Goal: Task Accomplishment & Management: Use online tool/utility

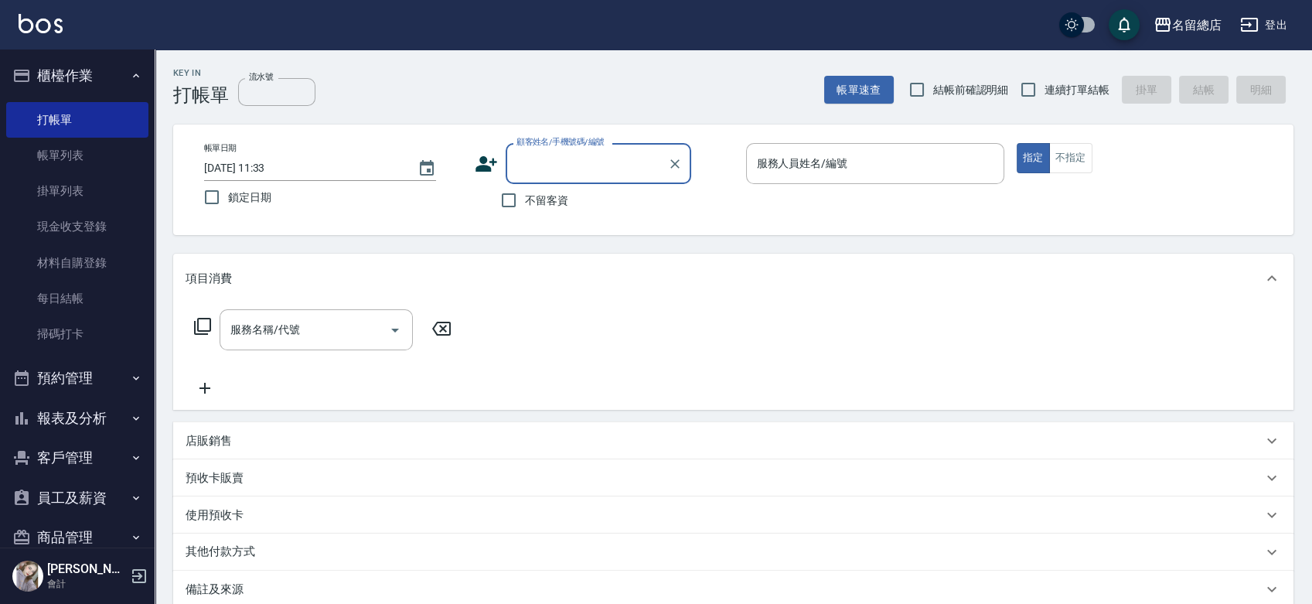
click at [1067, 86] on span "連續打單結帳" at bounding box center [1076, 90] width 65 height 16
click at [1044, 86] on input "連續打單結帳" at bounding box center [1028, 89] width 32 height 32
checkbox input "true"
click at [543, 196] on span "不留客資" at bounding box center [546, 200] width 43 height 16
click at [525, 196] on input "不留客資" at bounding box center [508, 200] width 32 height 32
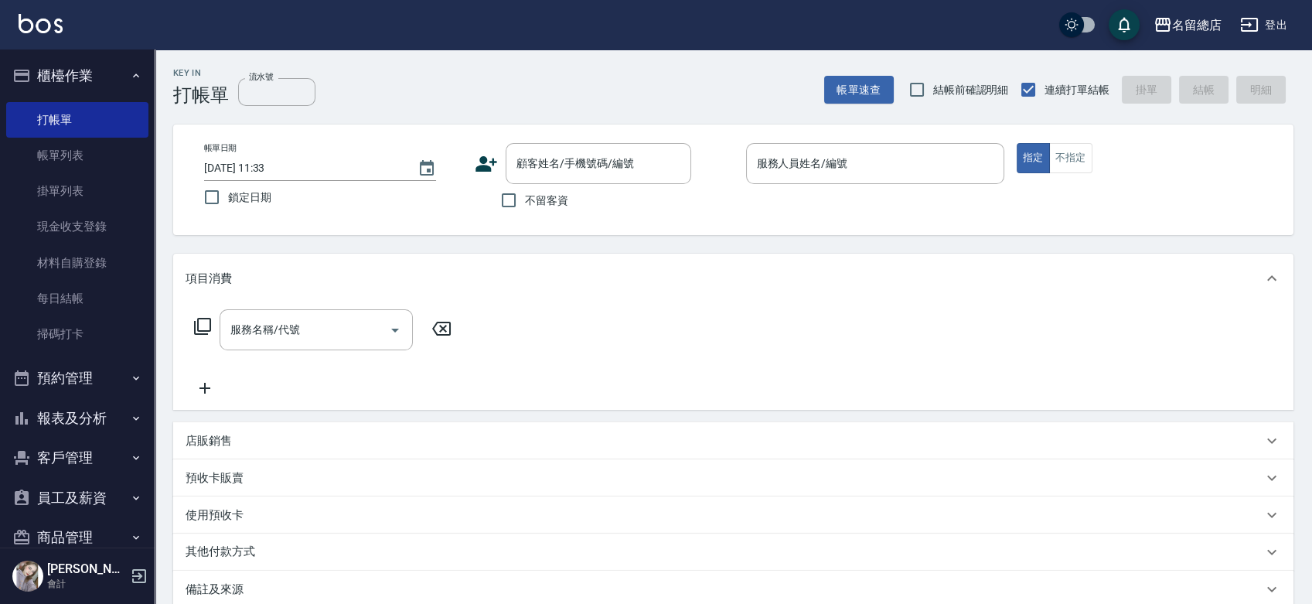
checkbox input "true"
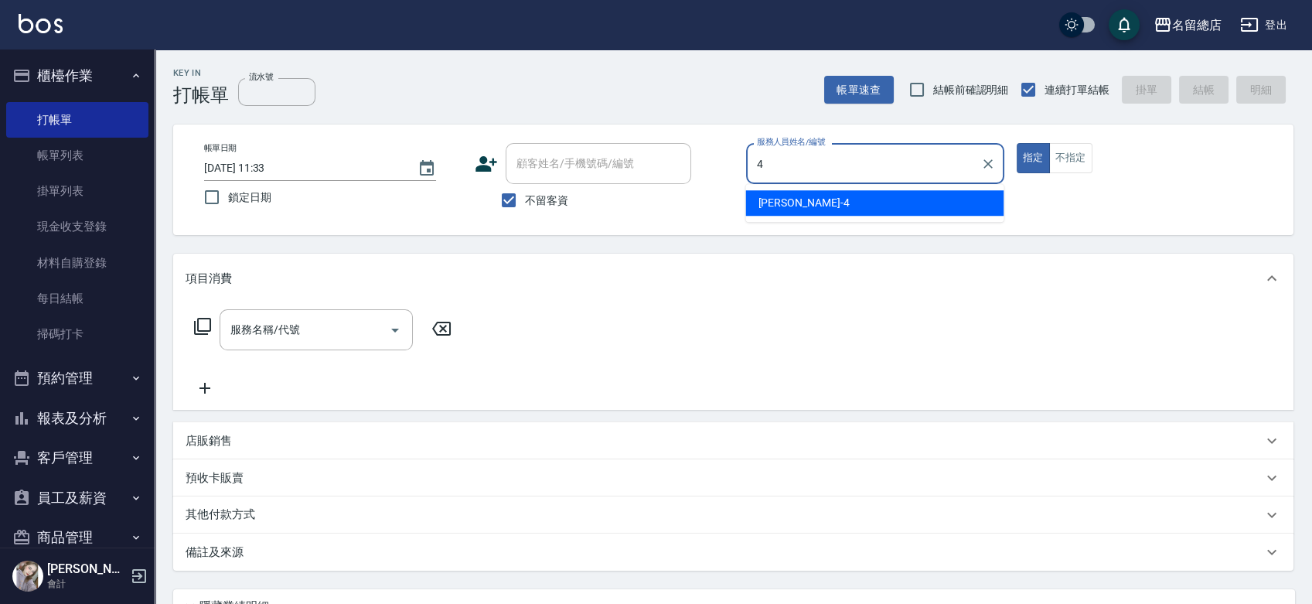
type input "[PERSON_NAME]-4"
type button "true"
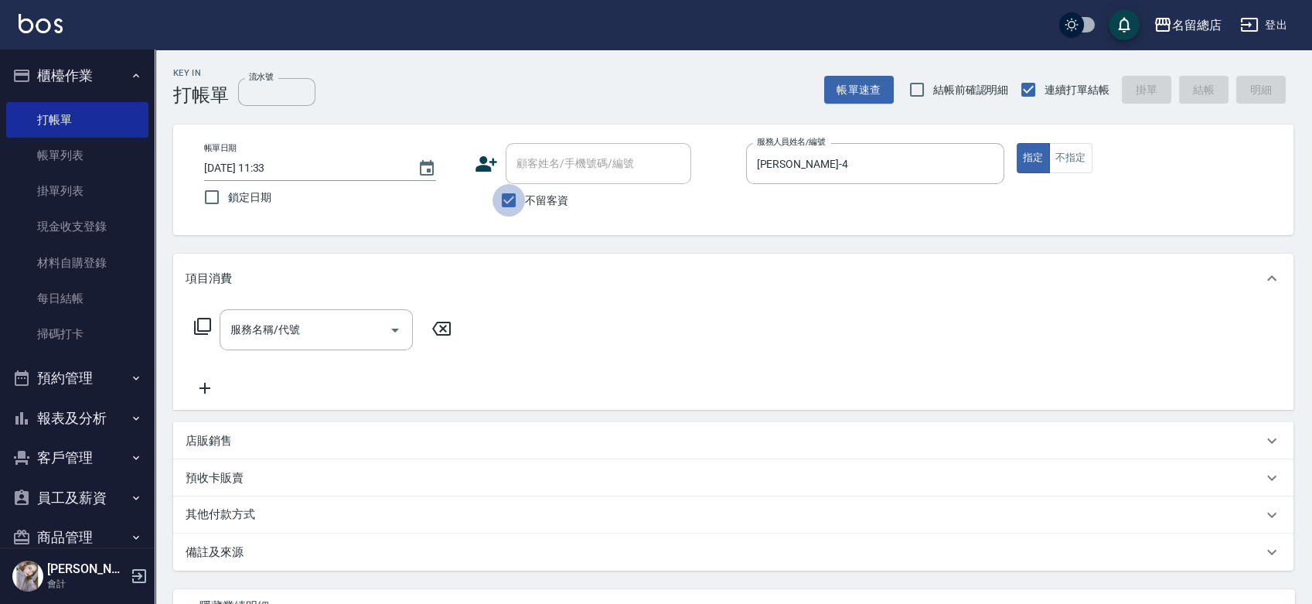
click at [523, 194] on input "不留客資" at bounding box center [508, 200] width 32 height 32
checkbox input "false"
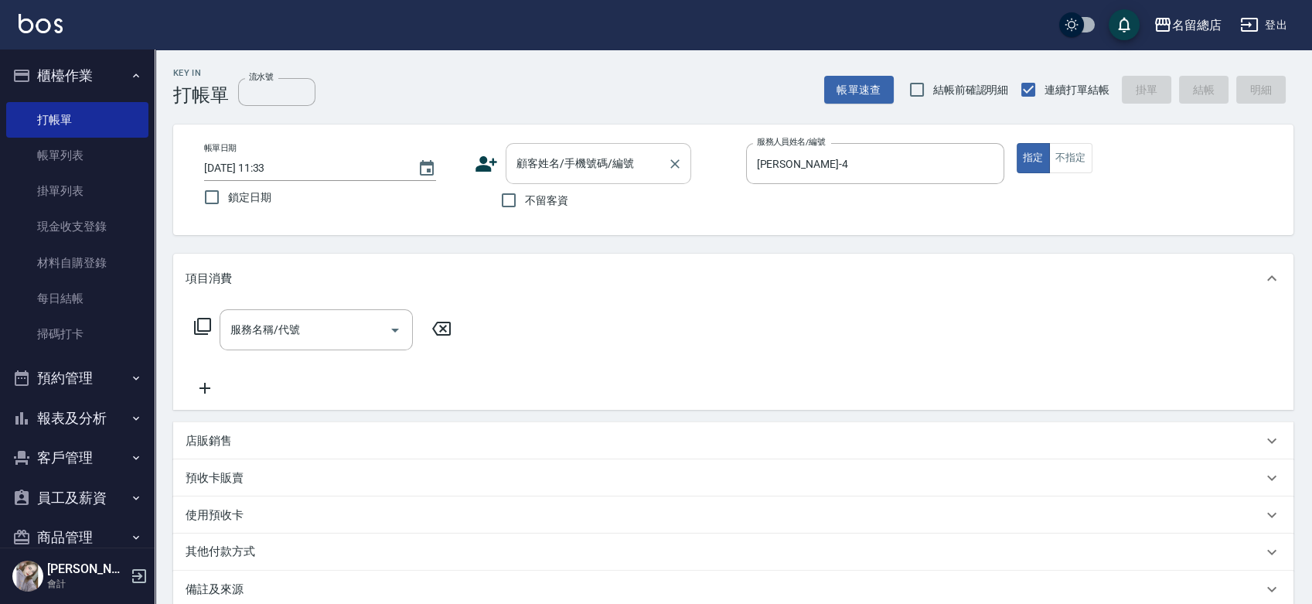
click at [548, 162] on input "顧客姓名/手機號碼/編號" at bounding box center [587, 163] width 148 height 27
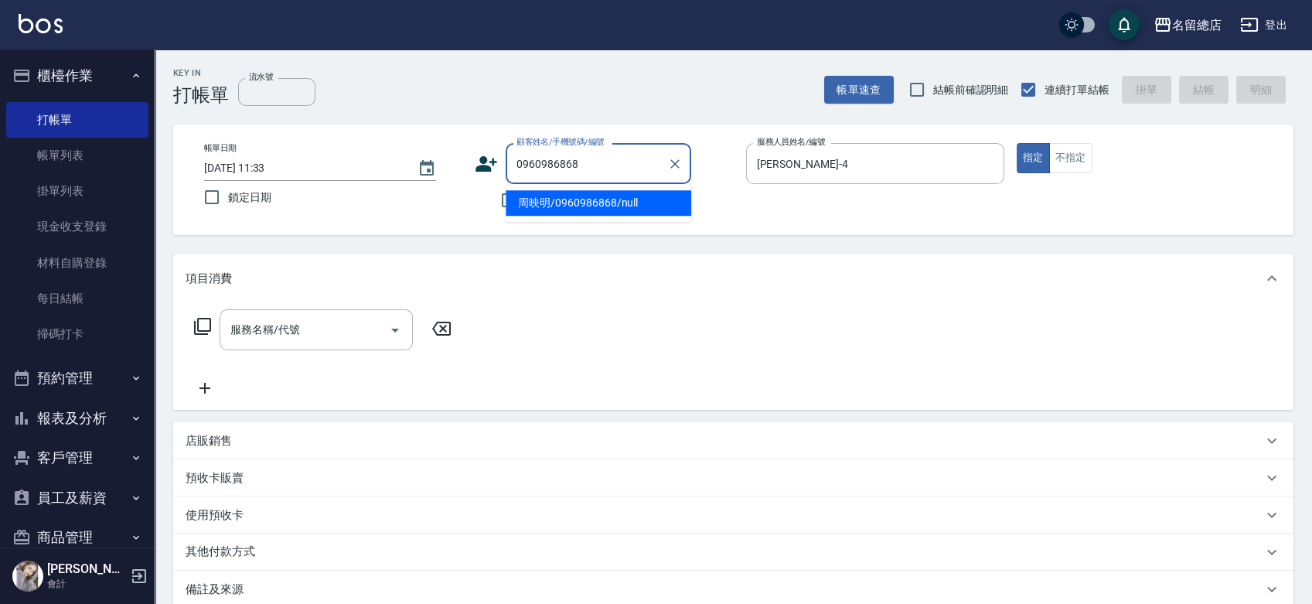
type input "周映明/0960986868/null"
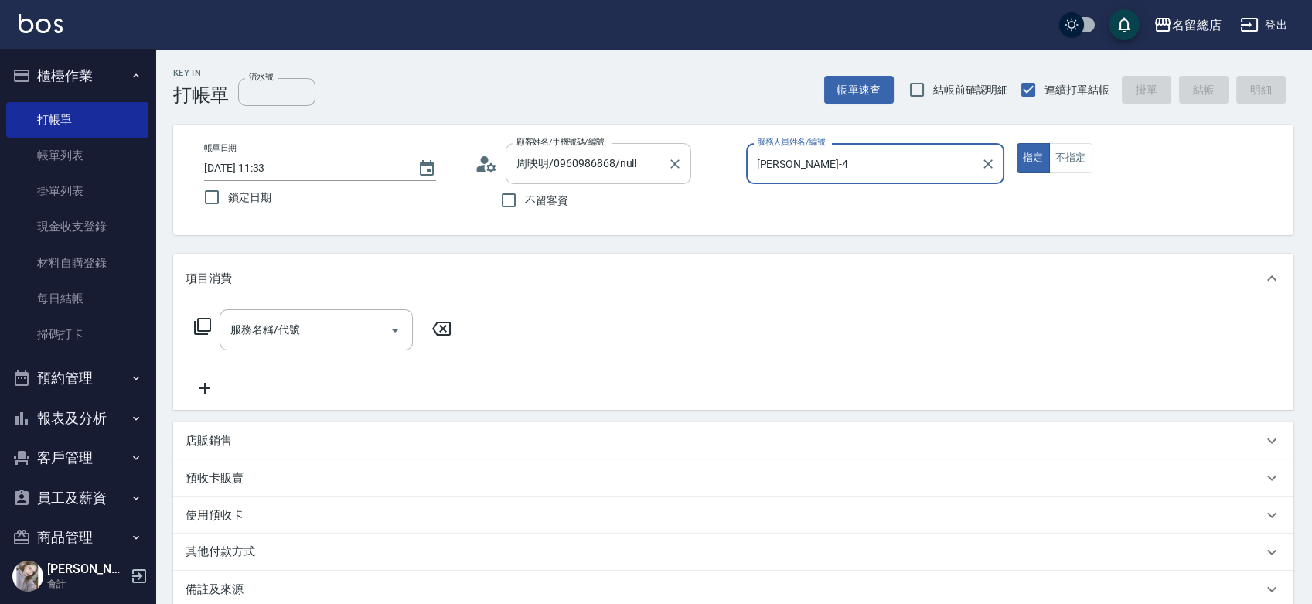
click at [1017, 143] on button "指定" at bounding box center [1033, 158] width 33 height 30
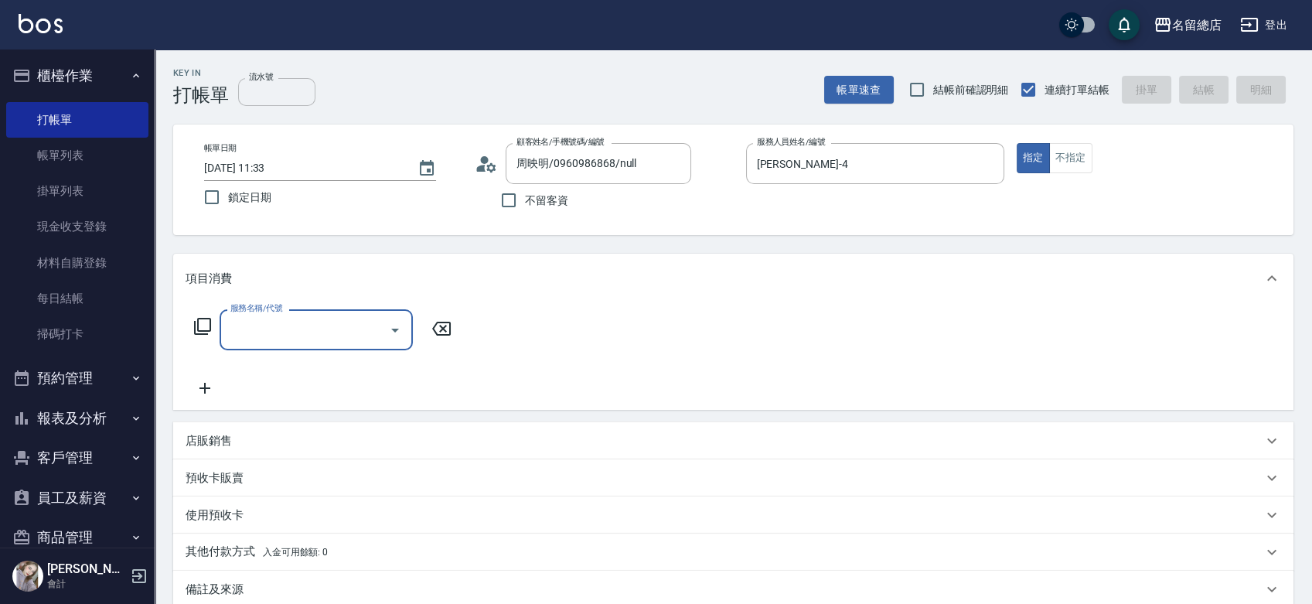
click at [288, 83] on input "流水號" at bounding box center [276, 92] width 77 height 28
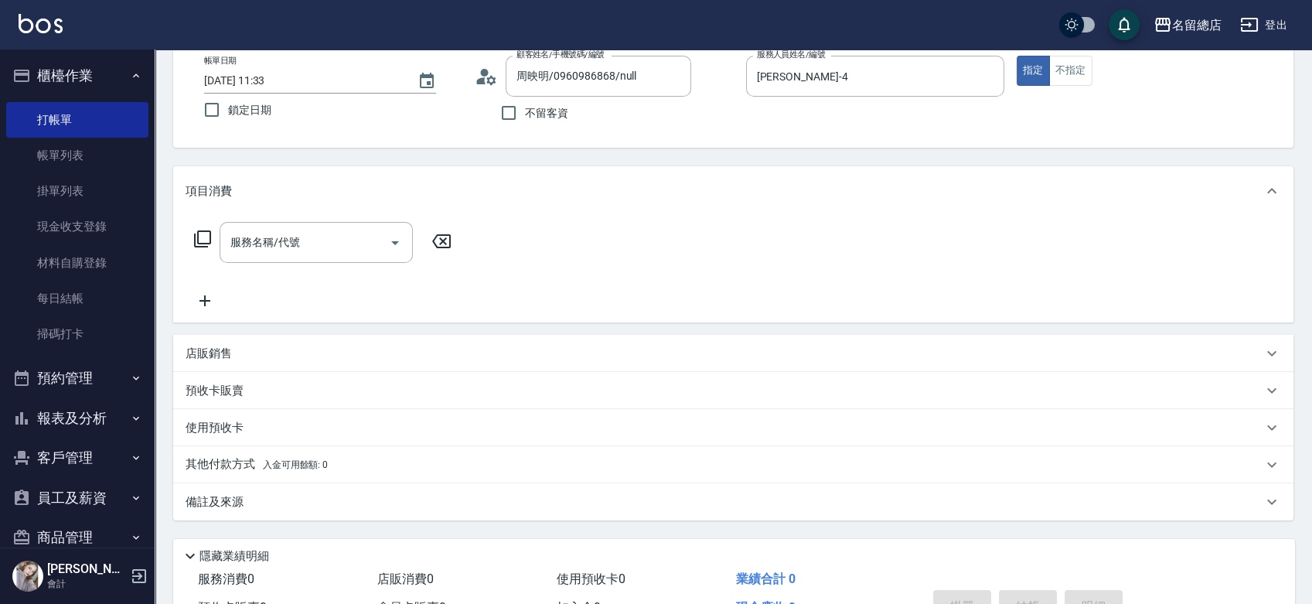
scroll to position [172, 0]
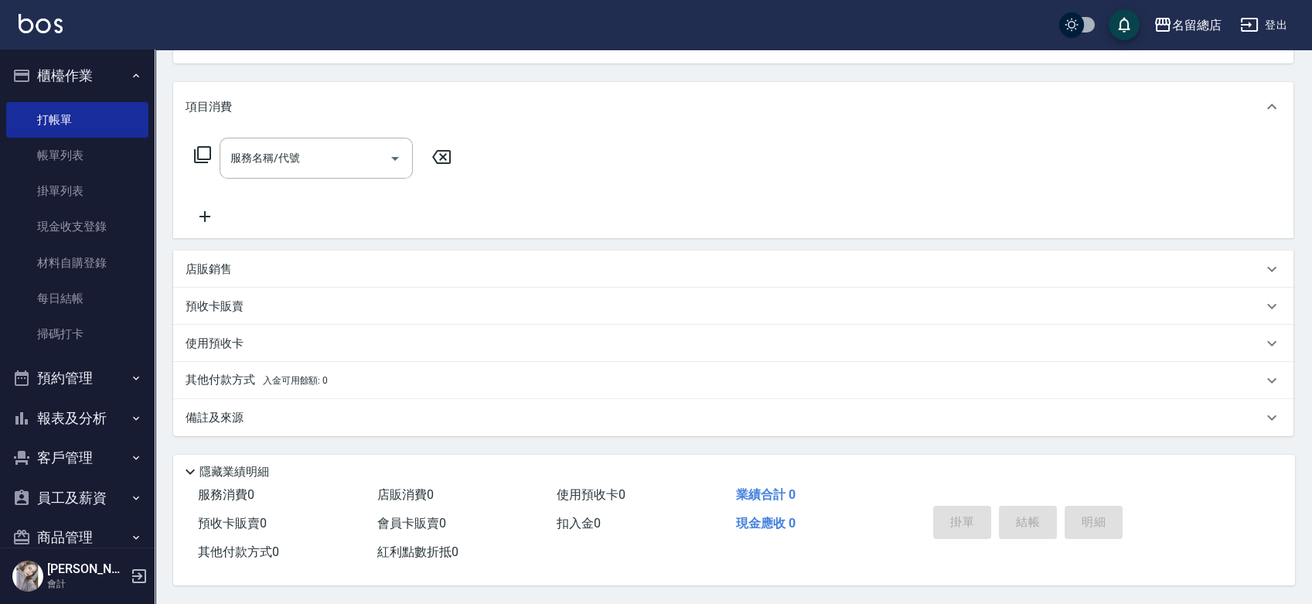
type input "322"
click at [219, 308] on p "預收卡販賣" at bounding box center [215, 306] width 58 height 16
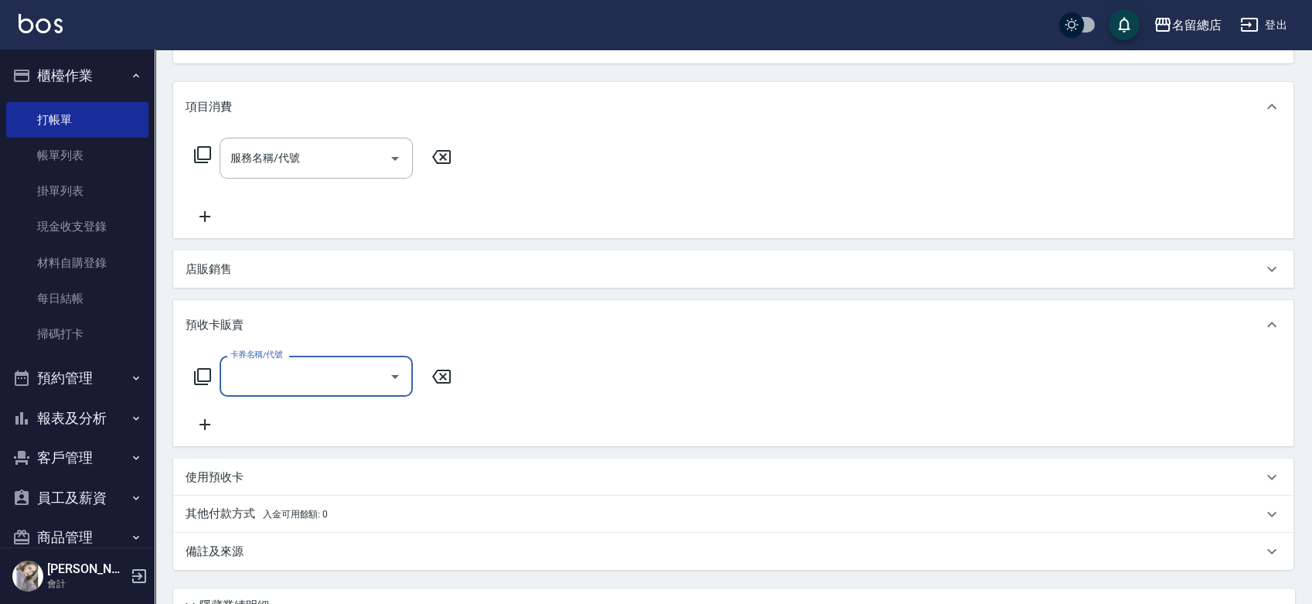
scroll to position [0, 0]
type input "洗髮卡(611)"
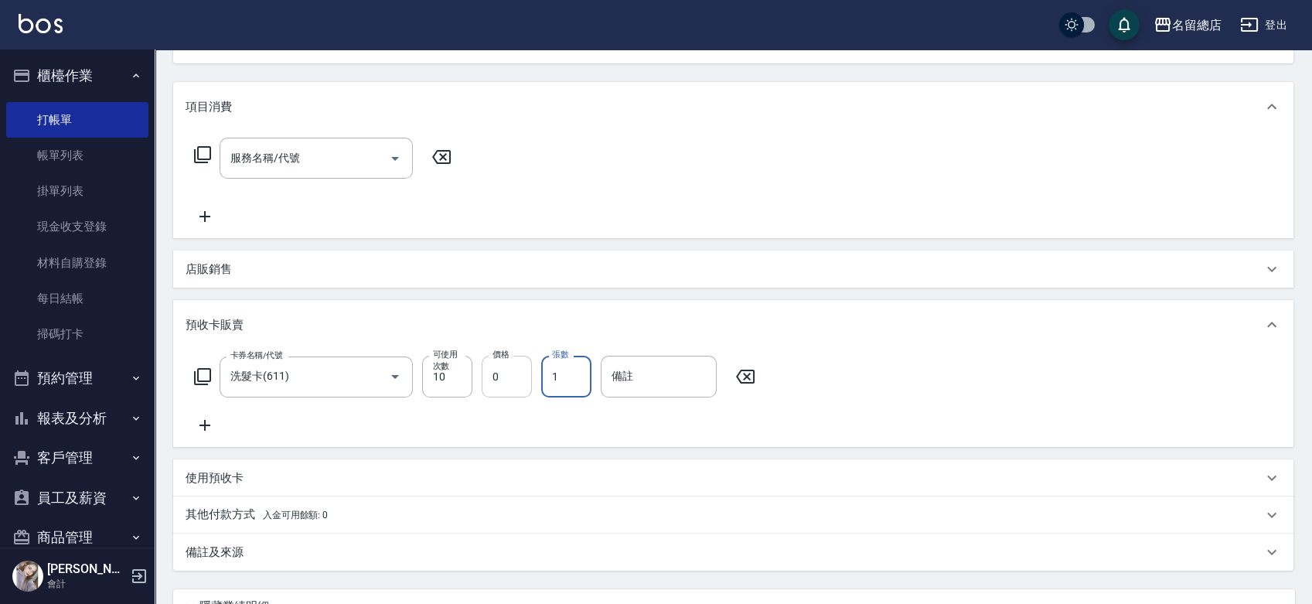
click at [530, 369] on input "0" at bounding box center [507, 377] width 50 height 42
type input "3000"
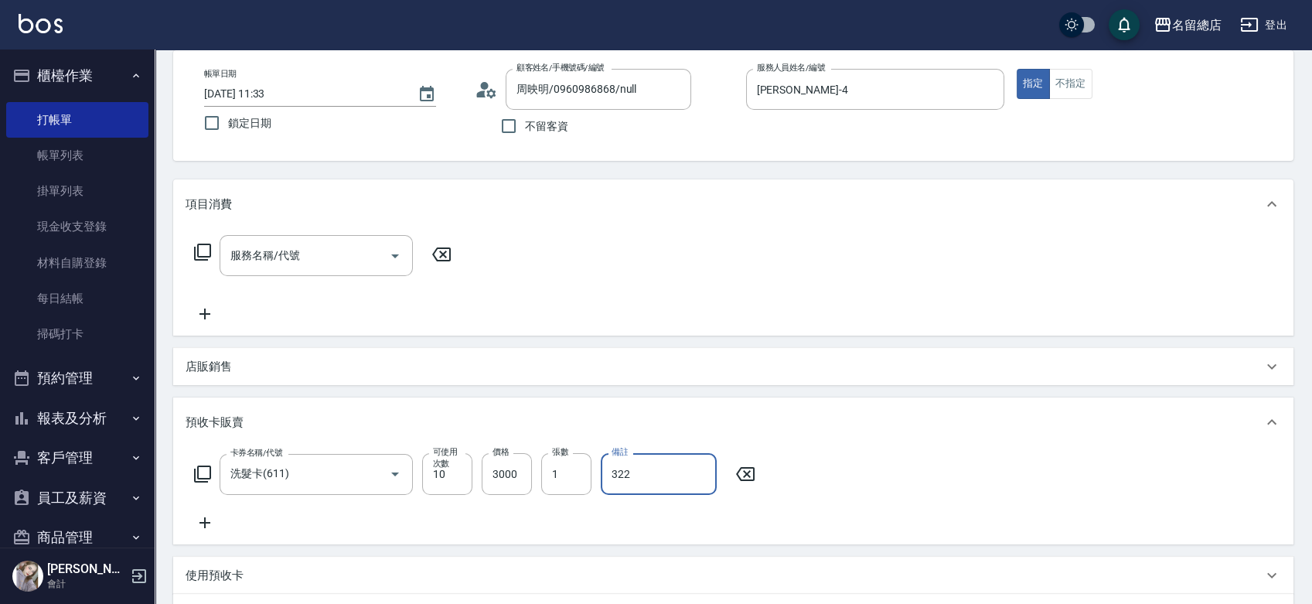
scroll to position [53, 0]
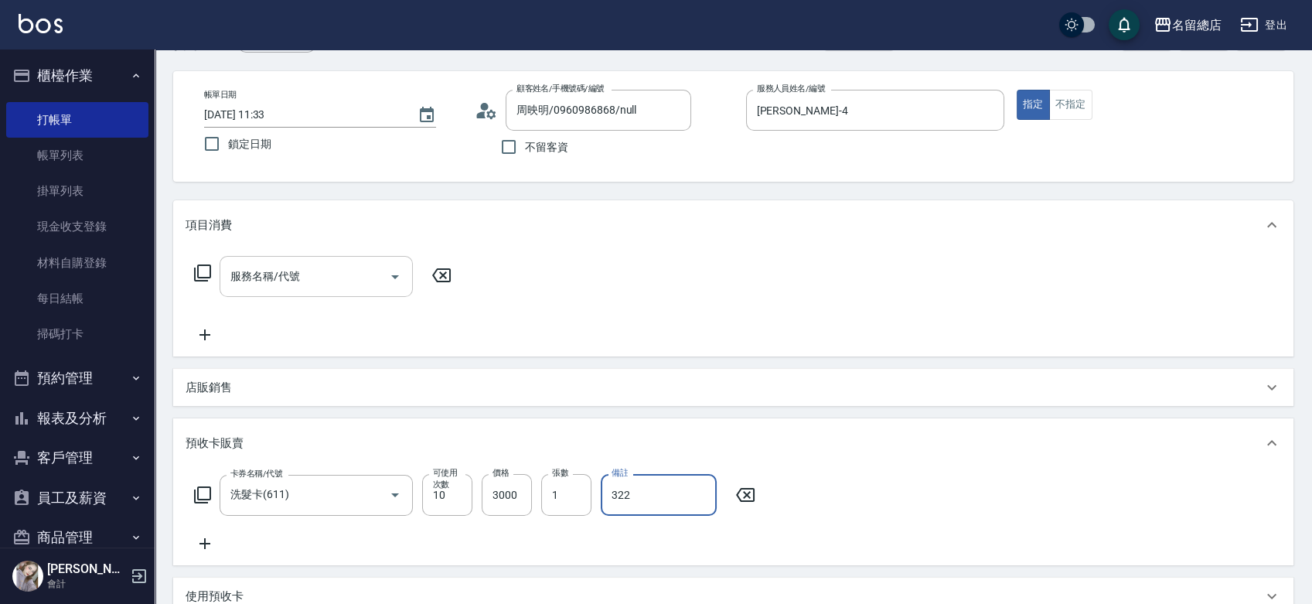
type input "322"
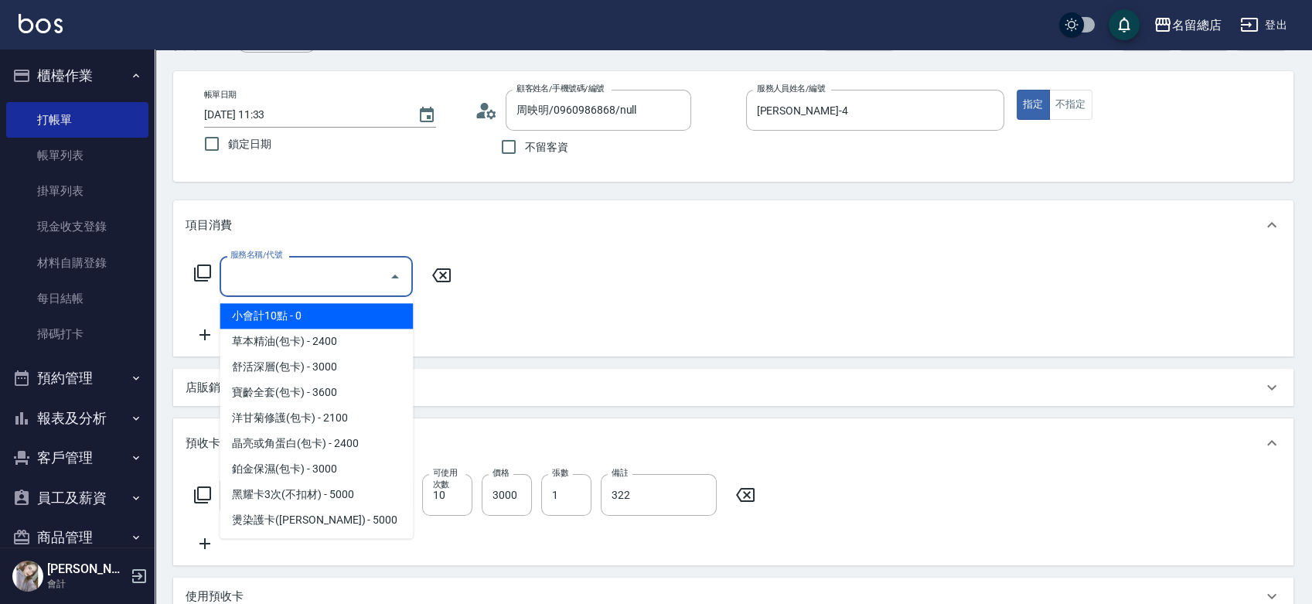
click at [306, 272] on input "服務名稱/代號" at bounding box center [305, 276] width 156 height 27
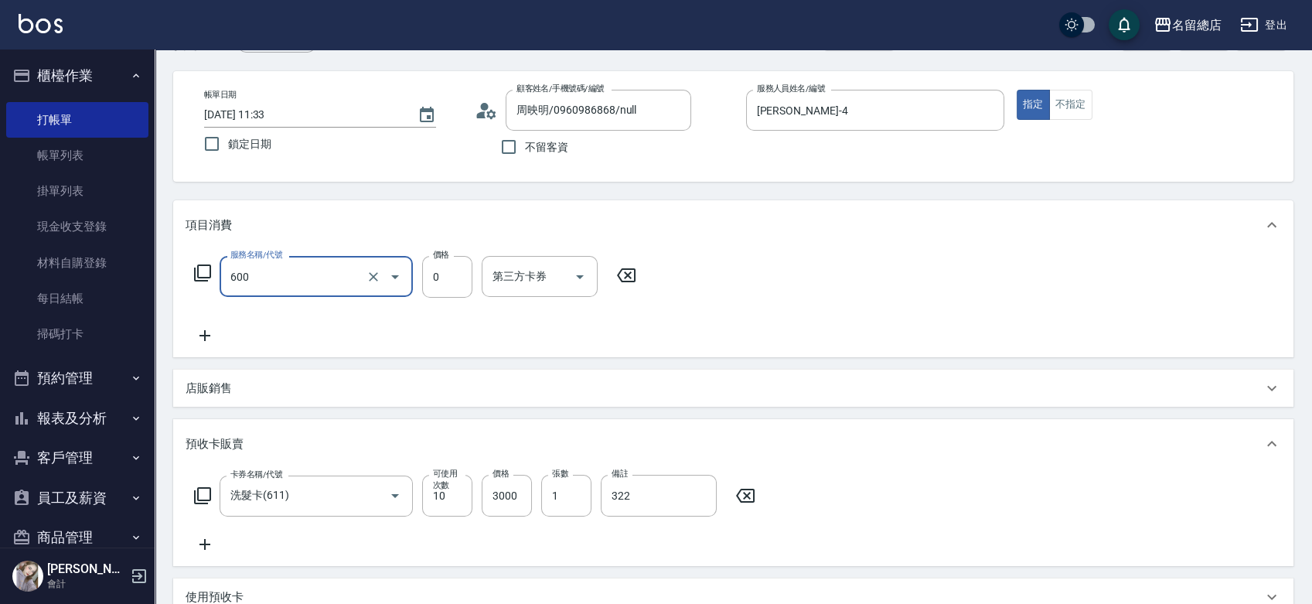
type input "洗髮(免費)(600)"
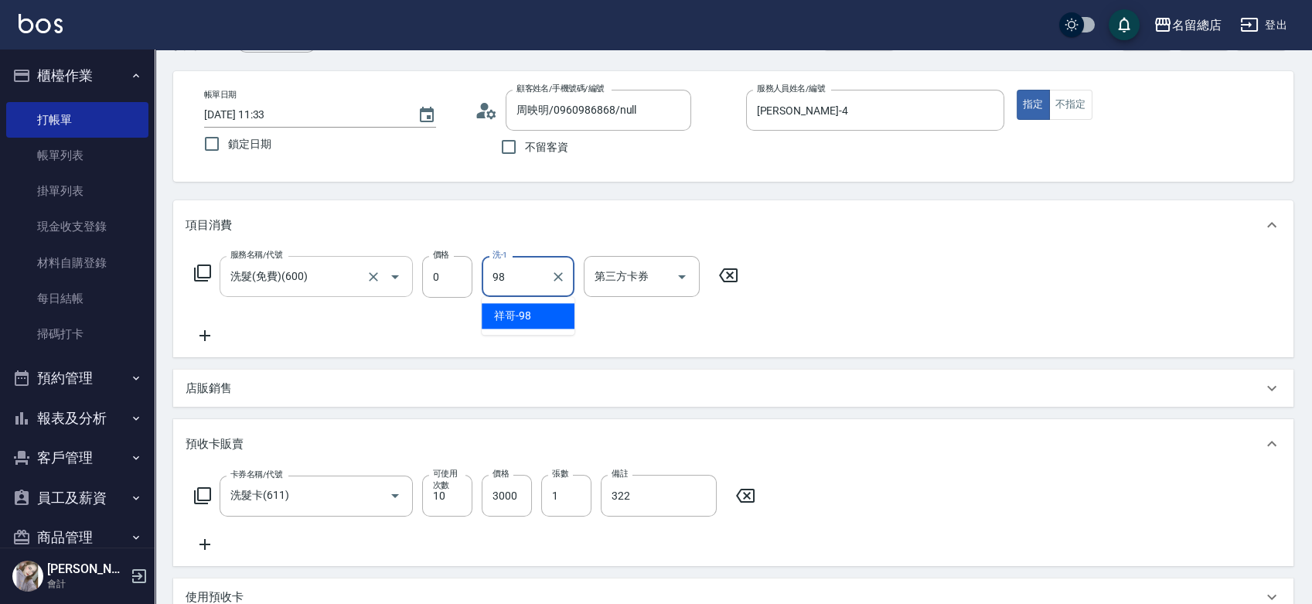
type input "祥哥-98"
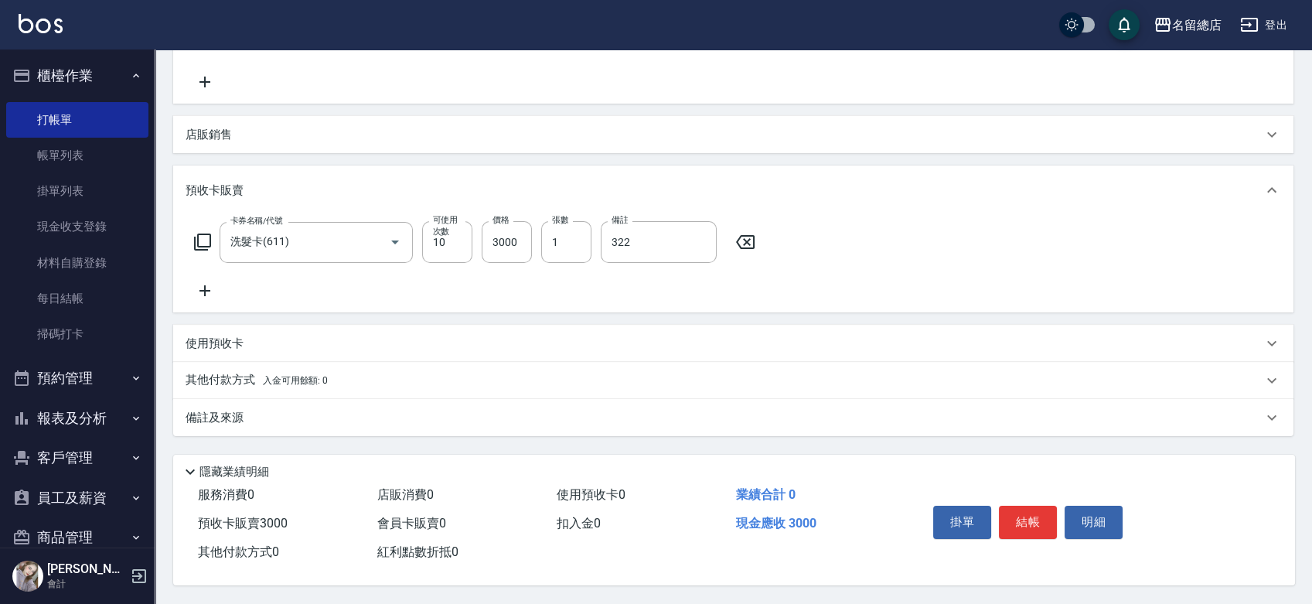
scroll to position [312, 0]
click at [242, 372] on p "其他付款方式 入金可用餘額: 0" at bounding box center [257, 380] width 142 height 17
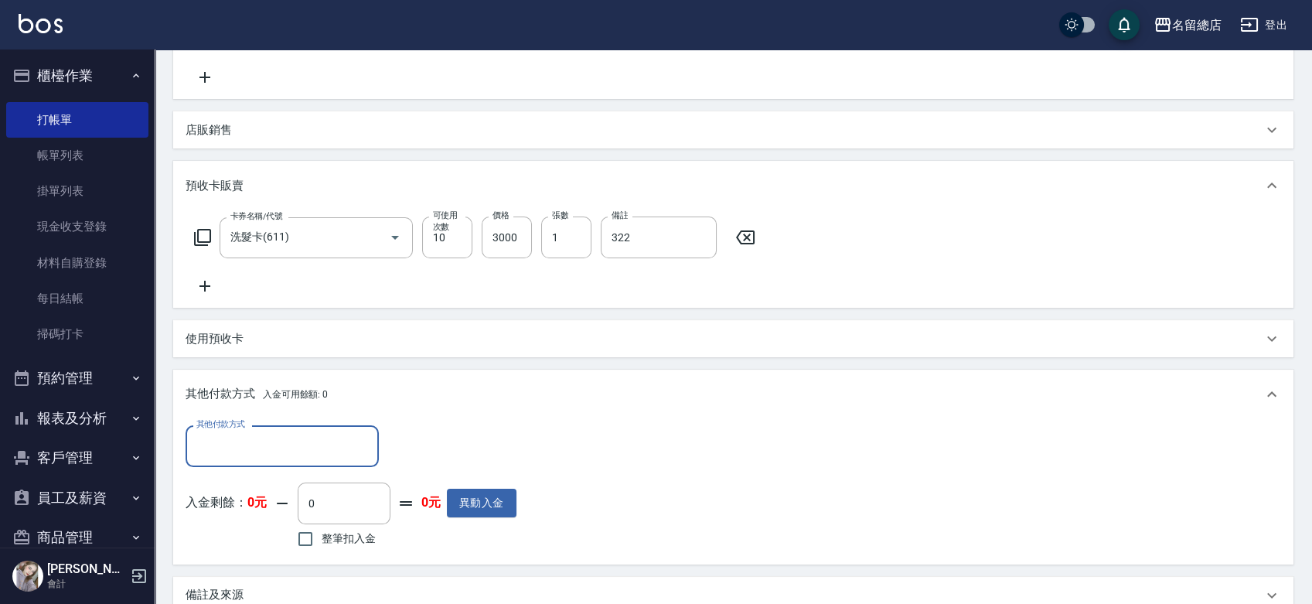
scroll to position [0, 0]
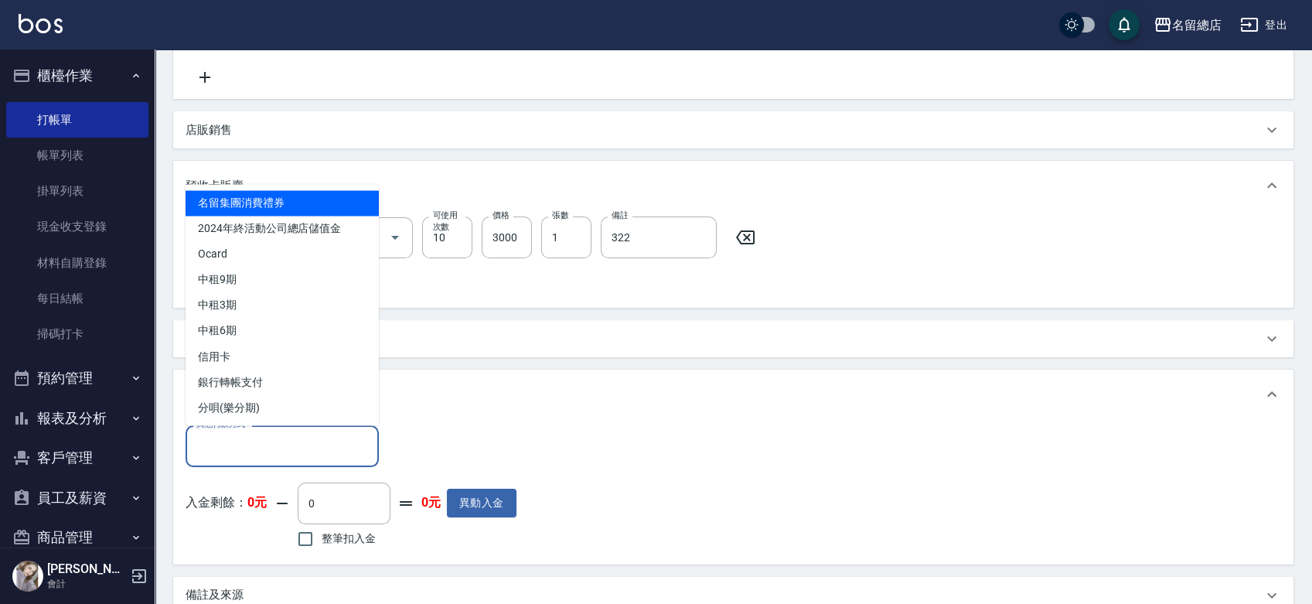
click at [253, 450] on input "其他付款方式" at bounding box center [281, 445] width 179 height 27
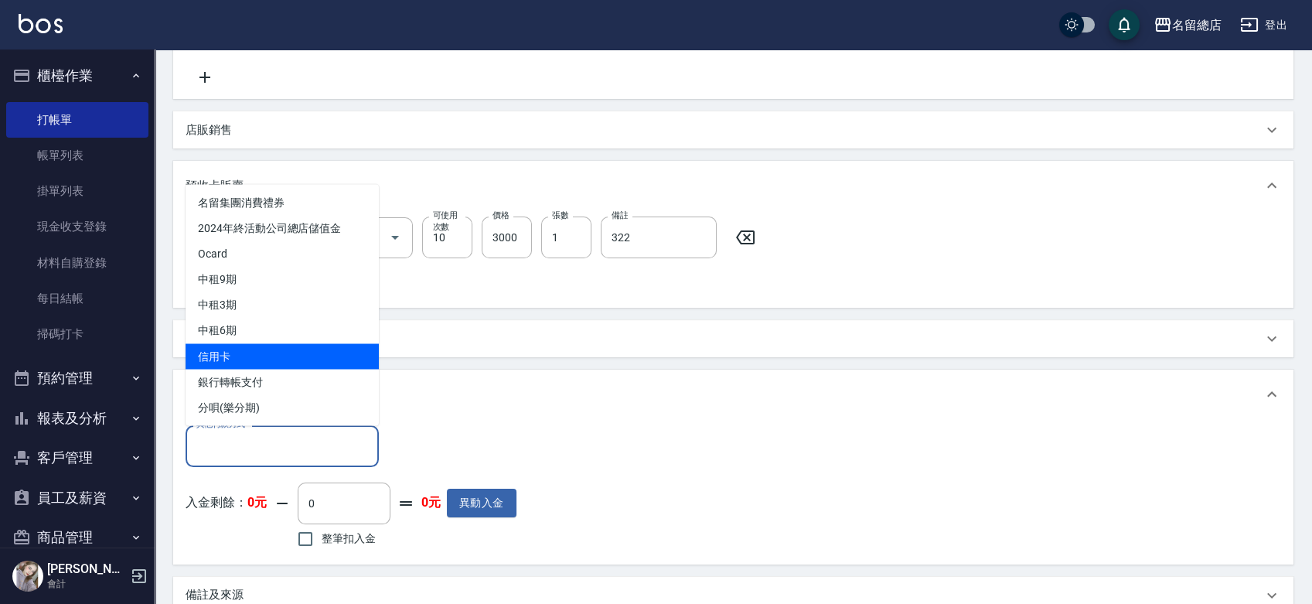
drag, startPoint x: 256, startPoint y: 354, endPoint x: 245, endPoint y: 365, distance: 15.3
click at [257, 354] on span "信用卡" at bounding box center [282, 356] width 193 height 26
type input "信用卡"
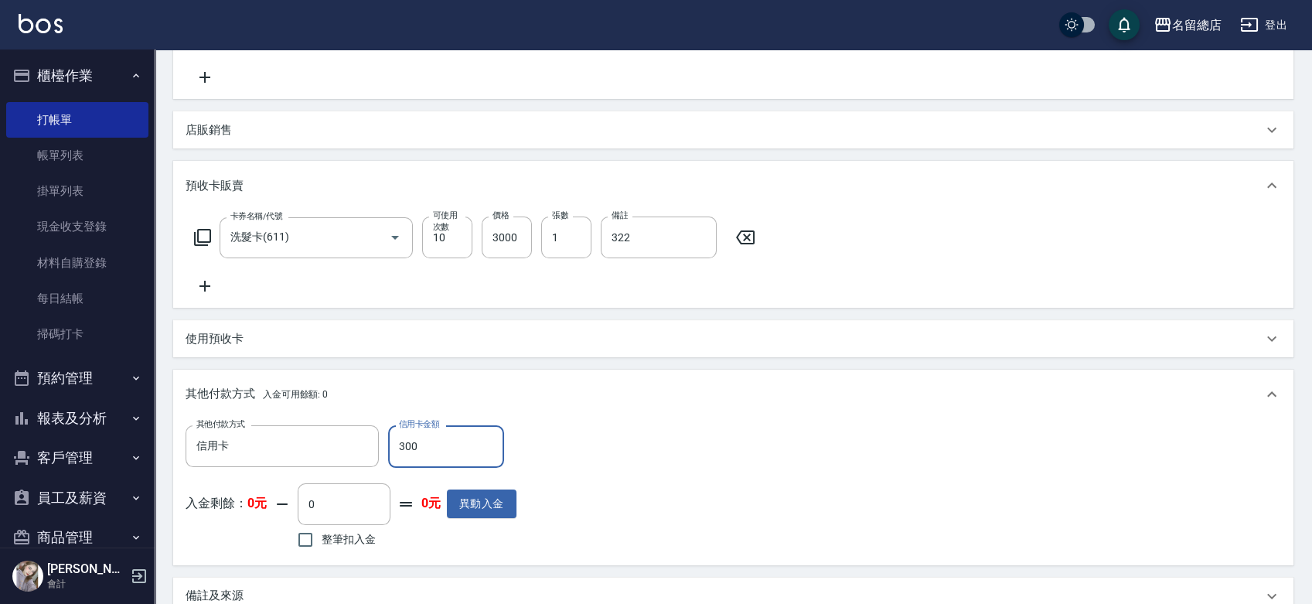
type input "3000"
type input "[DATE] 13:08"
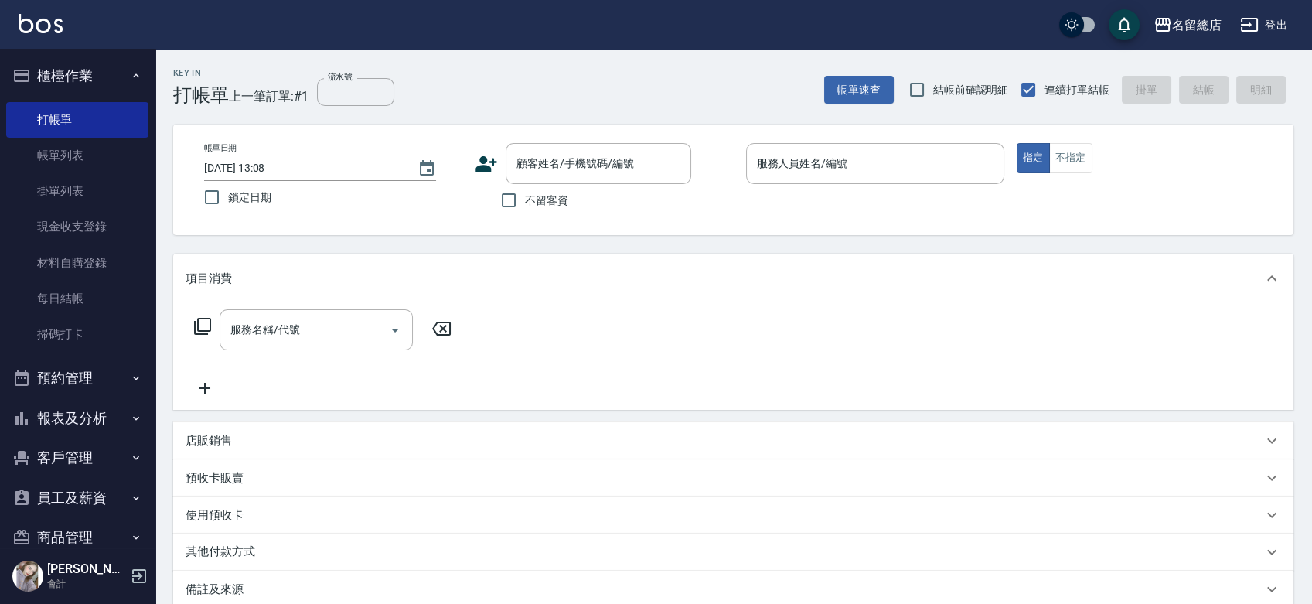
click at [557, 205] on span "不留客資" at bounding box center [546, 200] width 43 height 16
click at [525, 205] on input "不留客資" at bounding box center [508, 200] width 32 height 32
checkbox input "true"
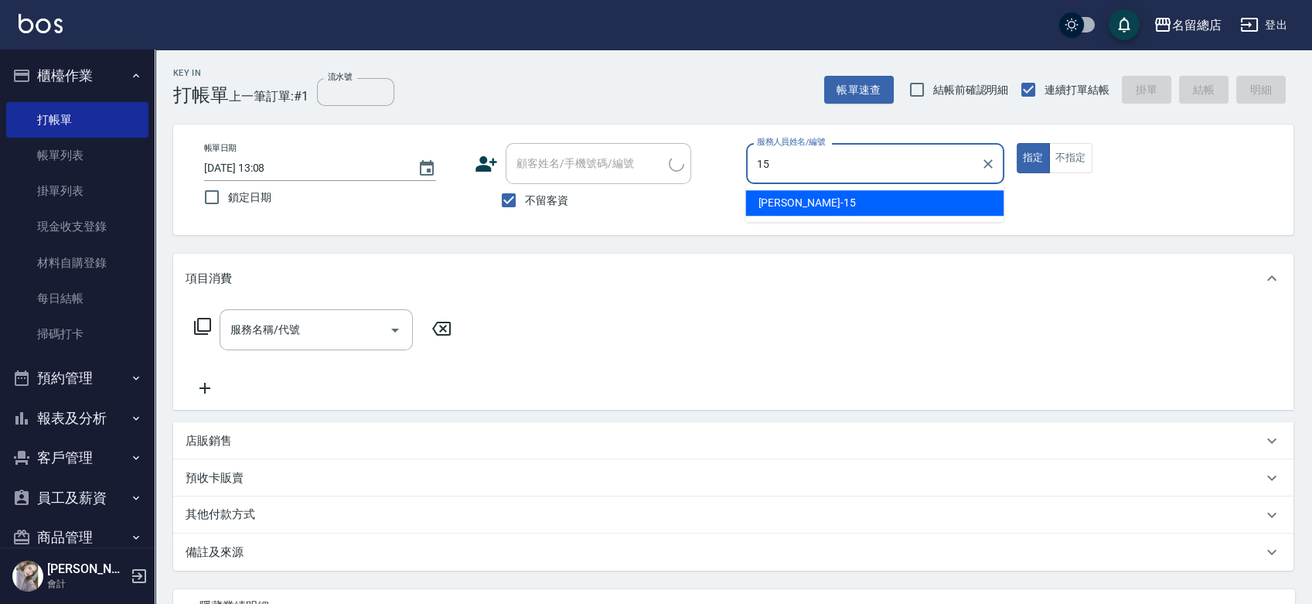
type input "[PERSON_NAME]-15"
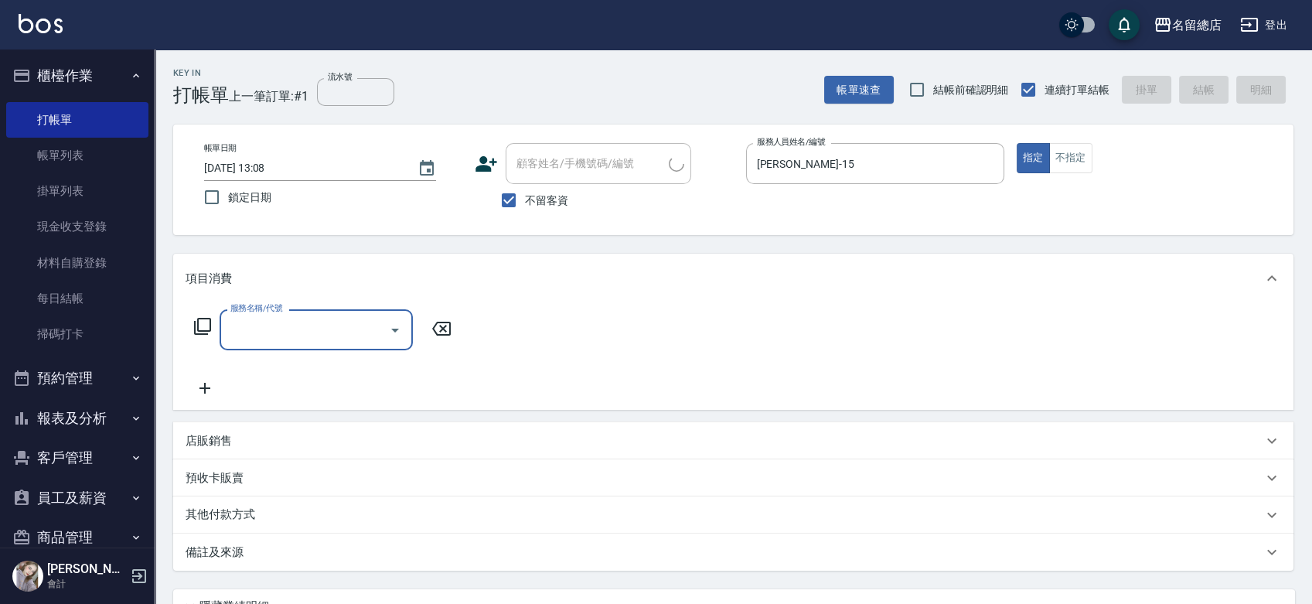
type input "鍾慧茹/0922343799/"
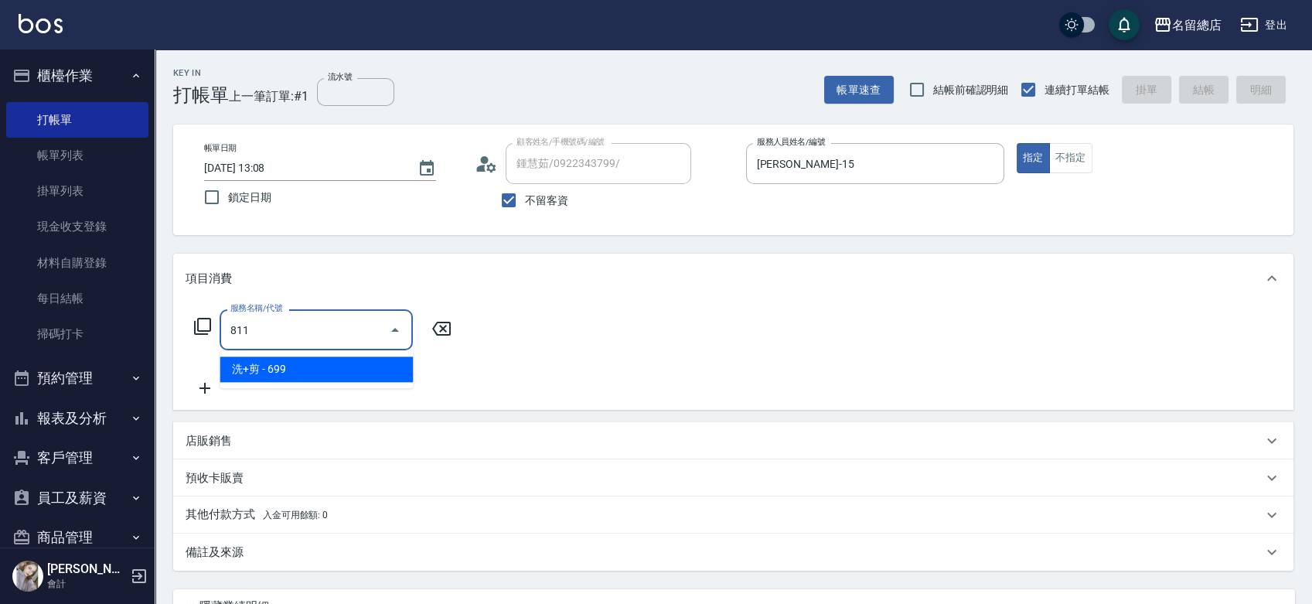
type input "洗+剪(811)"
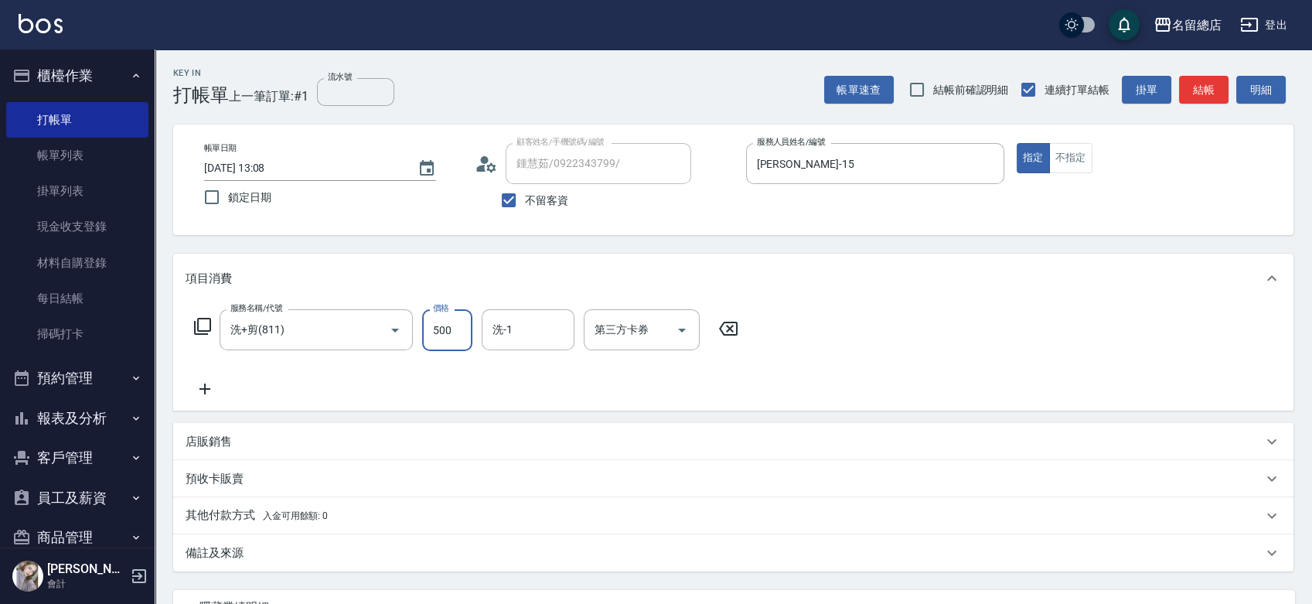
type input "500"
type input "[PERSON_NAME]-55"
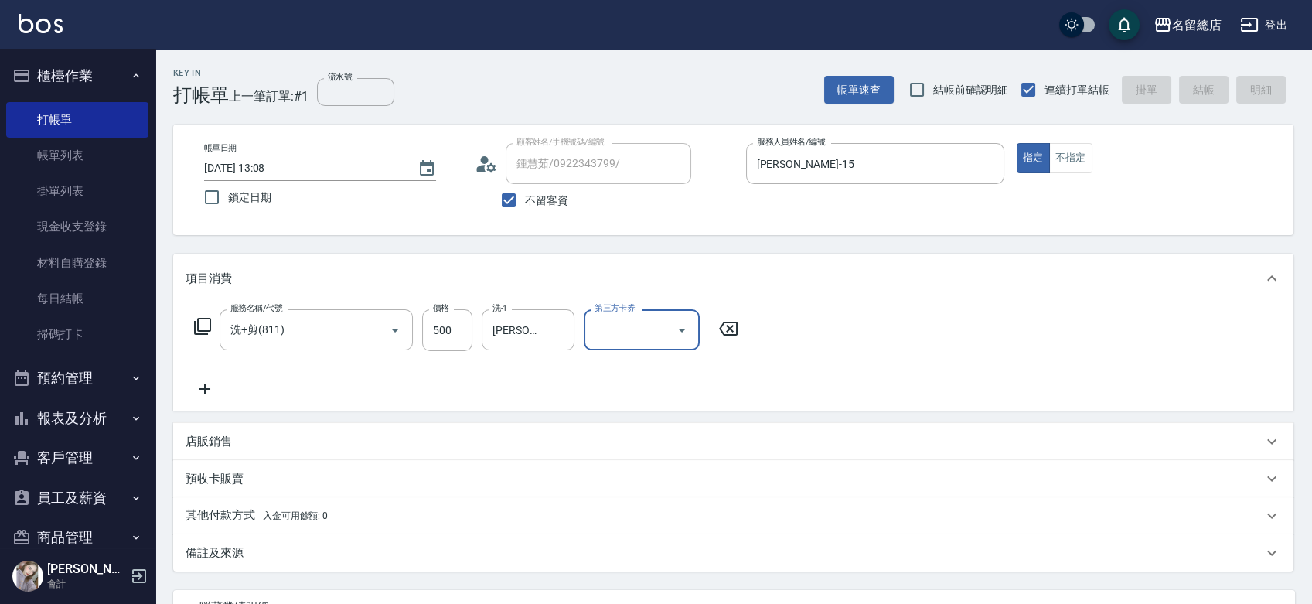
type input "[DATE] 13:09"
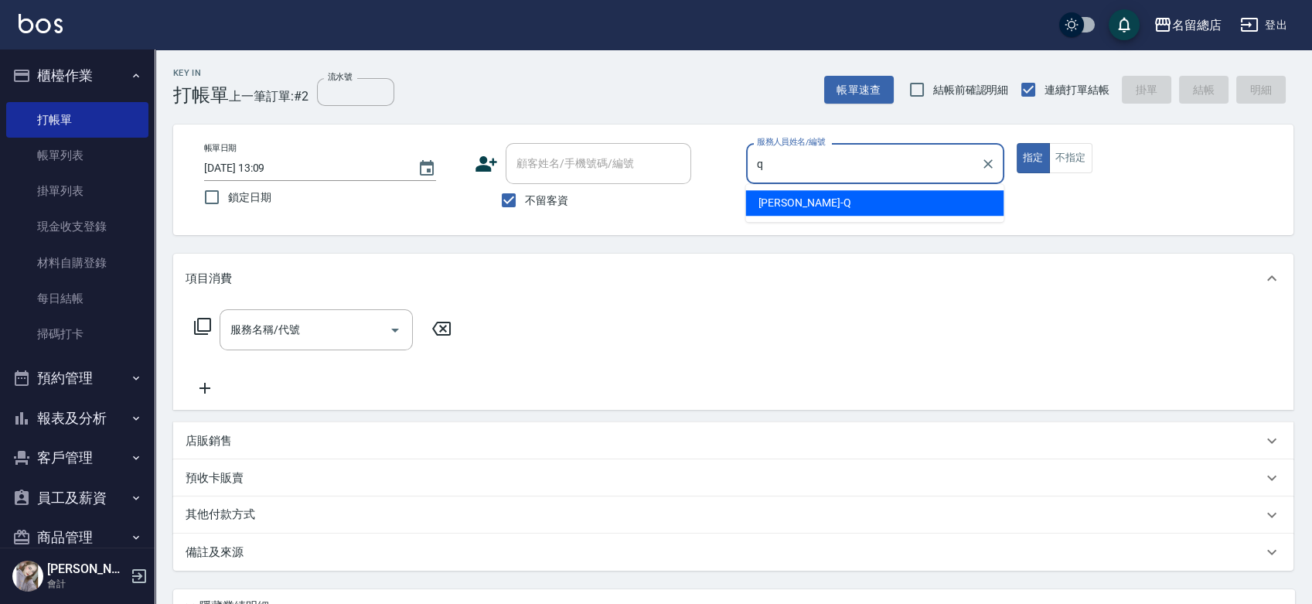
type input "[PERSON_NAME]"
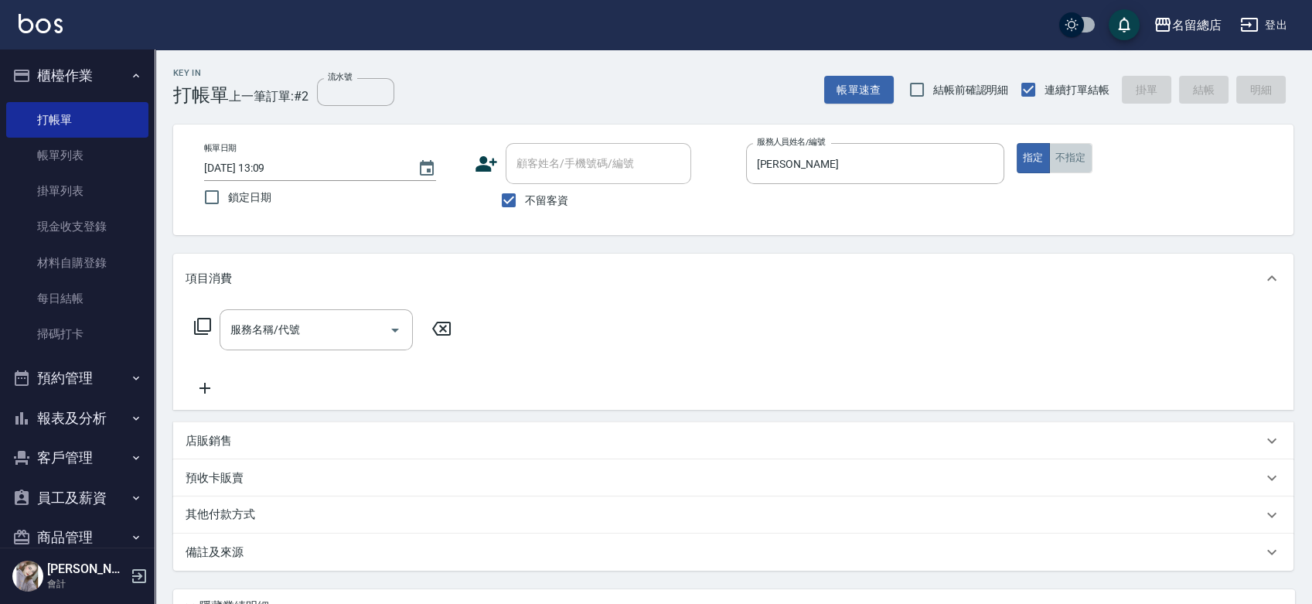
drag, startPoint x: 1075, startPoint y: 158, endPoint x: 596, endPoint y: 188, distance: 480.2
click at [1076, 158] on button "不指定" at bounding box center [1070, 158] width 43 height 30
click at [274, 339] on input "服務名稱/代號" at bounding box center [305, 329] width 156 height 27
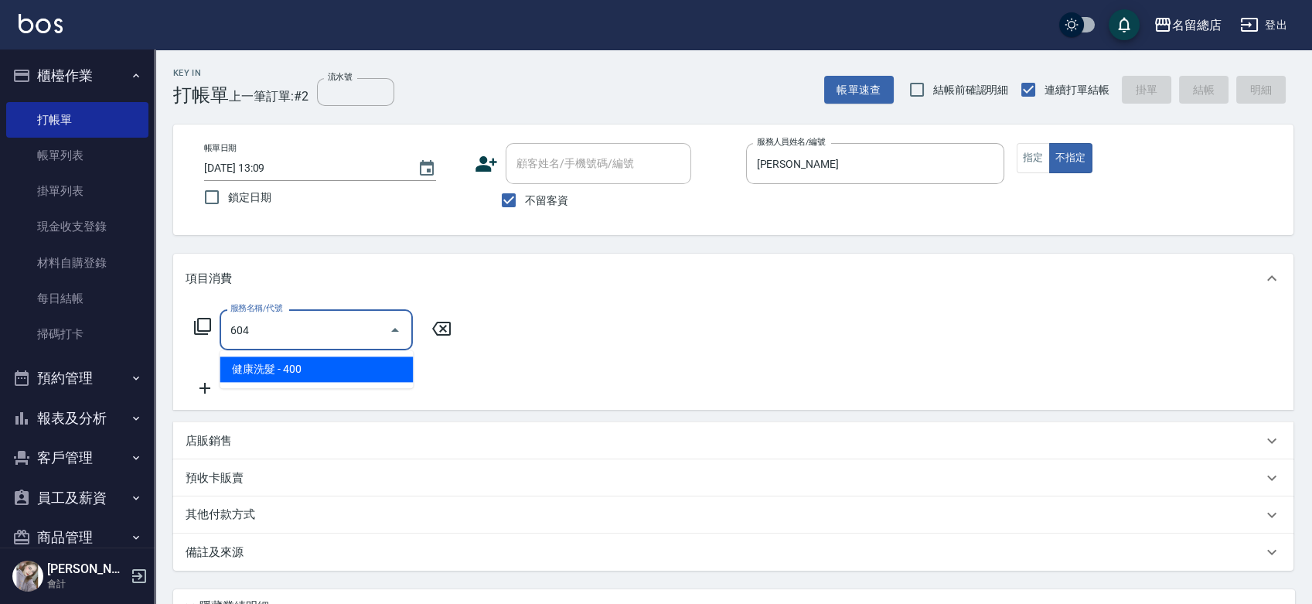
type input "健康洗髮(604)"
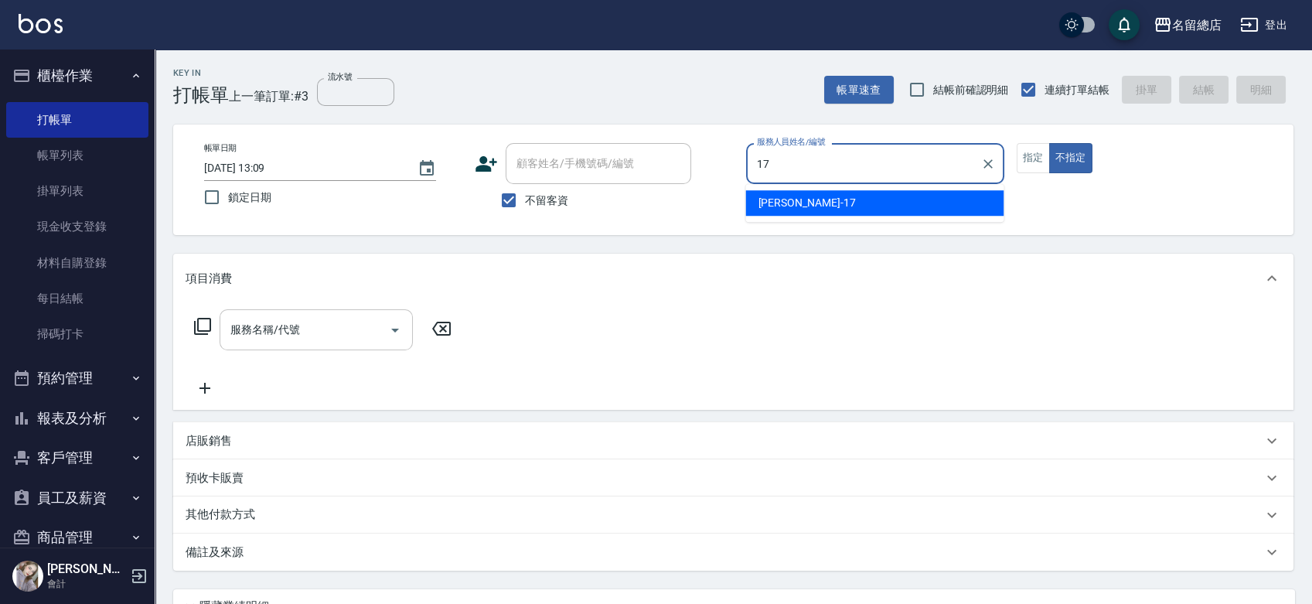
type input "[PERSON_NAME]-17"
type button "false"
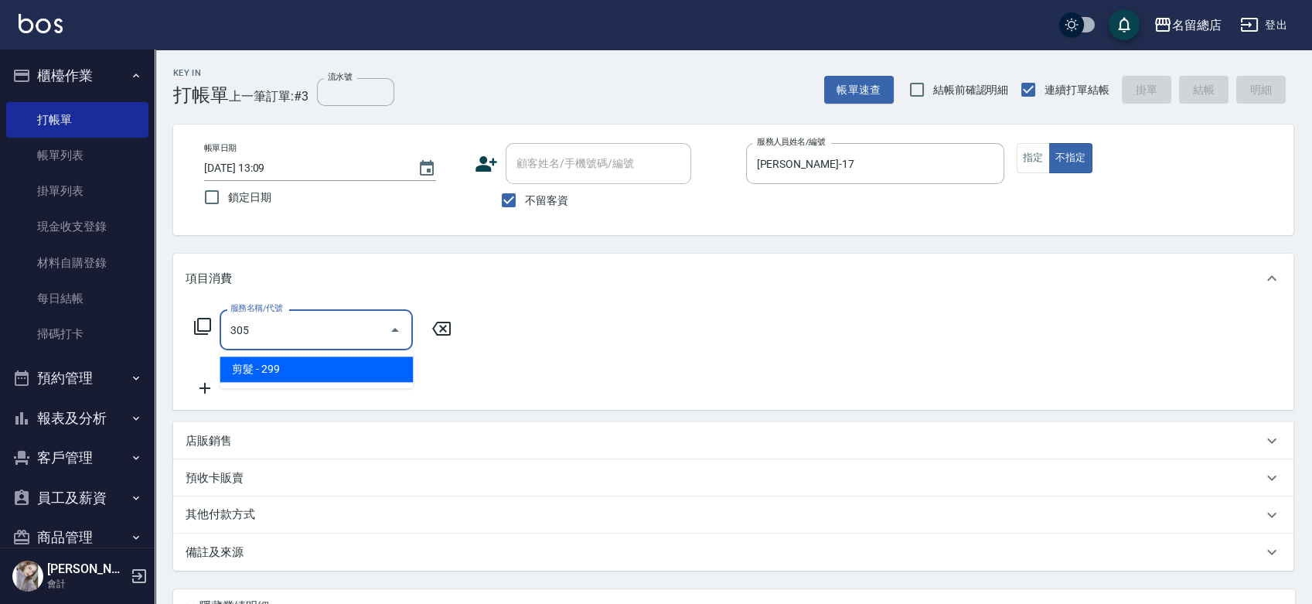
type input "剪髮(305)"
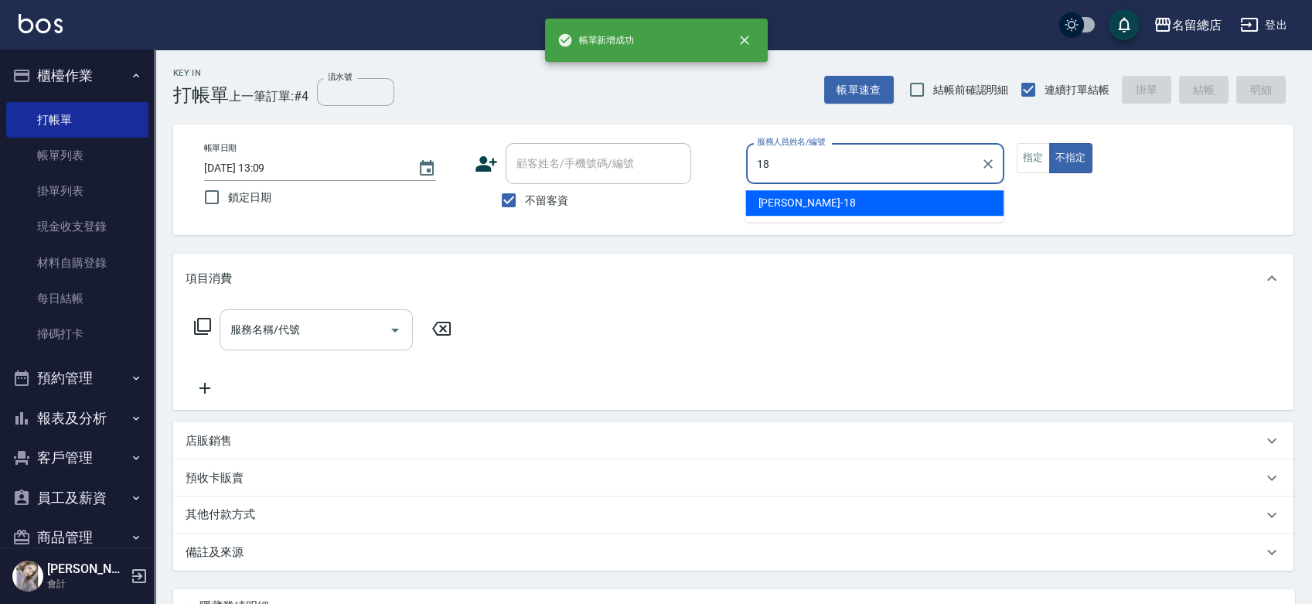
type input "[PERSON_NAME]-18"
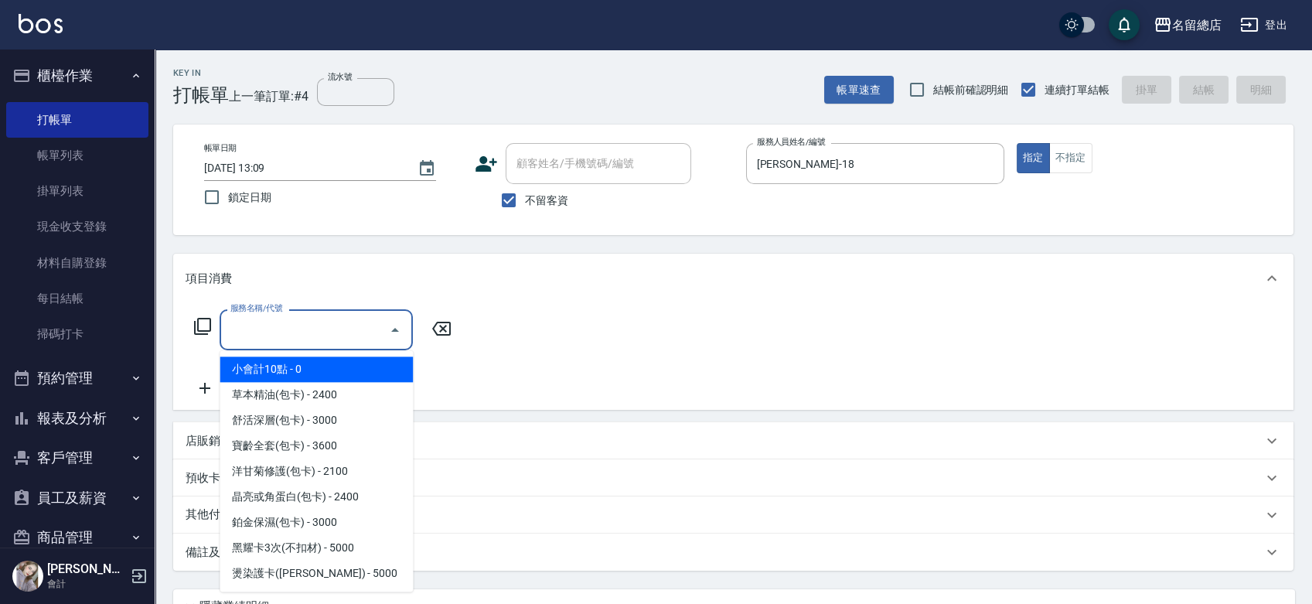
click at [239, 332] on input "服務名稱/代號" at bounding box center [305, 329] width 156 height 27
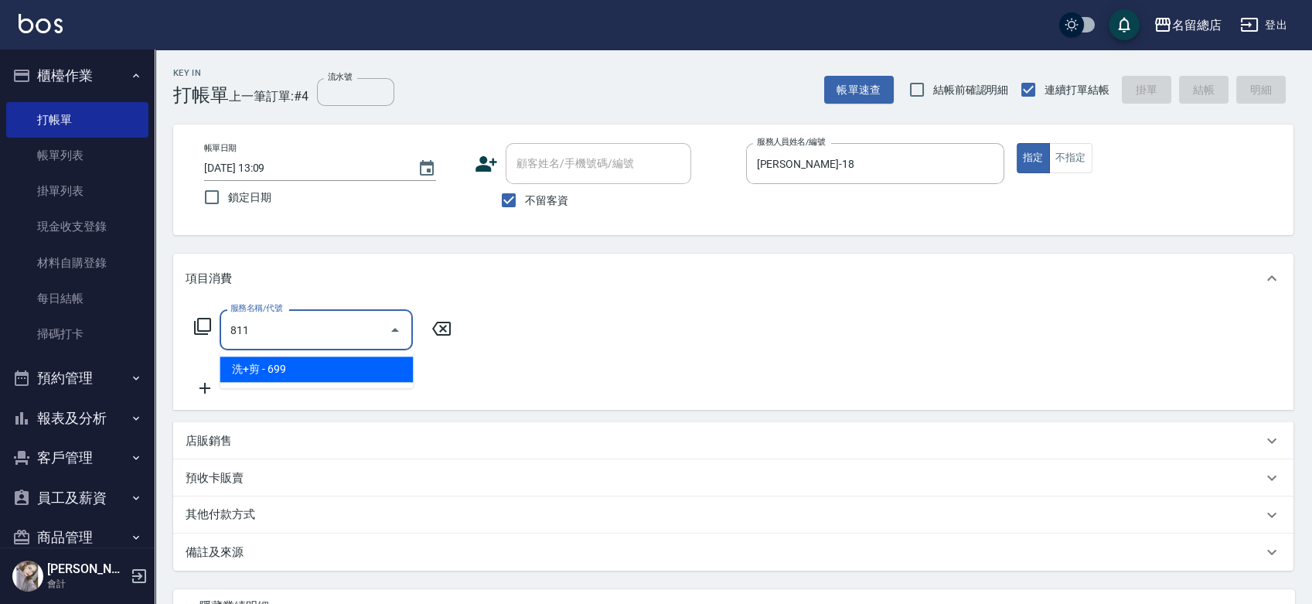
type input "洗+剪(811)"
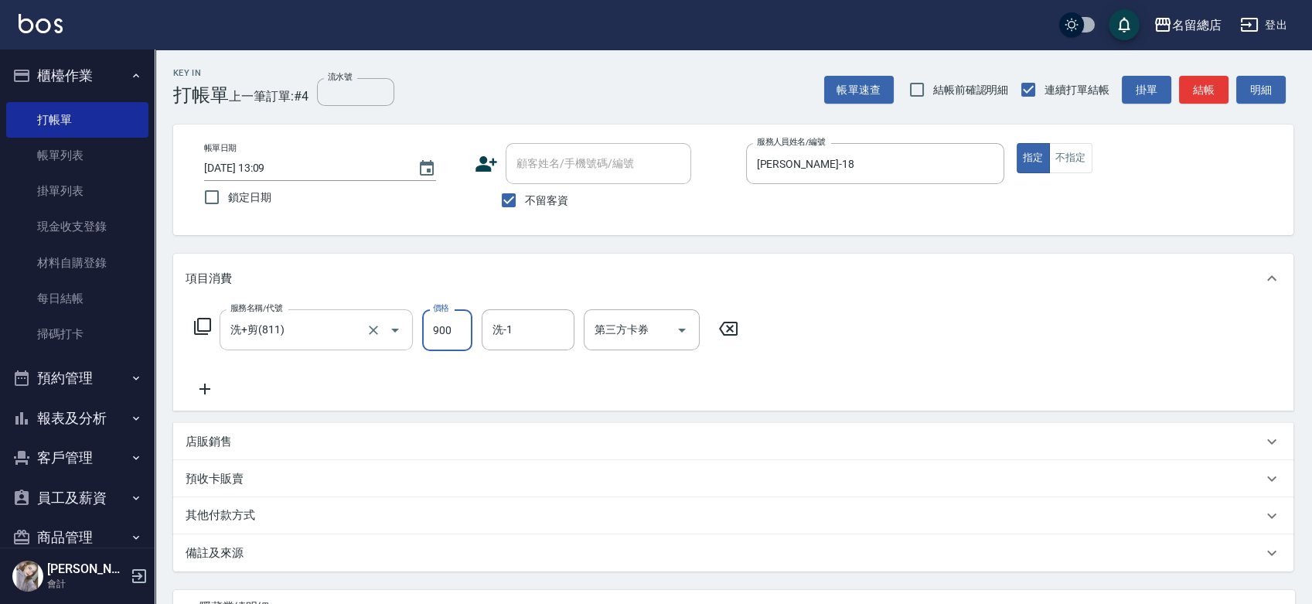
type input "900"
type input "[PERSON_NAME]-31"
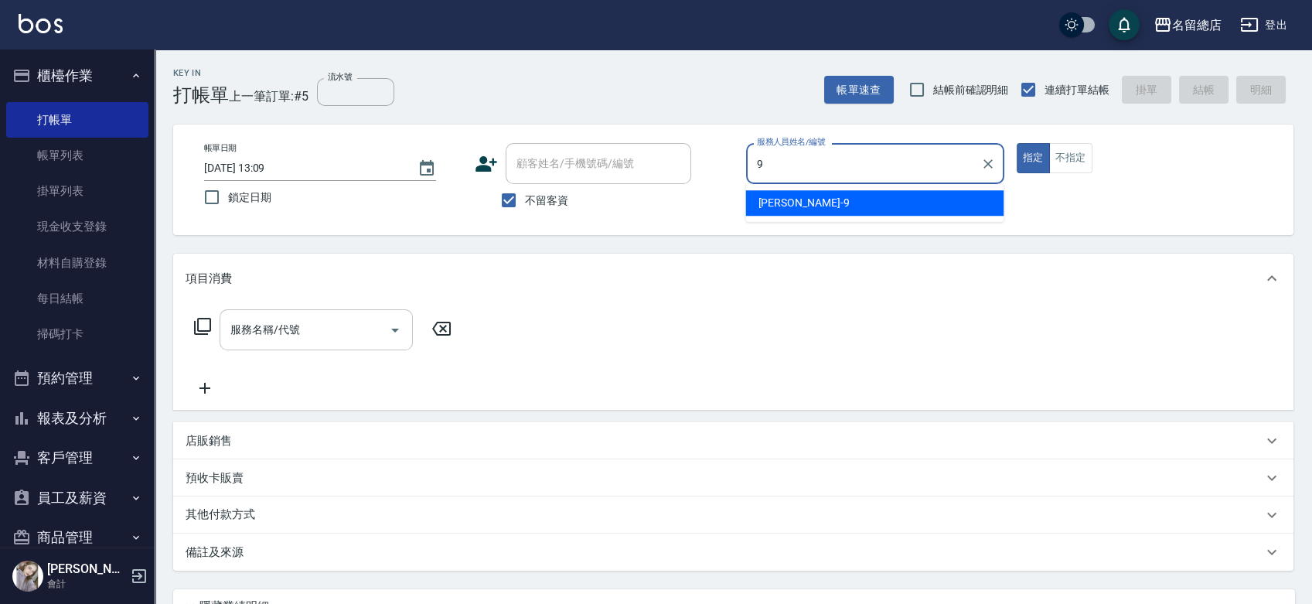
type input "[PERSON_NAME]-9"
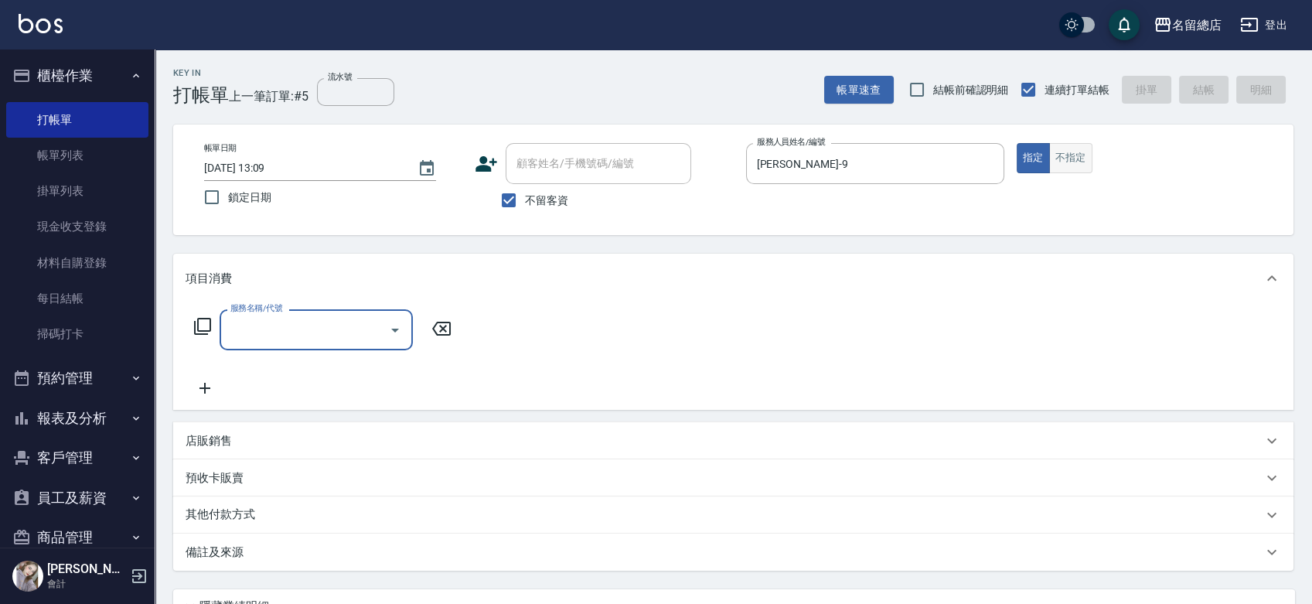
click at [1065, 160] on button "不指定" at bounding box center [1070, 158] width 43 height 30
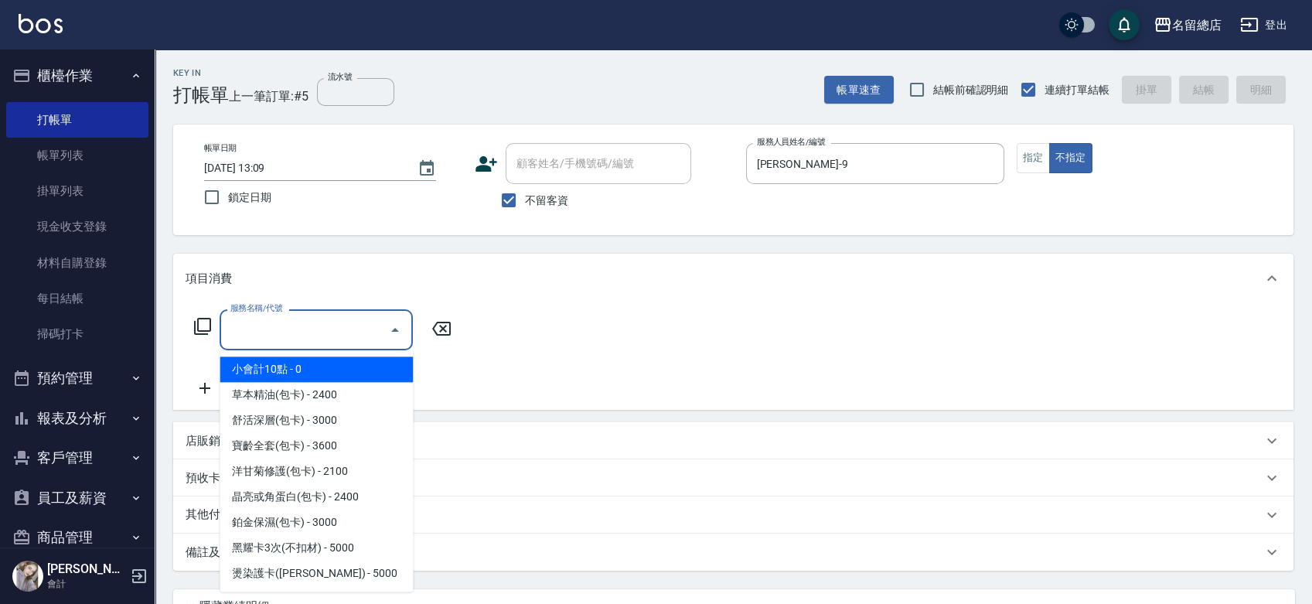
click at [300, 332] on input "服務名稱/代號" at bounding box center [305, 329] width 156 height 27
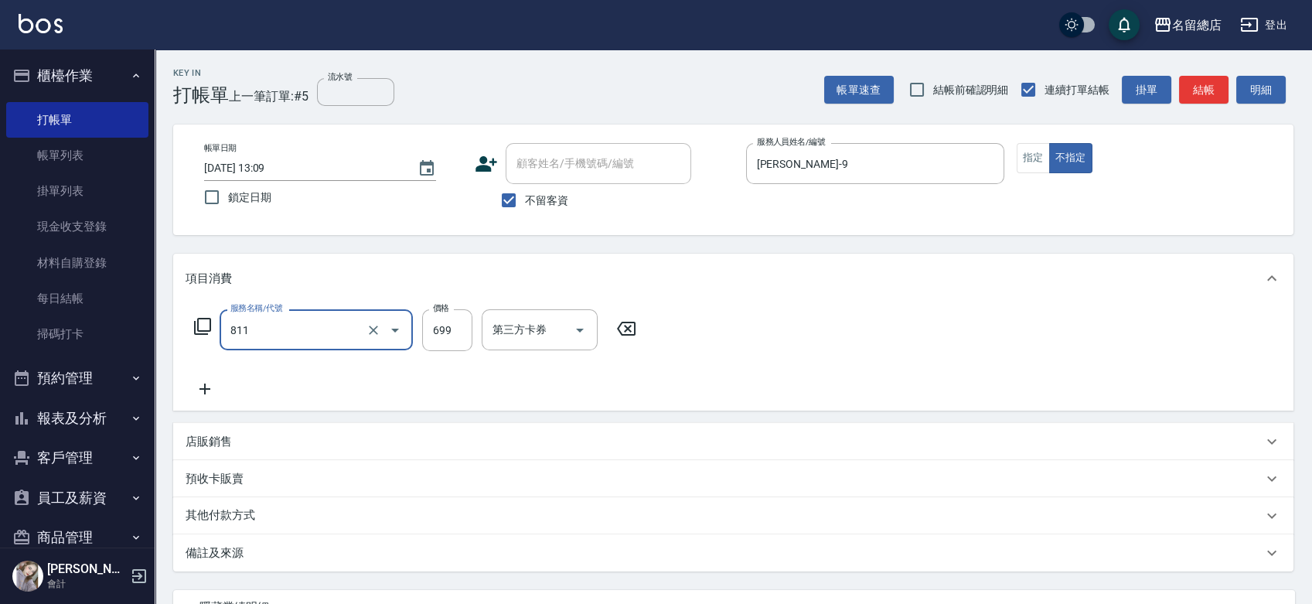
type input "洗+剪(811)"
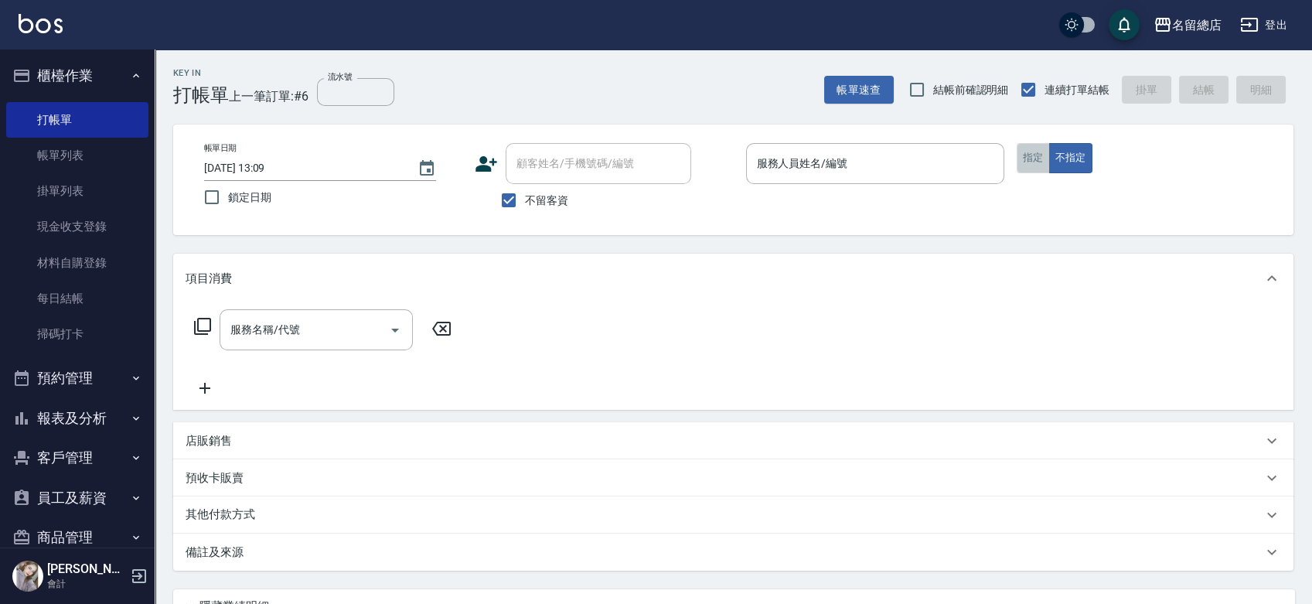
drag, startPoint x: 1017, startPoint y: 163, endPoint x: 1026, endPoint y: 159, distance: 10.1
click at [1020, 162] on button "指定" at bounding box center [1033, 158] width 33 height 30
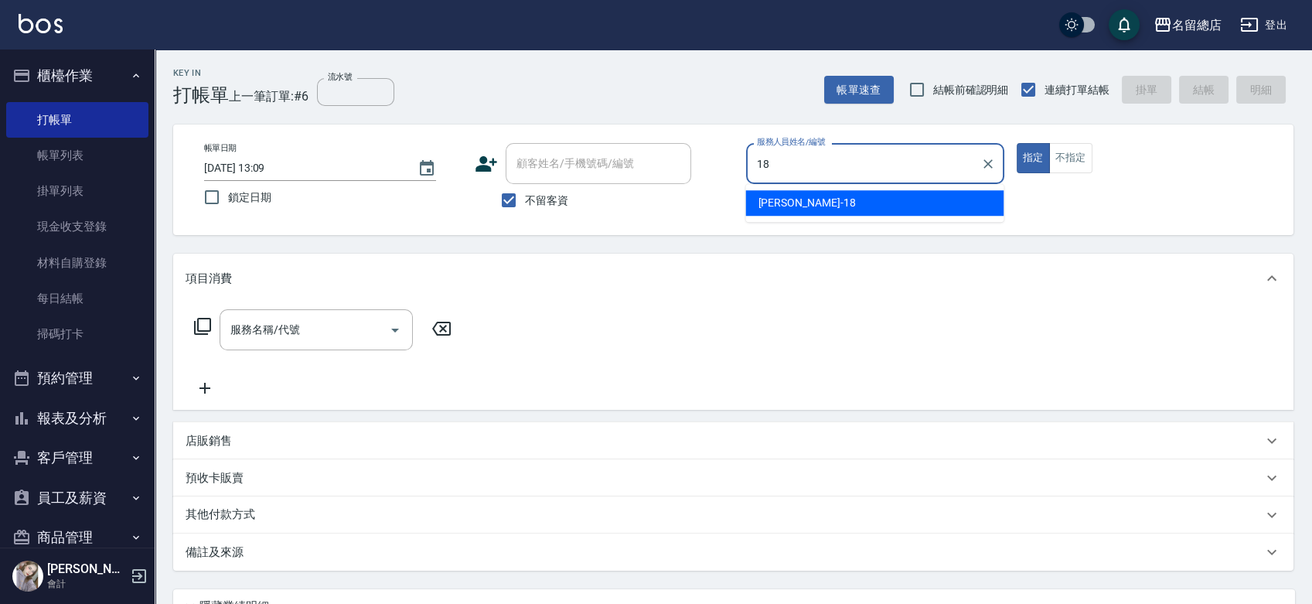
type input "[PERSON_NAME]-18"
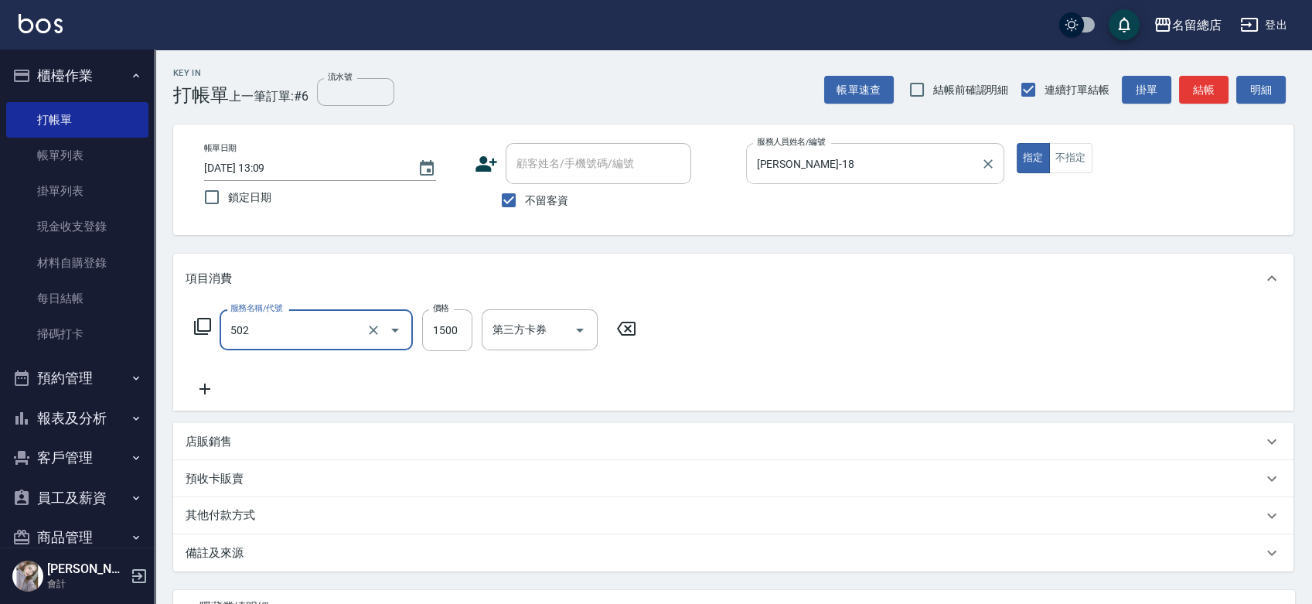
type input "染髮1500以上(502)"
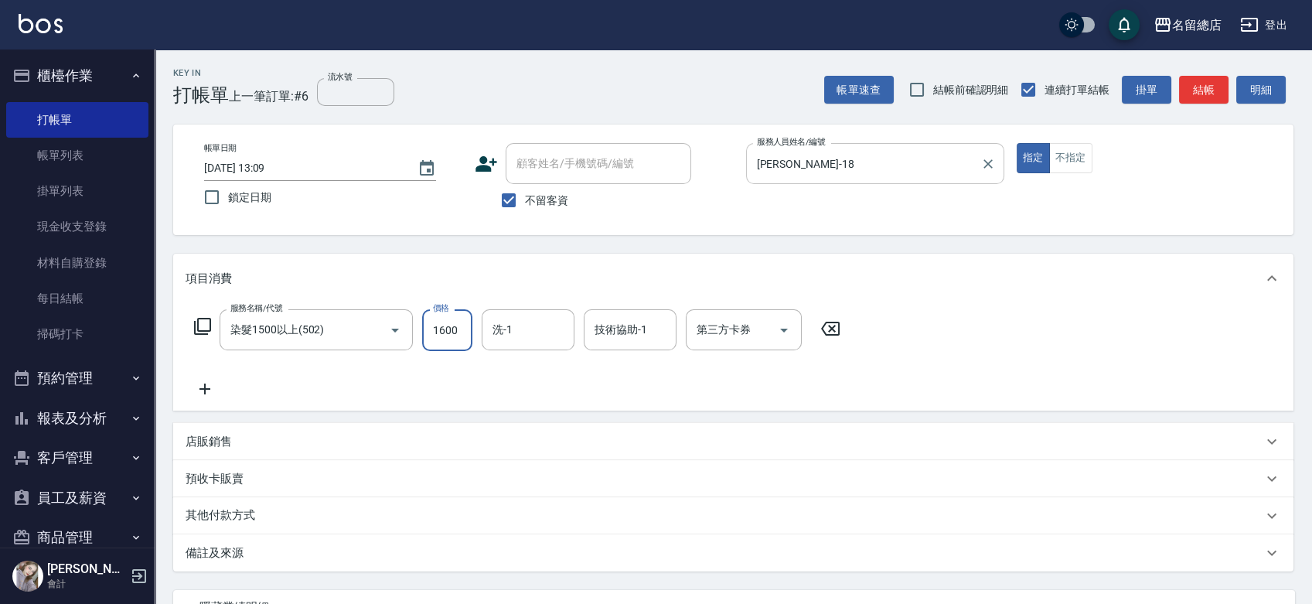
type input "1600"
type input "[PERSON_NAME]-31"
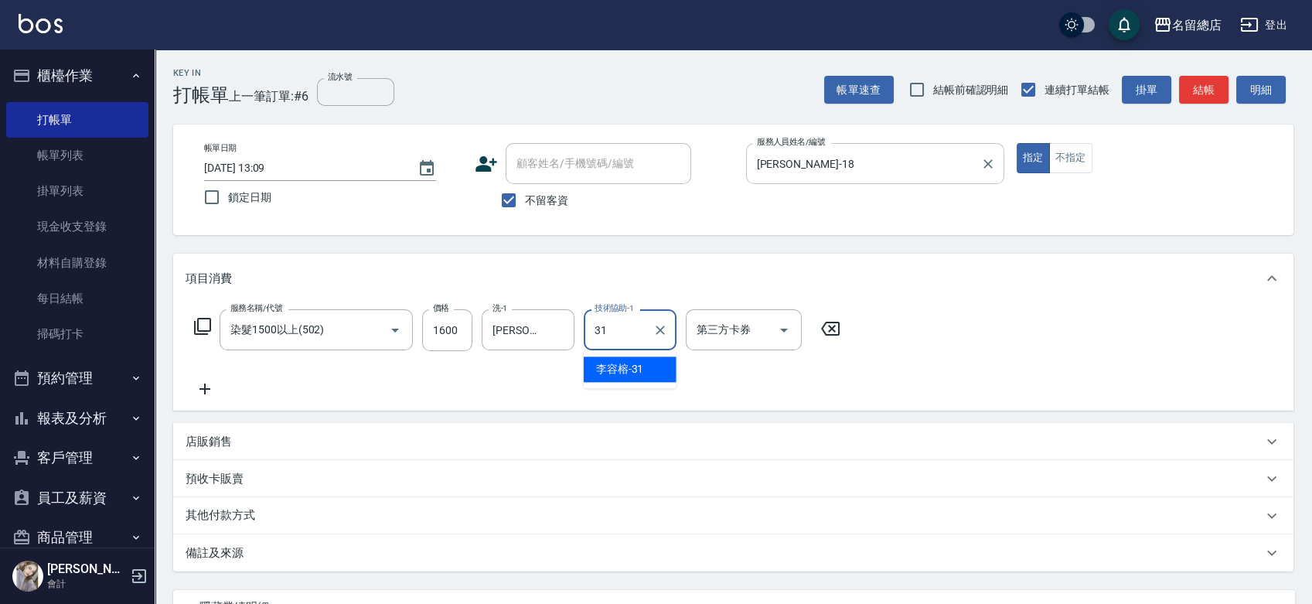
type input "[PERSON_NAME]-31"
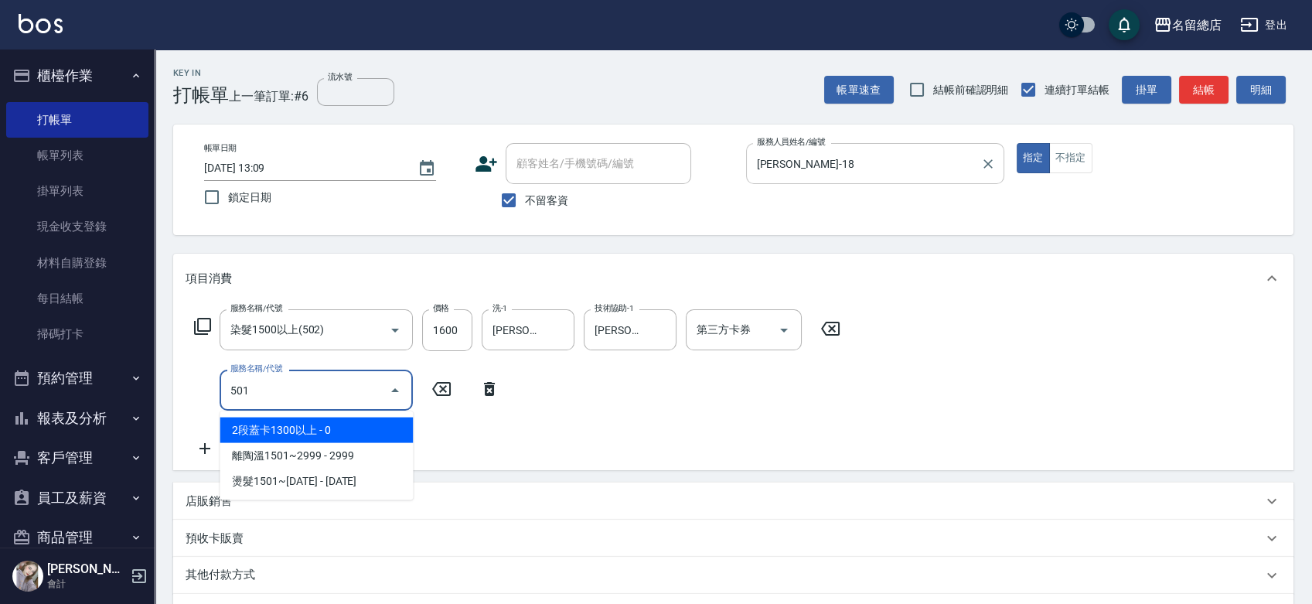
type input "2段蓋卡1300以上(501)"
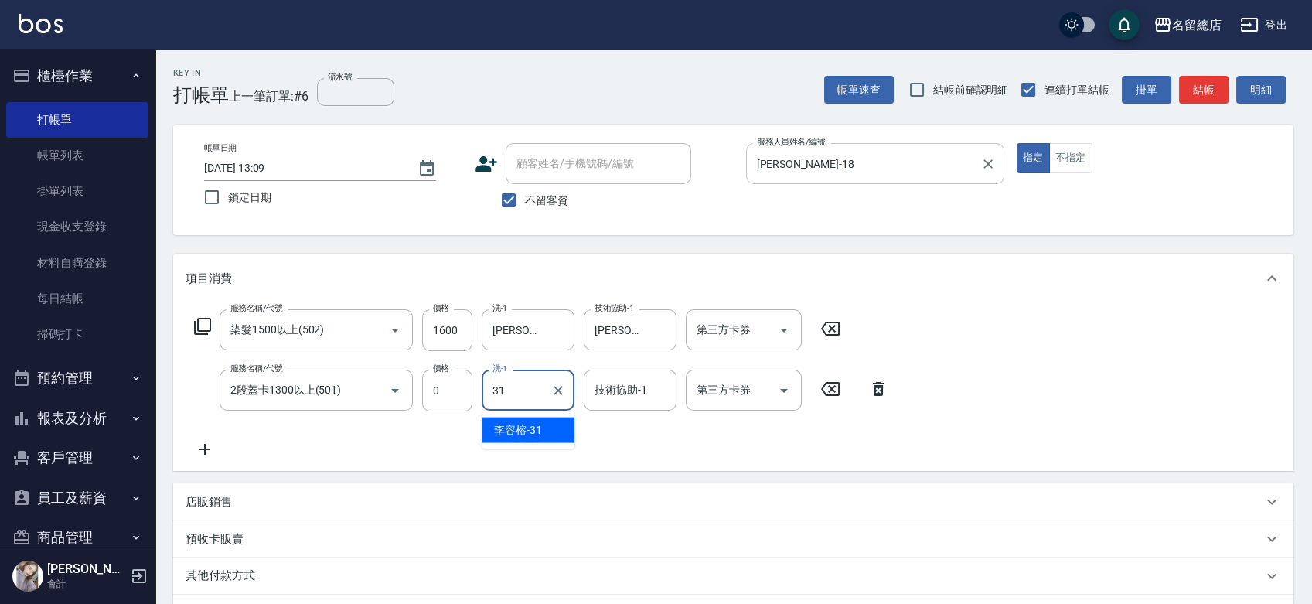
type input "[PERSON_NAME]-31"
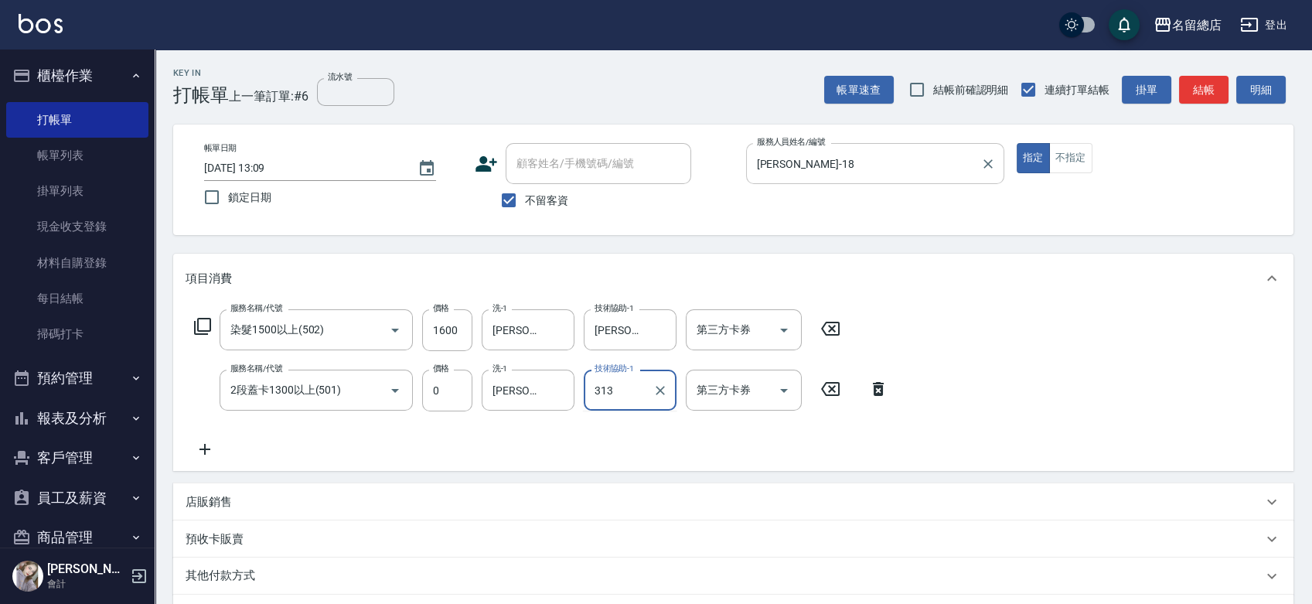
type input "313"
click at [617, 389] on input "技術協助-1" at bounding box center [630, 389] width 79 height 27
type input "[PERSON_NAME]-31"
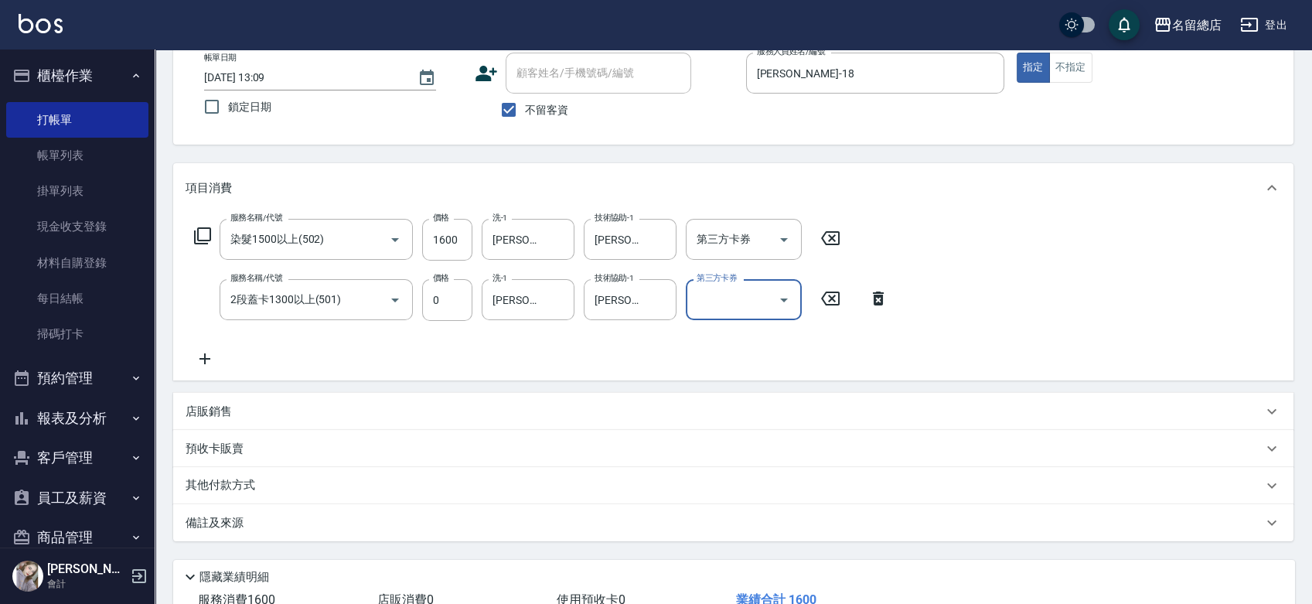
scroll to position [200, 0]
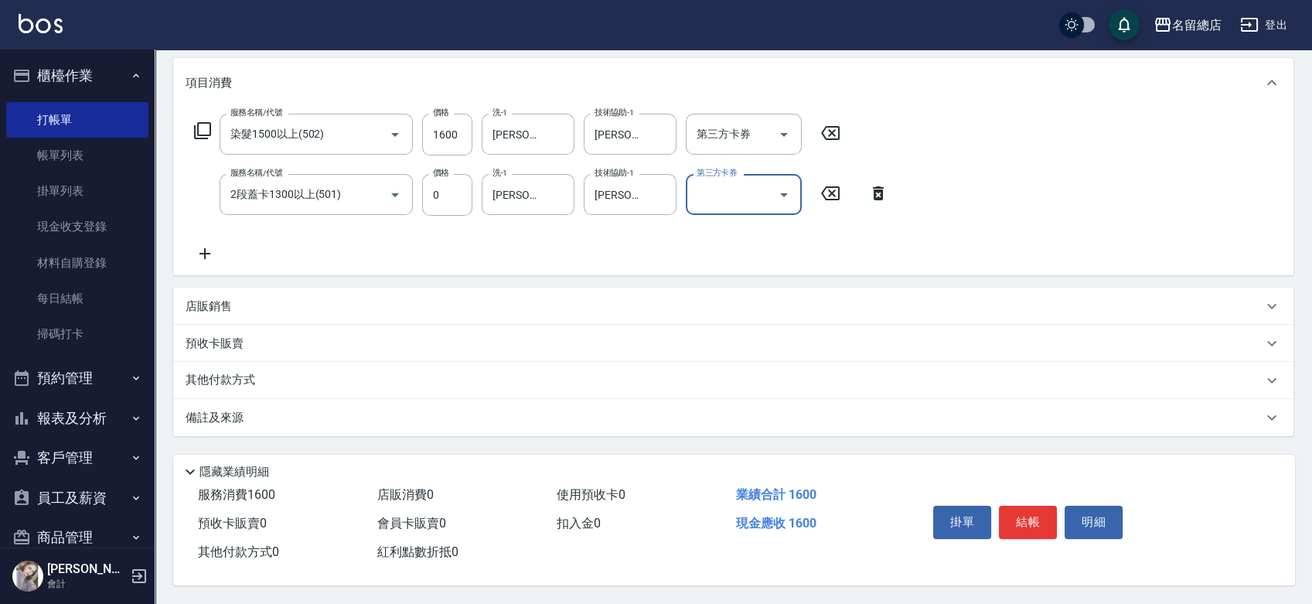
click at [273, 373] on div "其他付款方式" at bounding box center [724, 380] width 1077 height 17
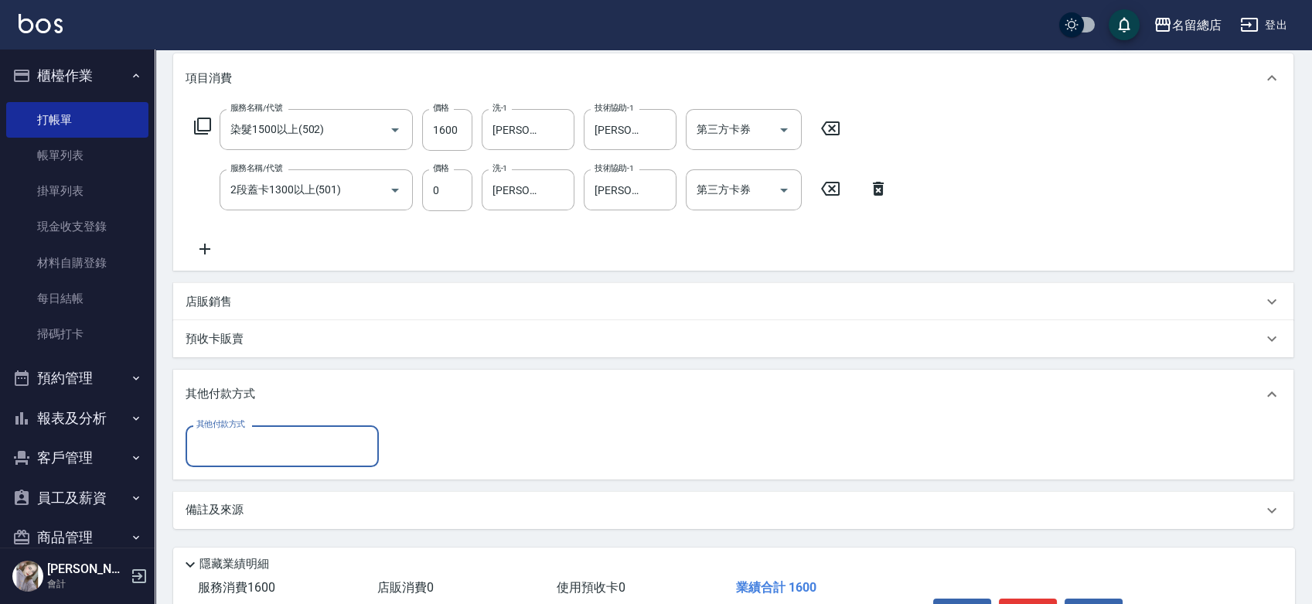
scroll to position [0, 0]
click at [231, 441] on input "其他付款方式" at bounding box center [281, 445] width 179 height 27
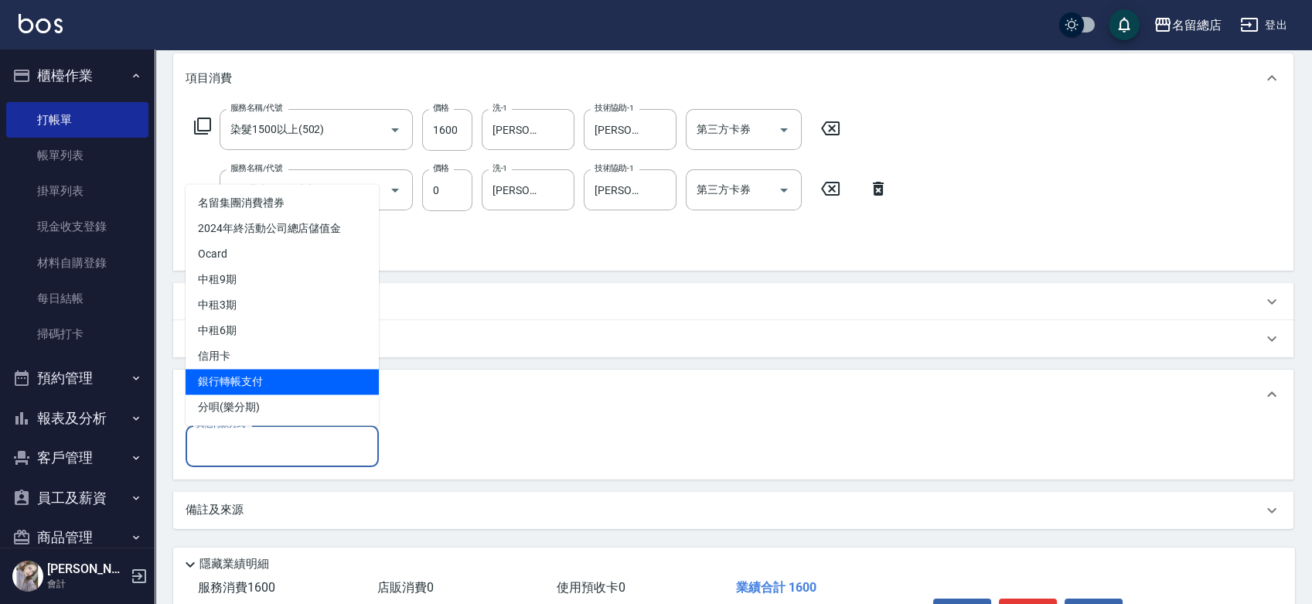
click at [251, 383] on span "銀行轉帳支付" at bounding box center [282, 382] width 193 height 26
type input "銀行轉帳支付"
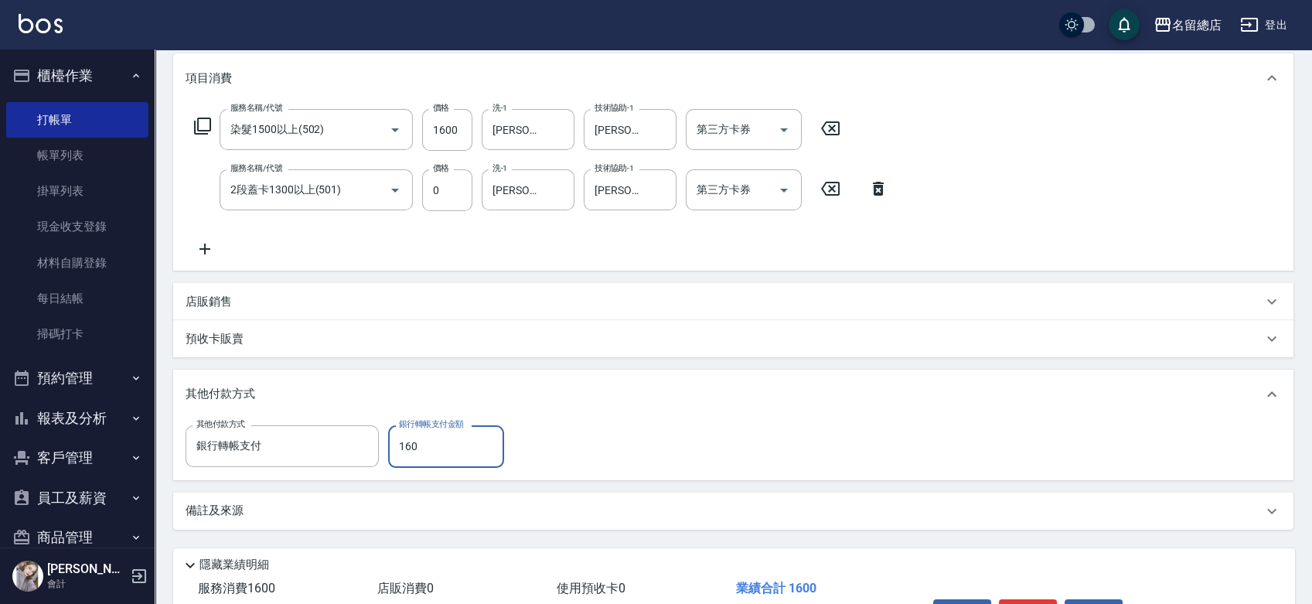
type input "1600"
type input "[DATE] 13:10"
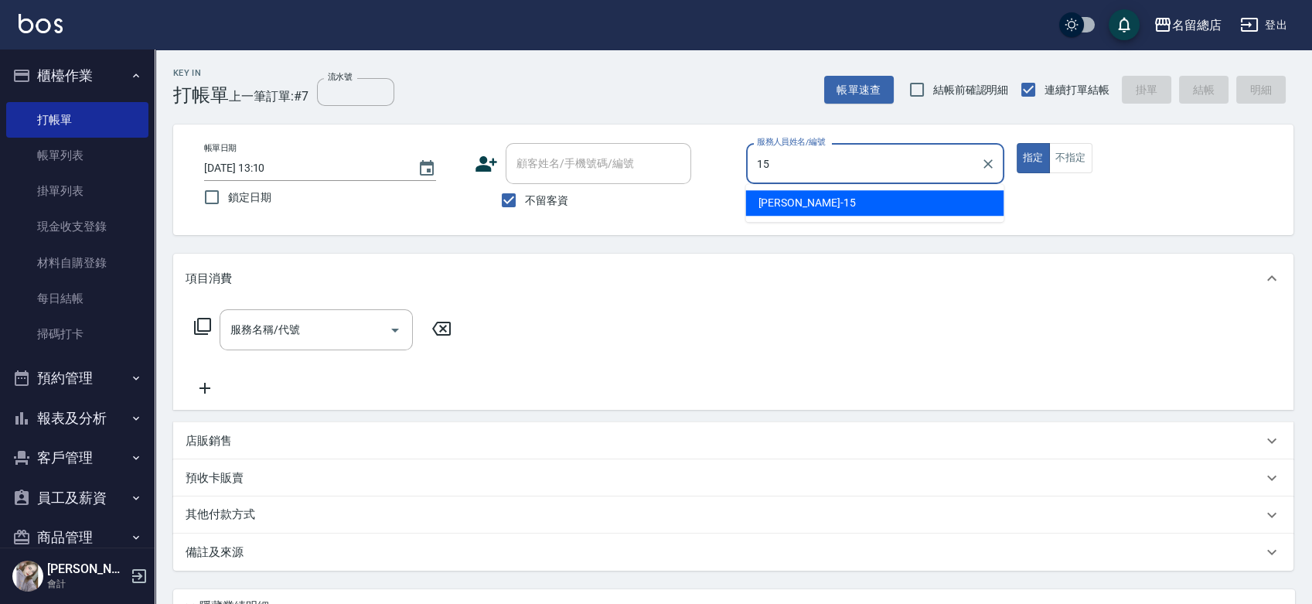
type input "[PERSON_NAME]-15"
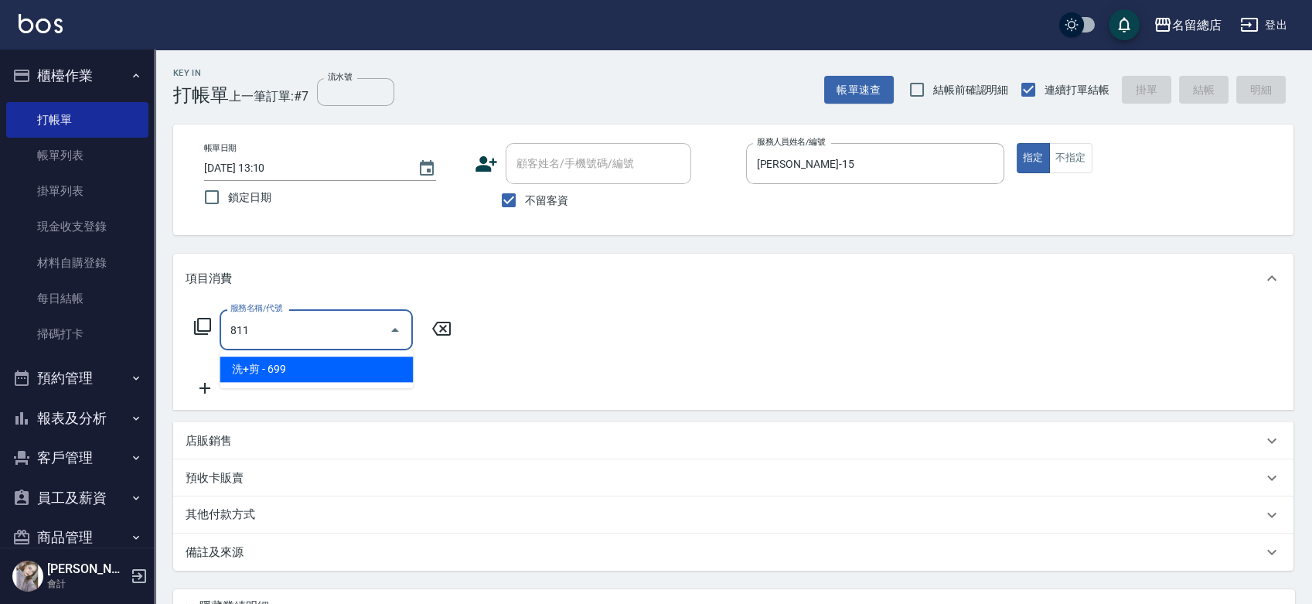
type input "洗+剪(811)"
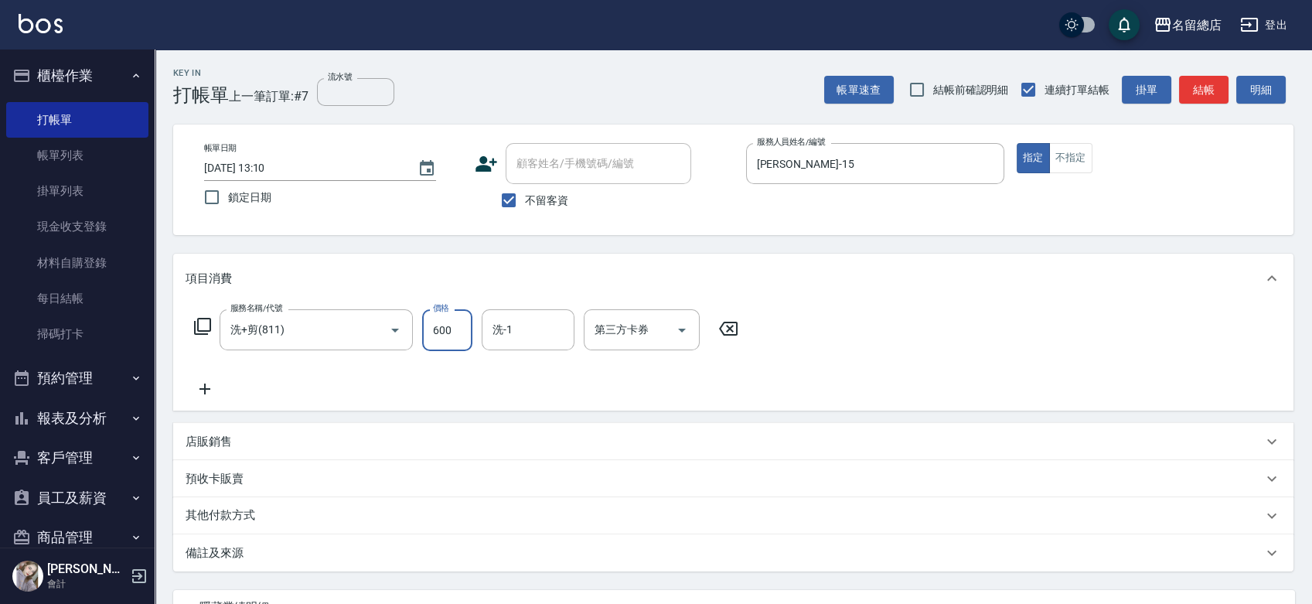
type input "600"
type input "[PERSON_NAME]-43"
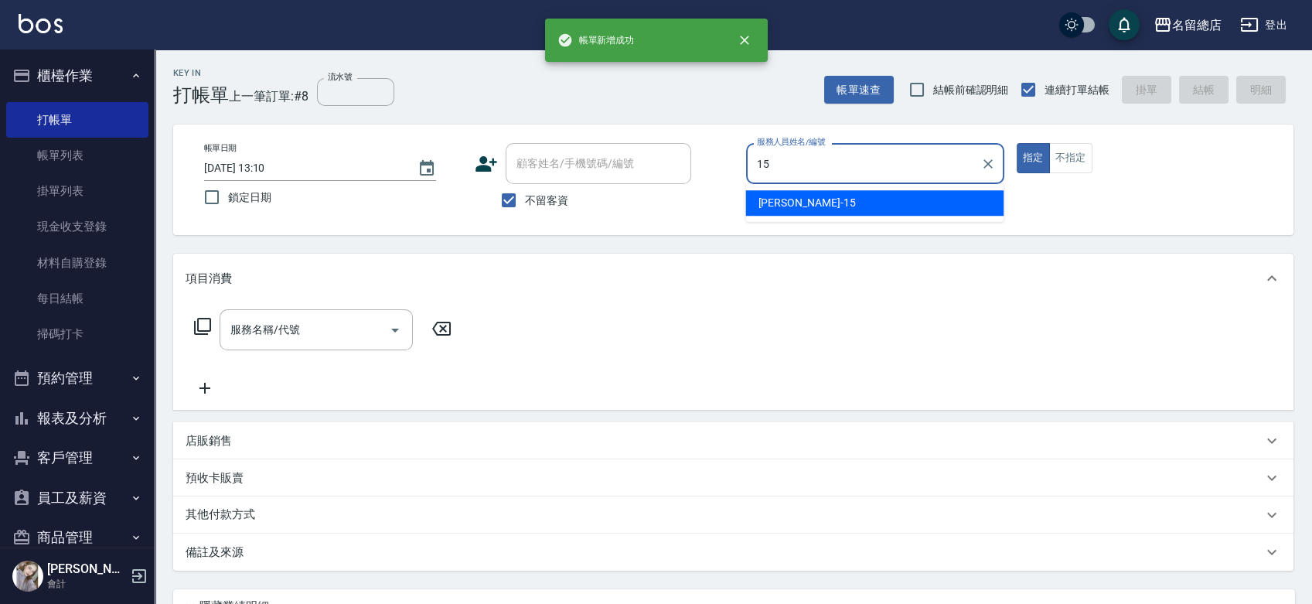
type input "[PERSON_NAME]-15"
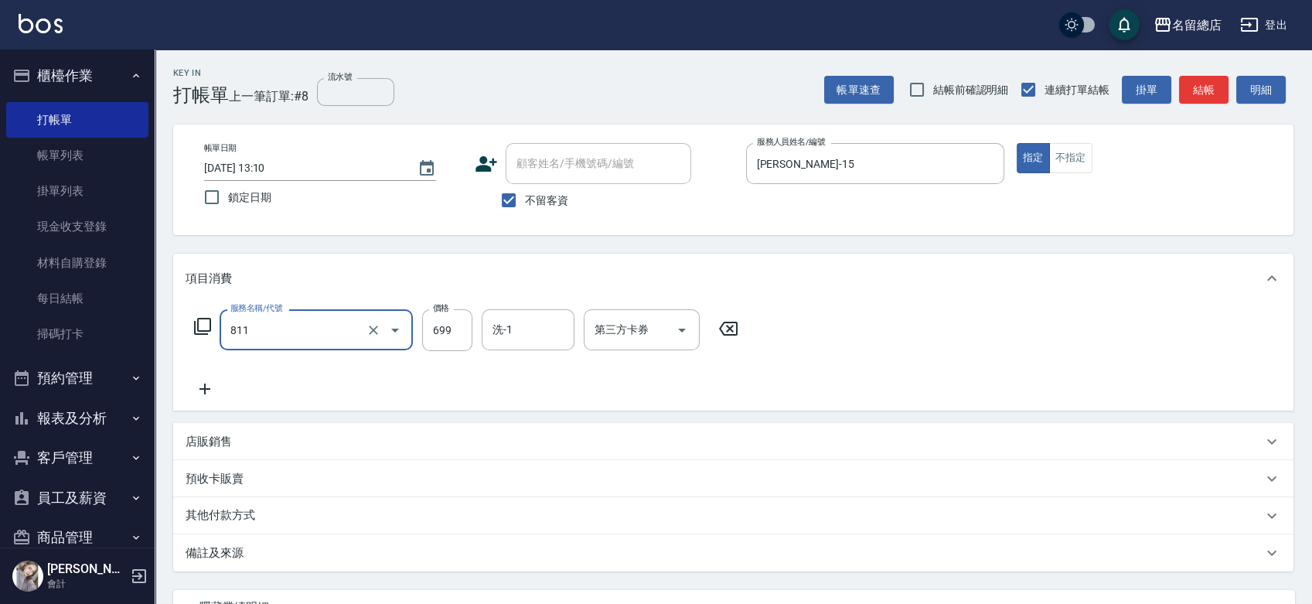
type input "洗+剪(811)"
drag, startPoint x: 459, startPoint y: 330, endPoint x: 472, endPoint y: 349, distance: 22.7
click at [461, 330] on input "60" at bounding box center [447, 330] width 50 height 42
type input "600"
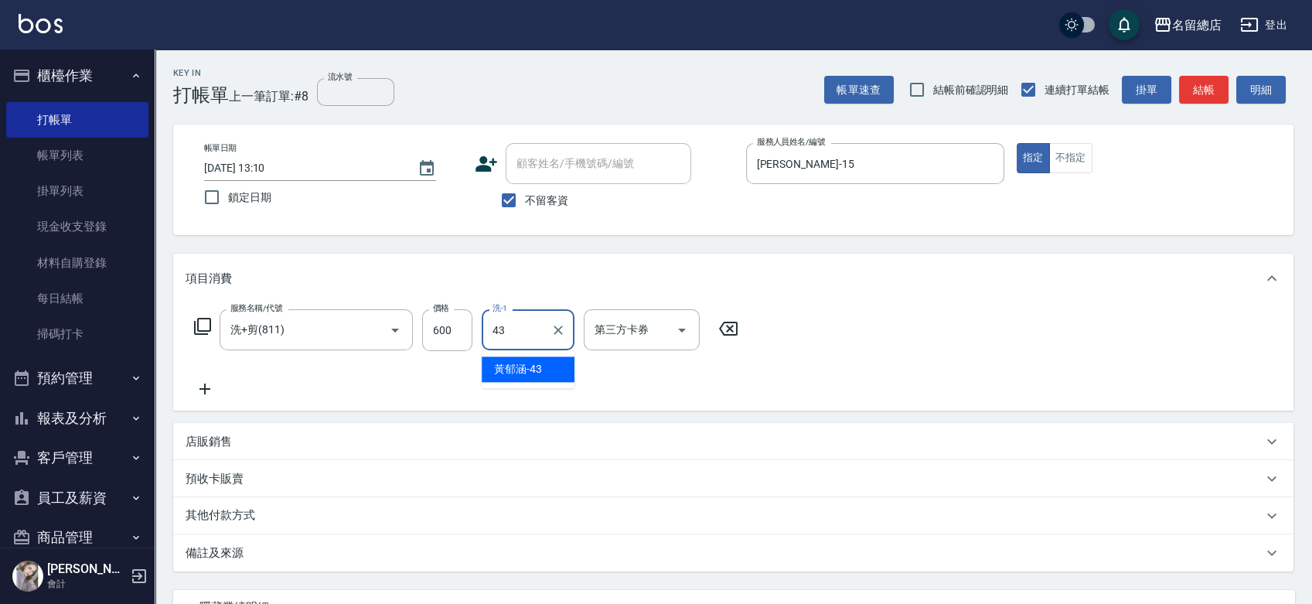
type input "[PERSON_NAME]-43"
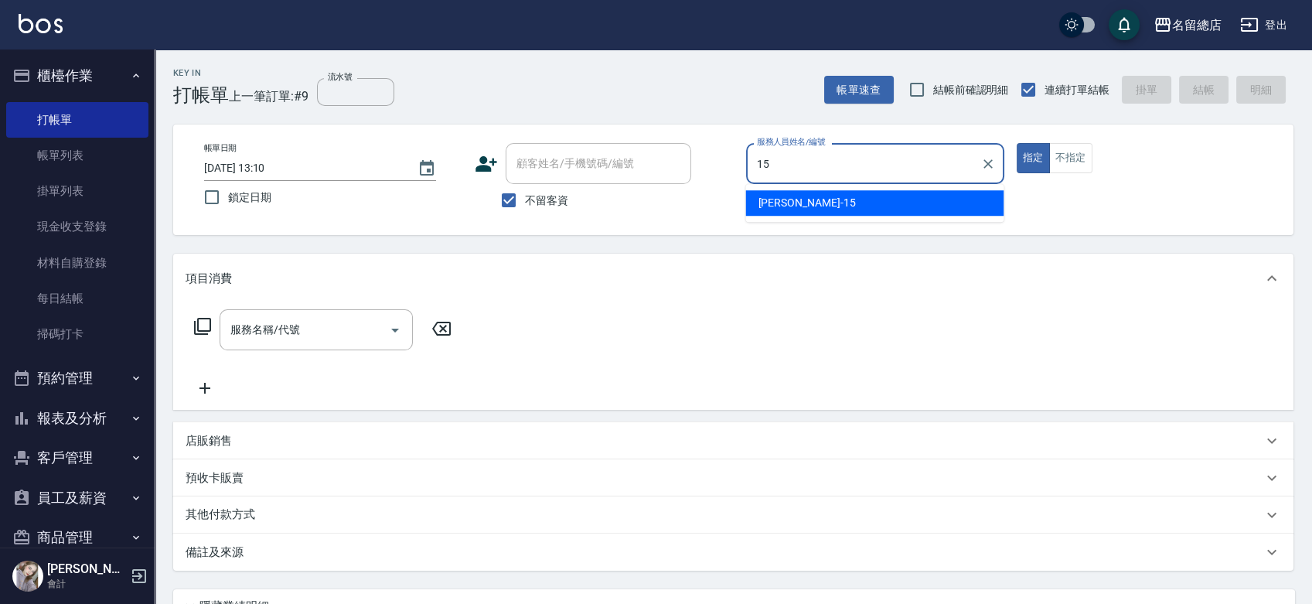
type input "[PERSON_NAME]-15"
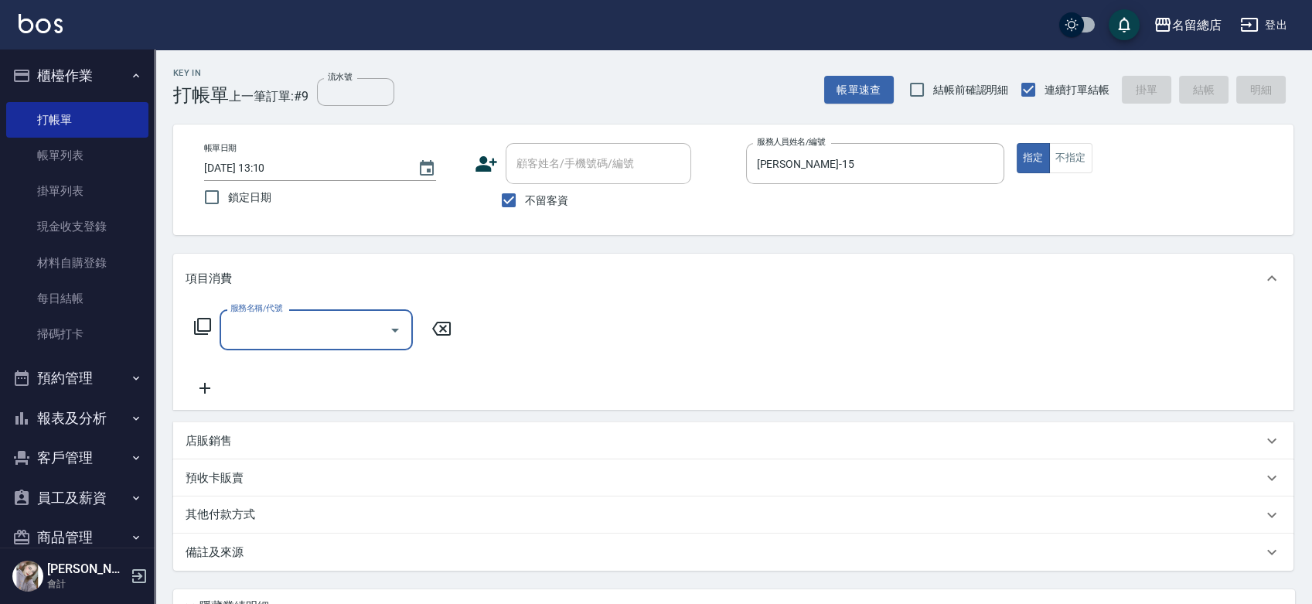
type input "5"
type input "2段自單次1300以上(441)"
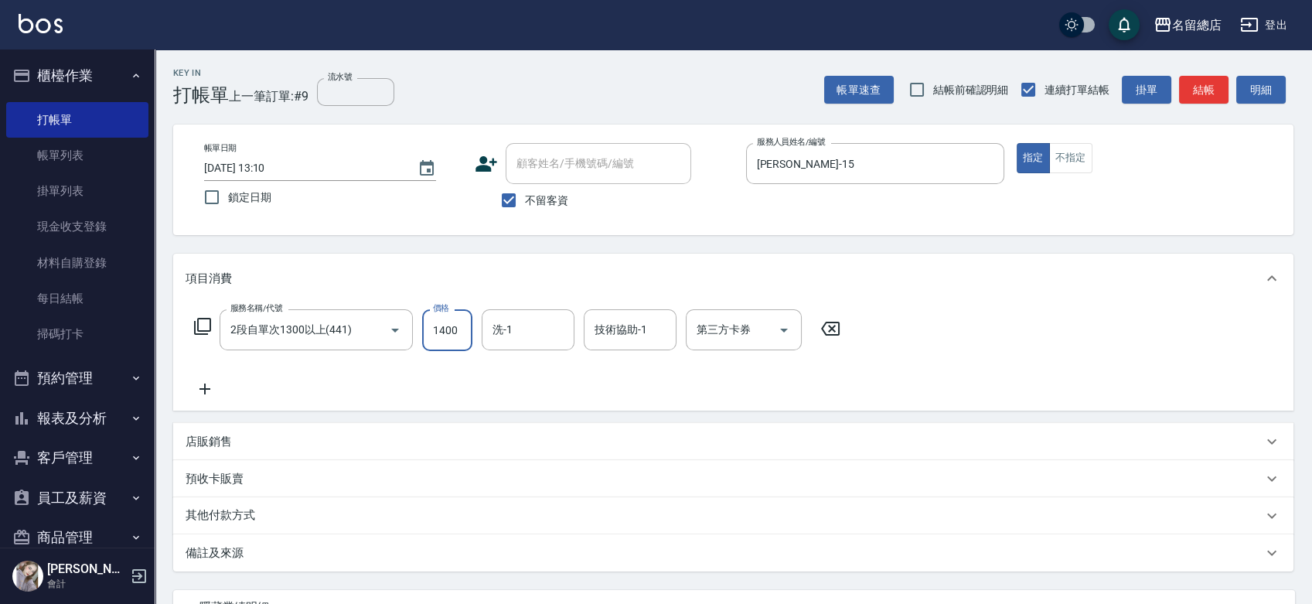
type input "1400"
type input "游之語-48"
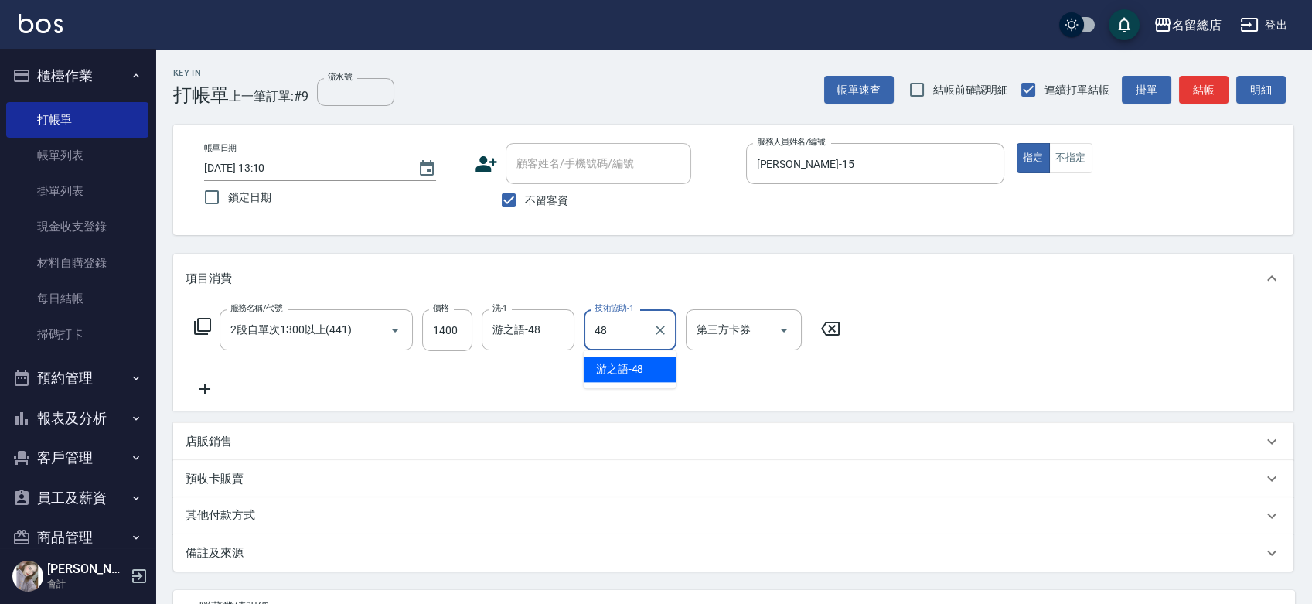
type input "游之語-48"
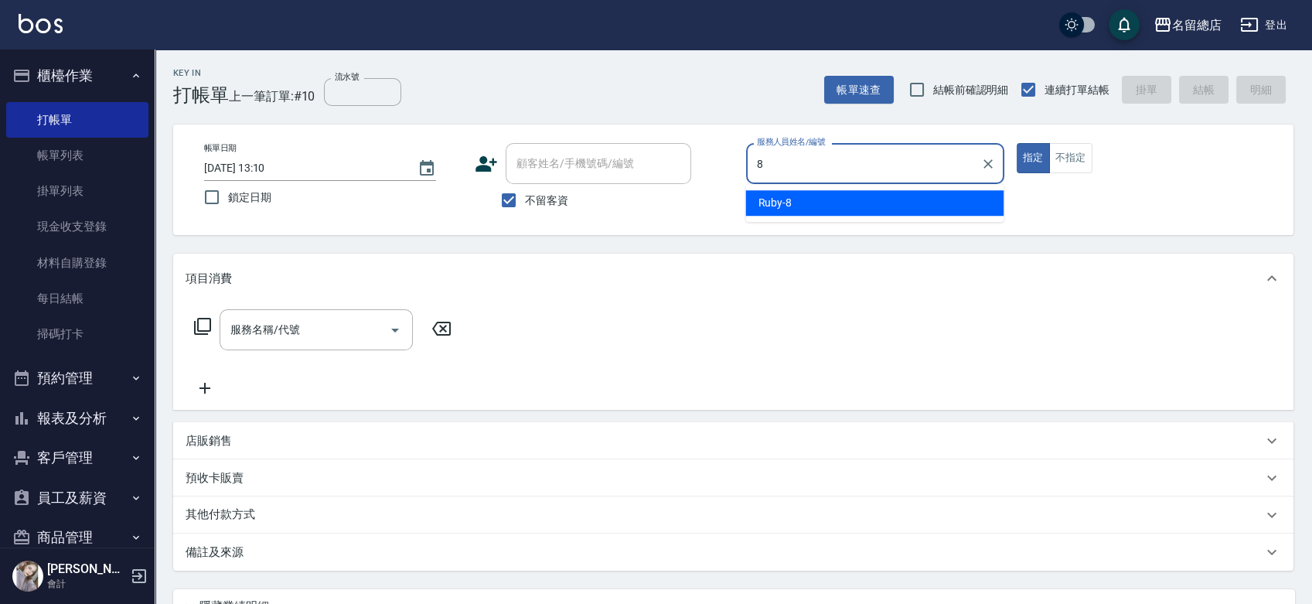
type input "Ruby-8"
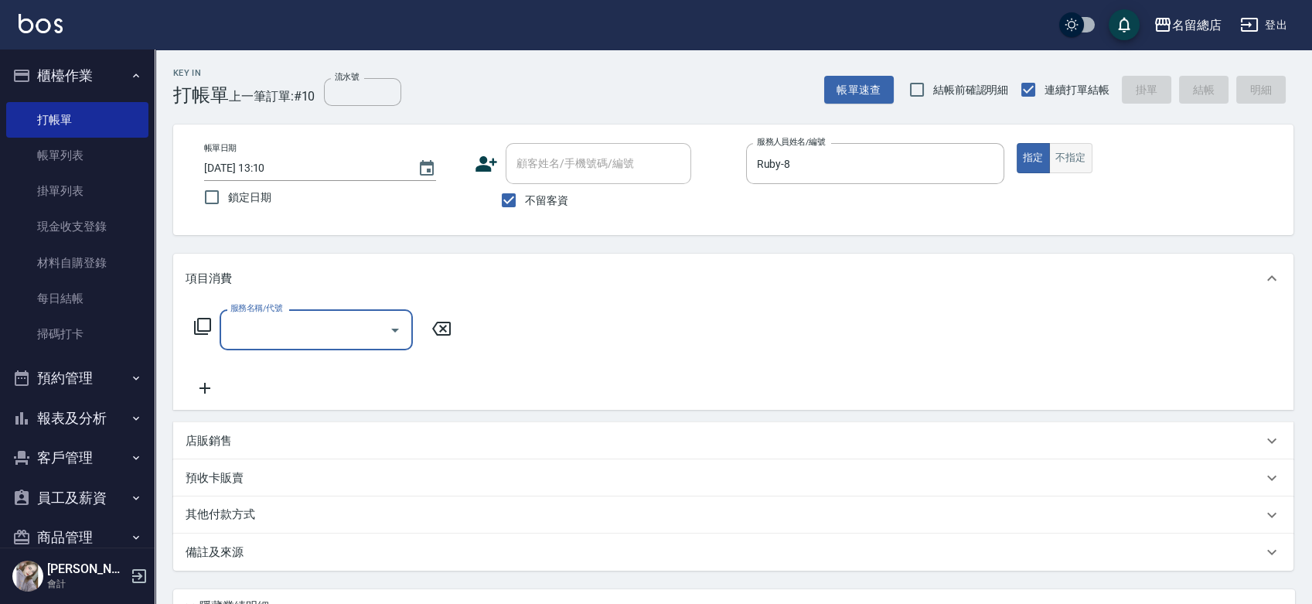
drag, startPoint x: 1087, startPoint y: 150, endPoint x: 1072, endPoint y: 151, distance: 15.5
click at [1086, 150] on button "不指定" at bounding box center [1070, 158] width 43 height 30
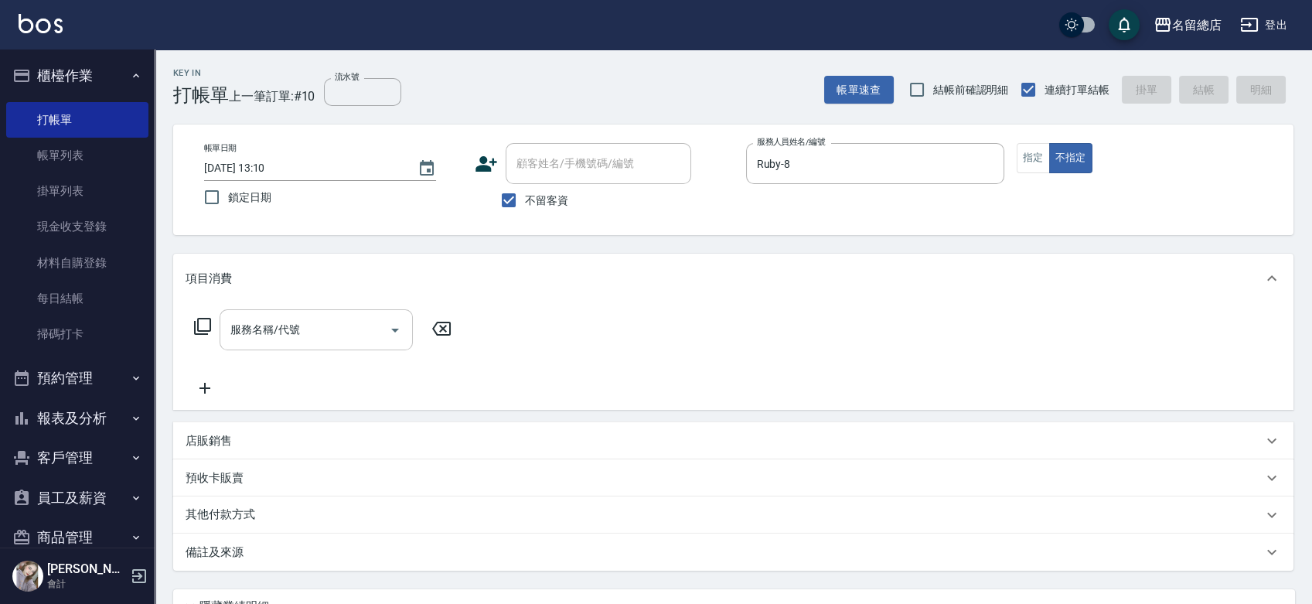
click at [339, 321] on input "服務名稱/代號" at bounding box center [305, 329] width 156 height 27
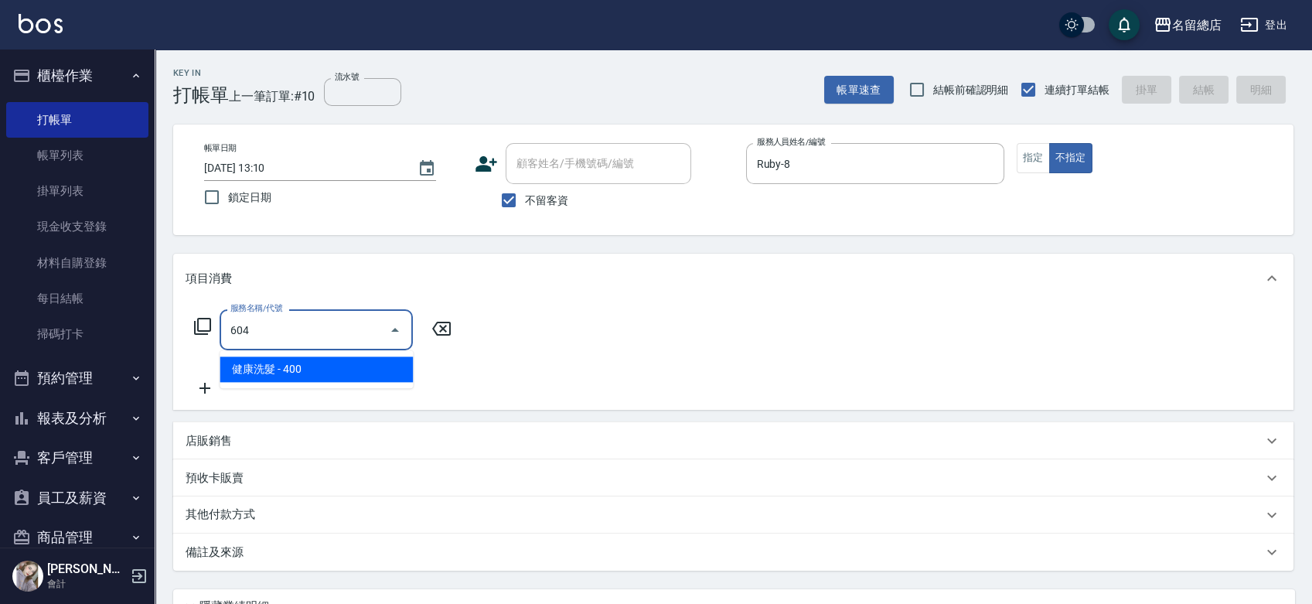
type input "健康洗髮(604)"
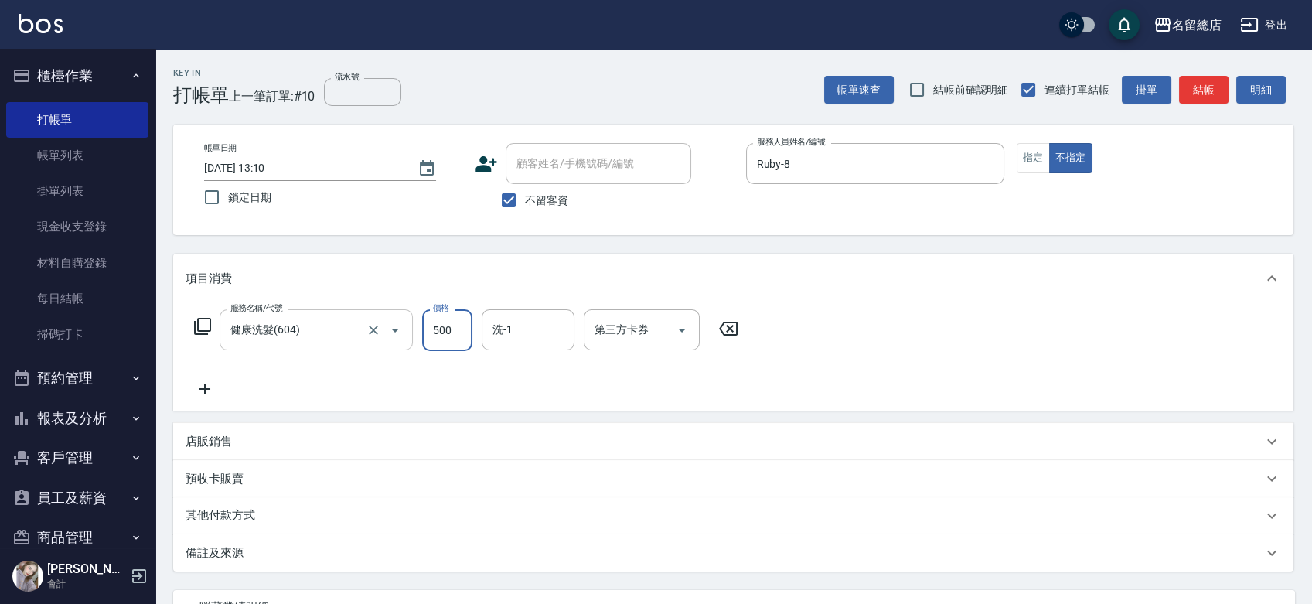
type input "500"
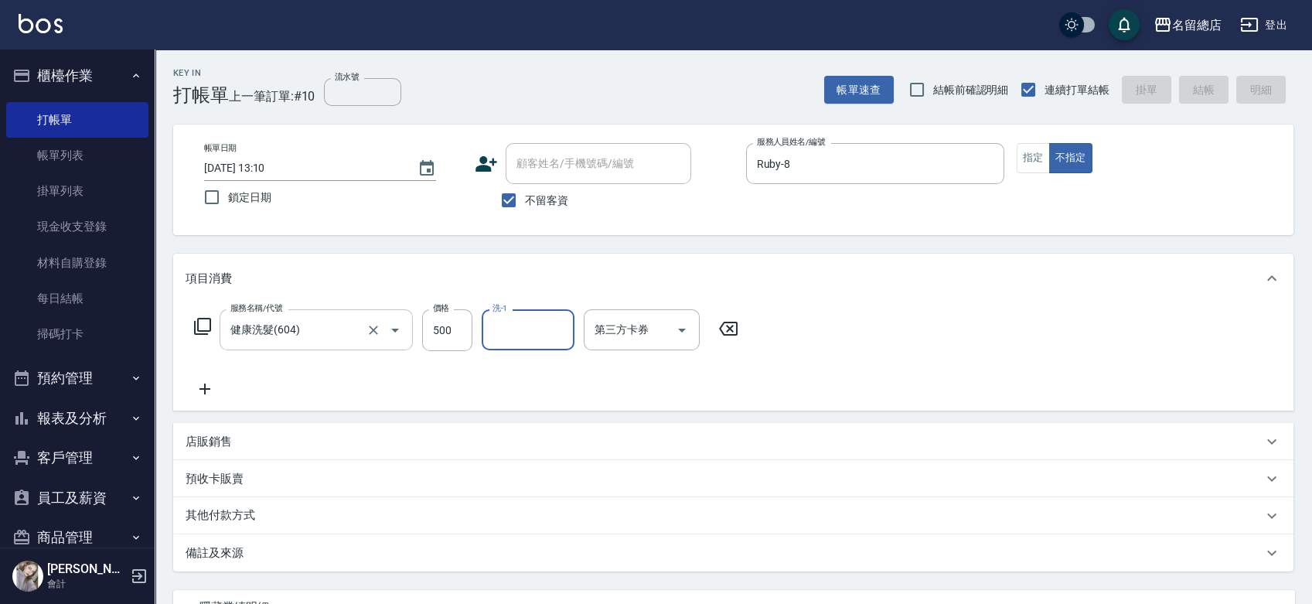
type input "[DATE] 13:11"
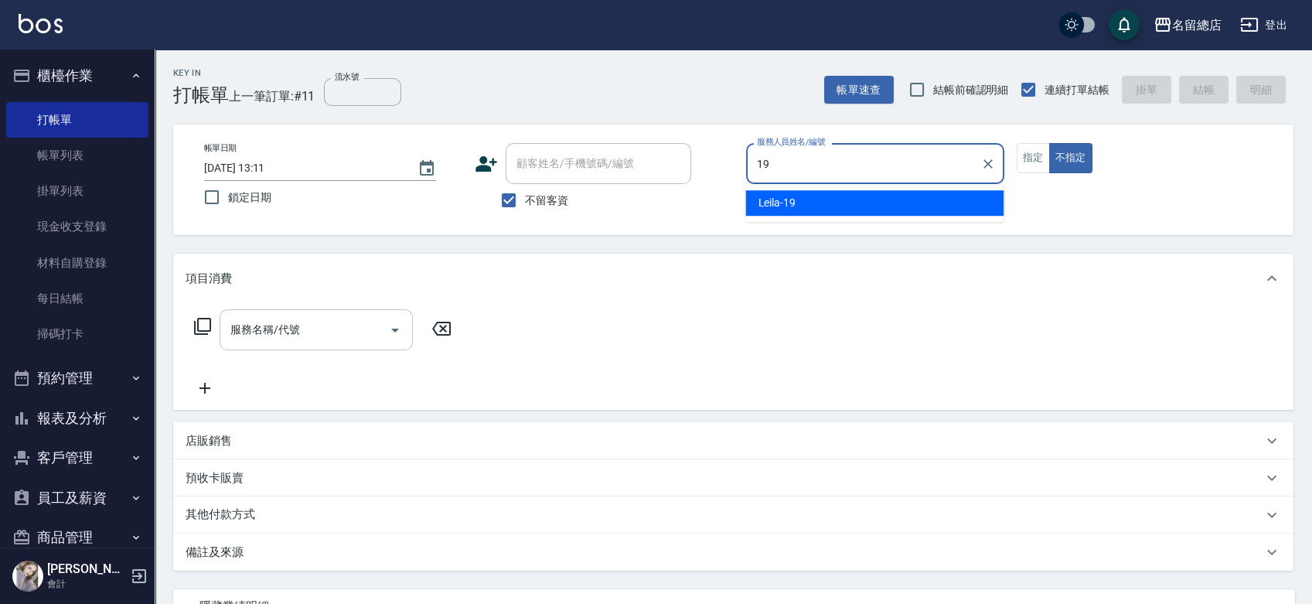
type input "Leila-19"
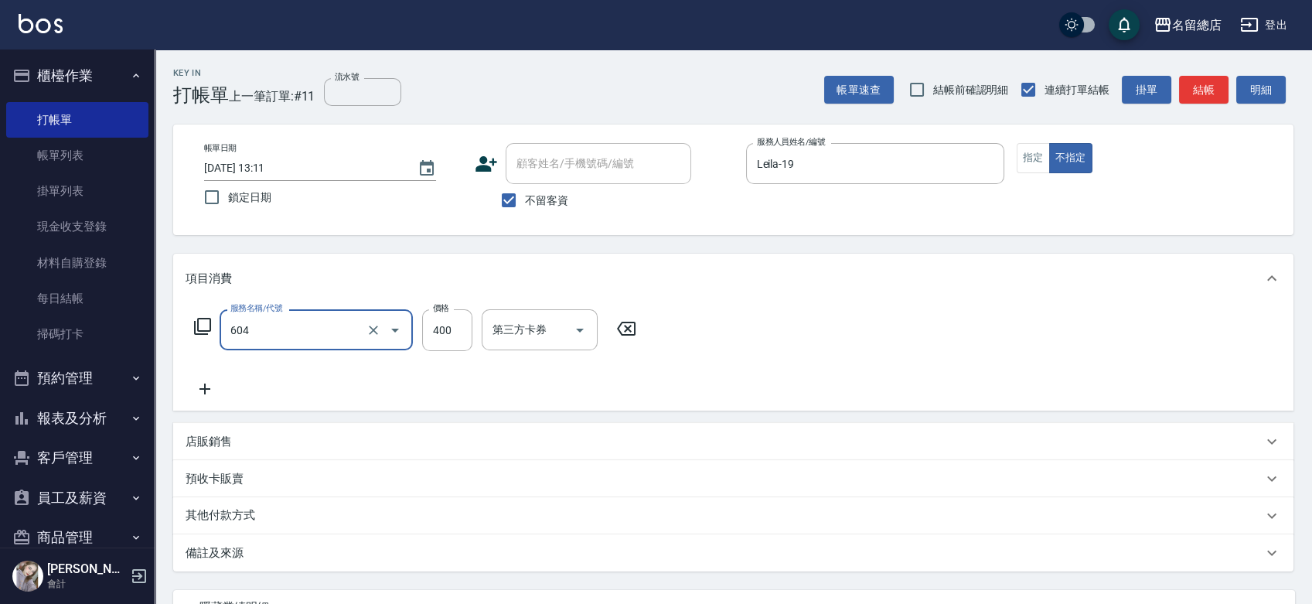
type input "健康洗髮(604)"
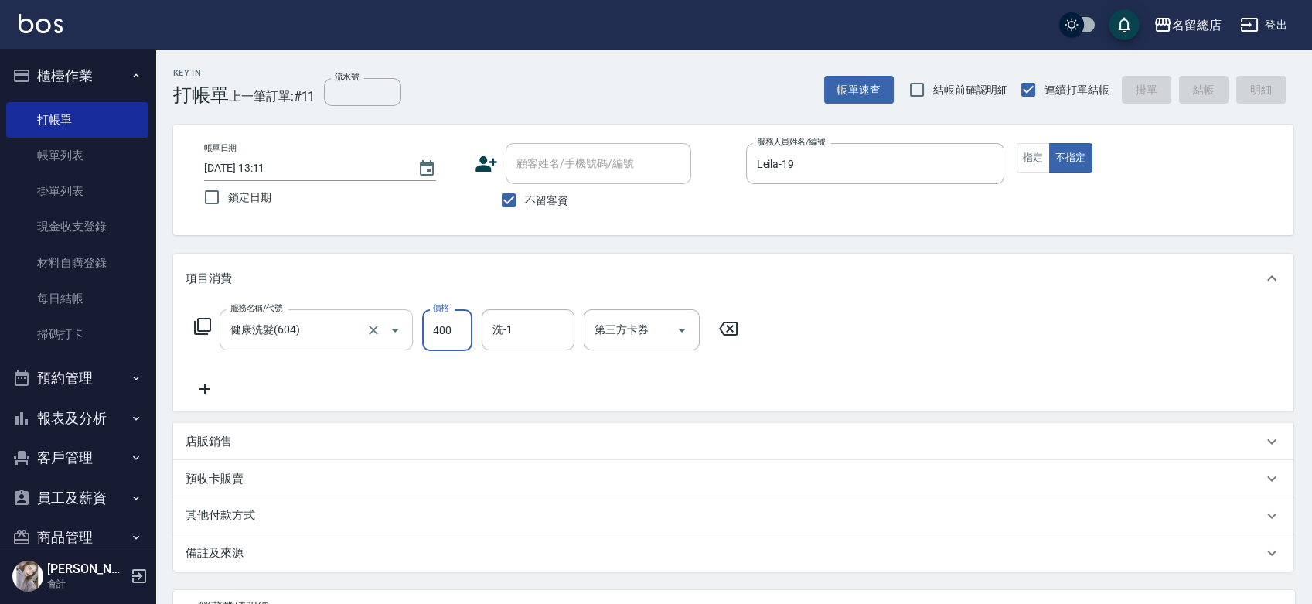
type input "[DATE] 13:12"
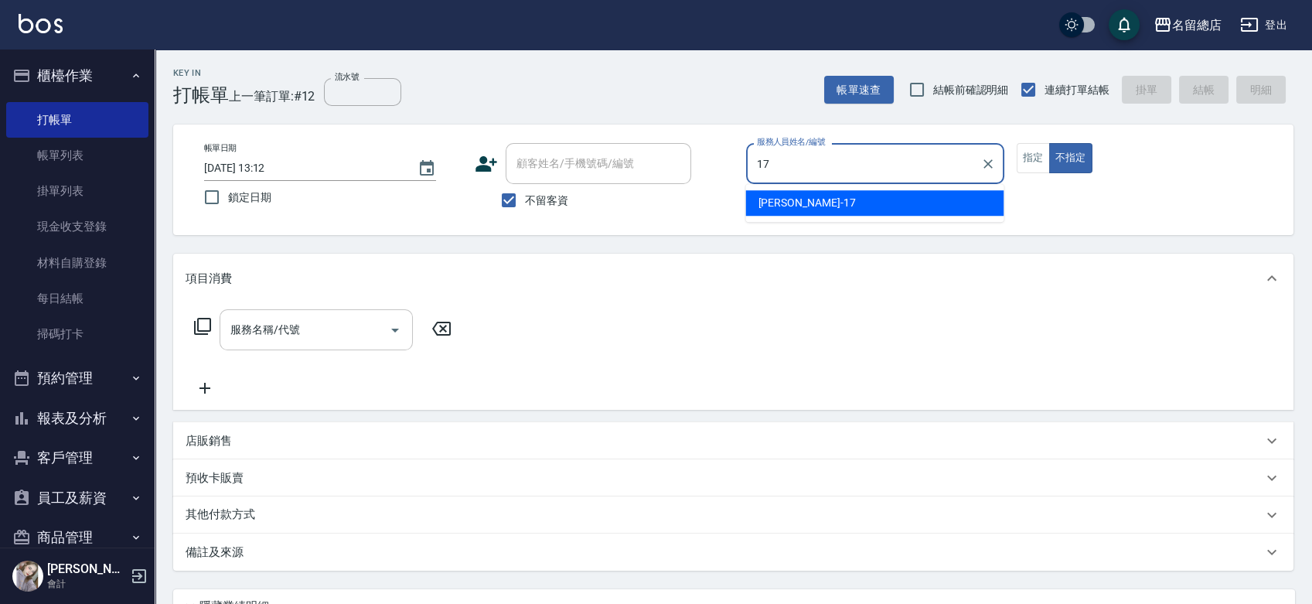
type input "[PERSON_NAME]-17"
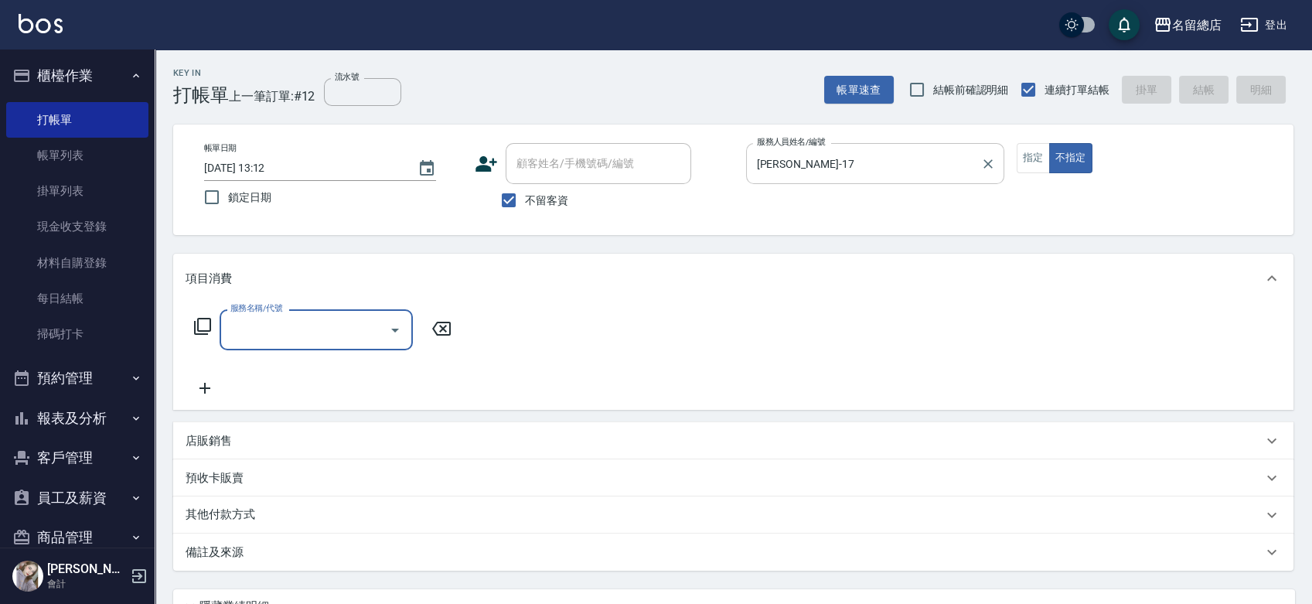
click at [1023, 153] on button "指定" at bounding box center [1033, 158] width 33 height 30
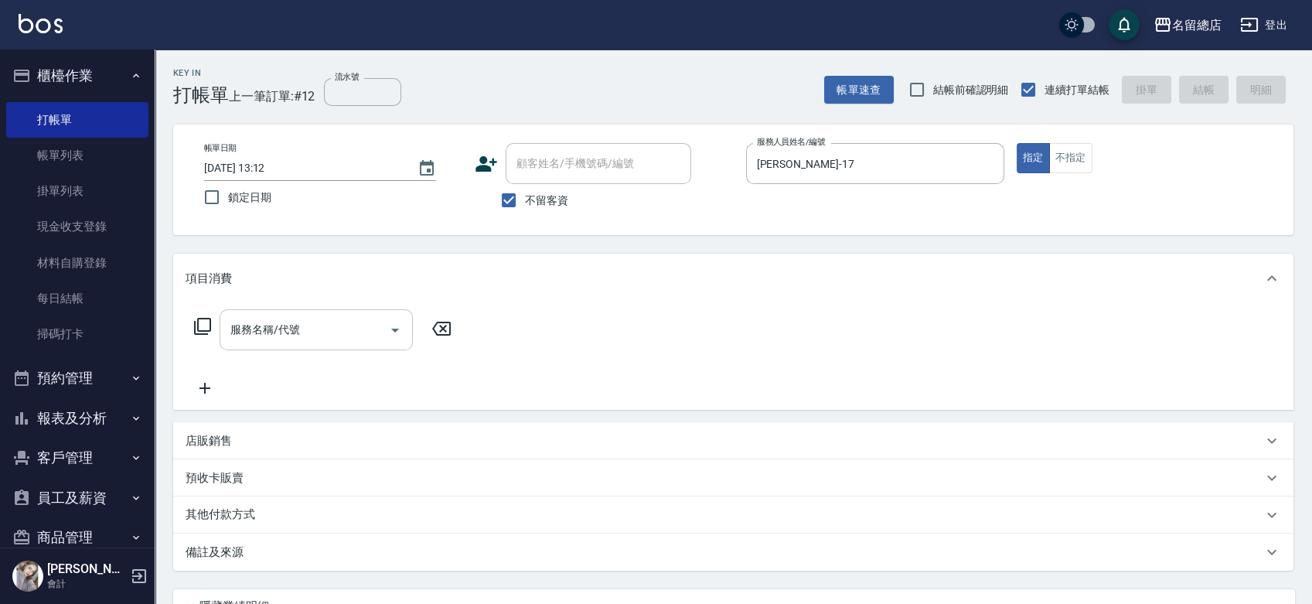
click at [272, 326] on div "服務名稱/代號 服務名稱/代號" at bounding box center [316, 329] width 193 height 41
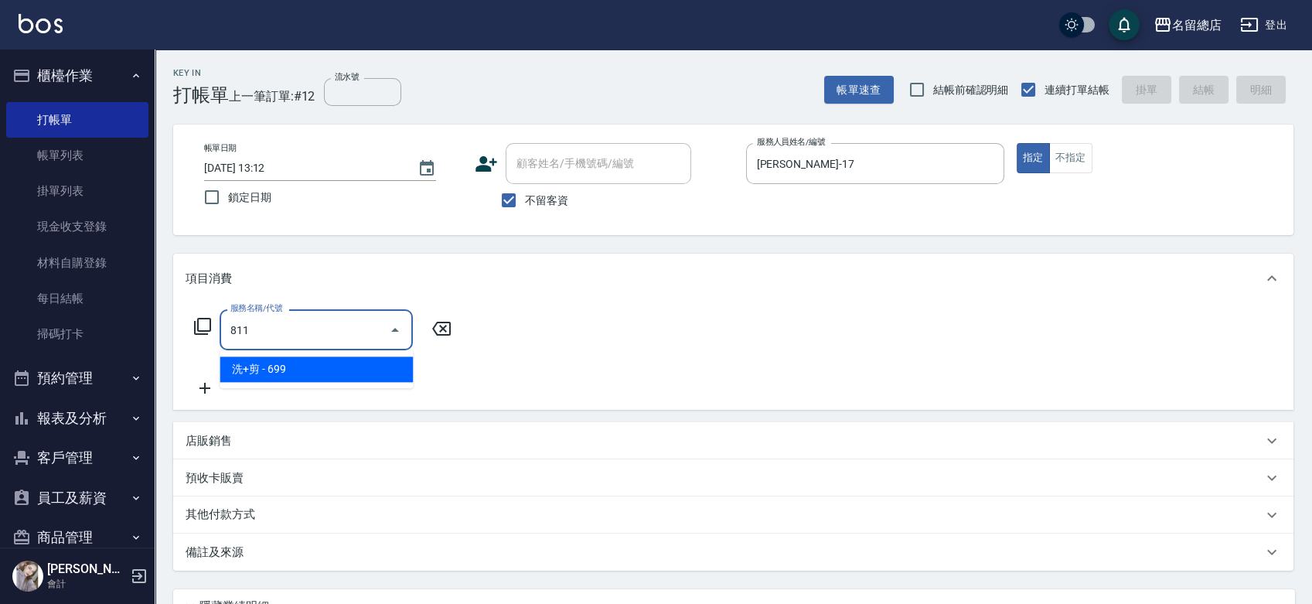
type input "洗+剪(811)"
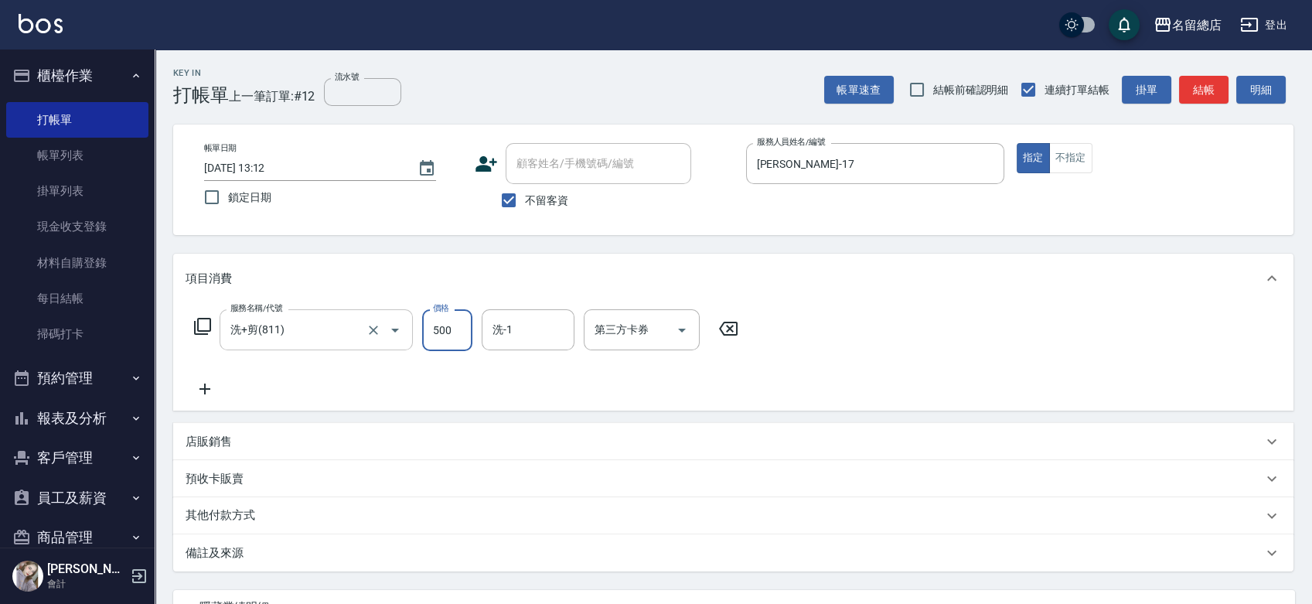
type input "500"
type input "[PERSON_NAME]-56"
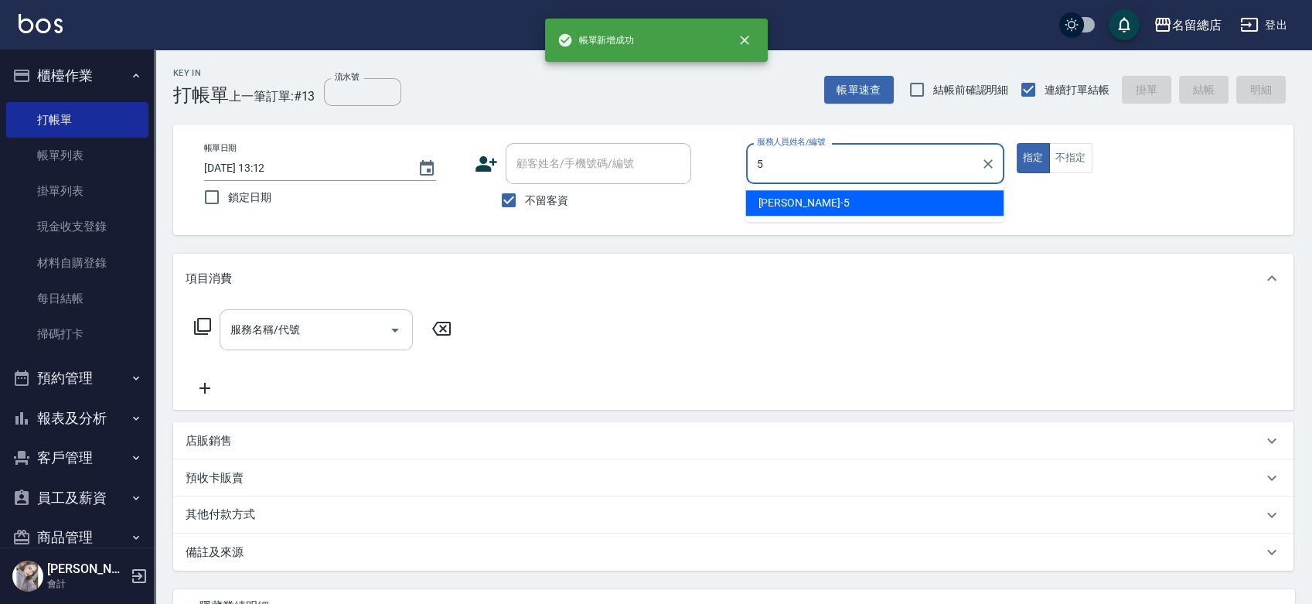
type input "[PERSON_NAME]-5"
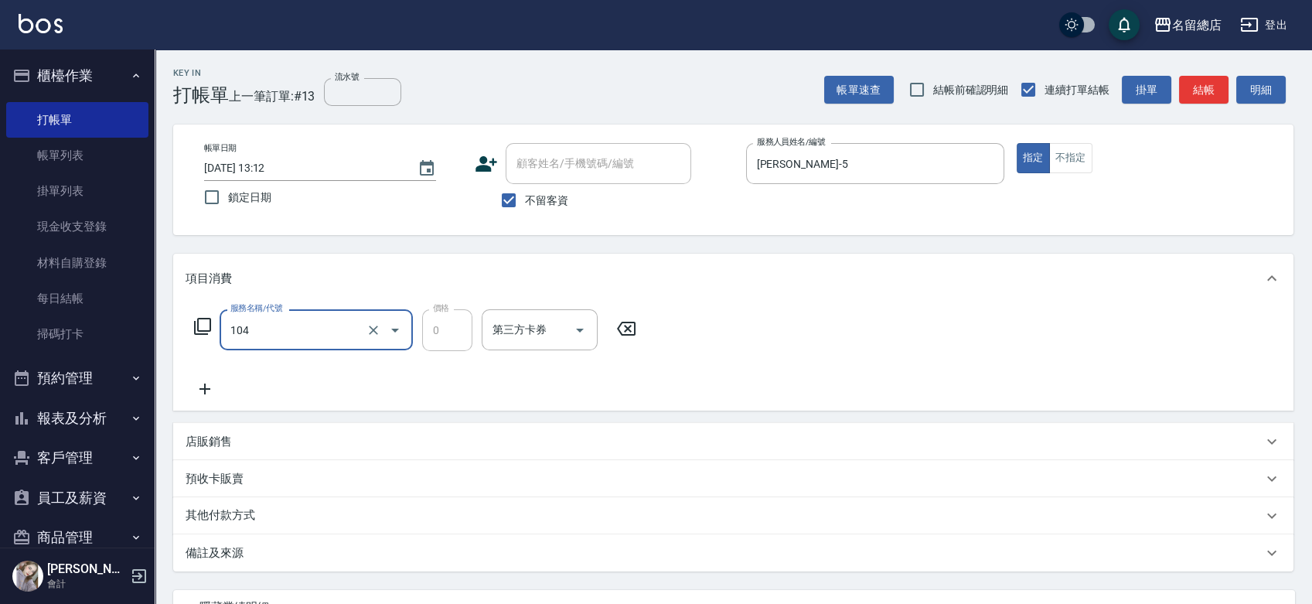
type input "頭皮蓋卡2點(104)"
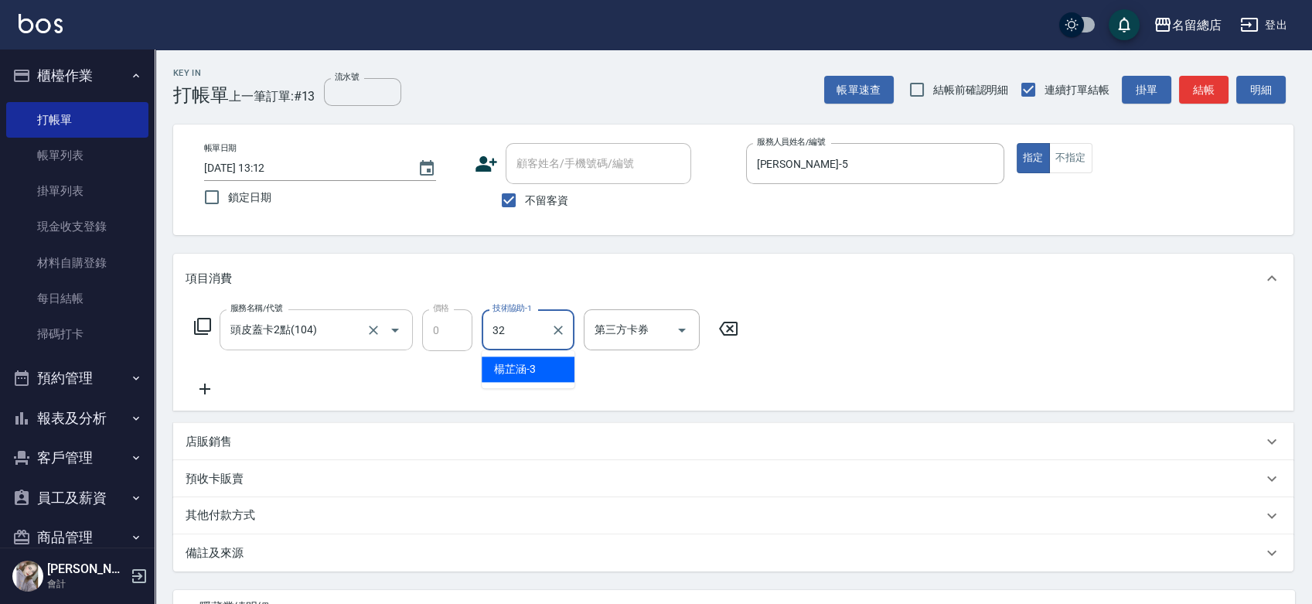
type input "[PERSON_NAME]-32"
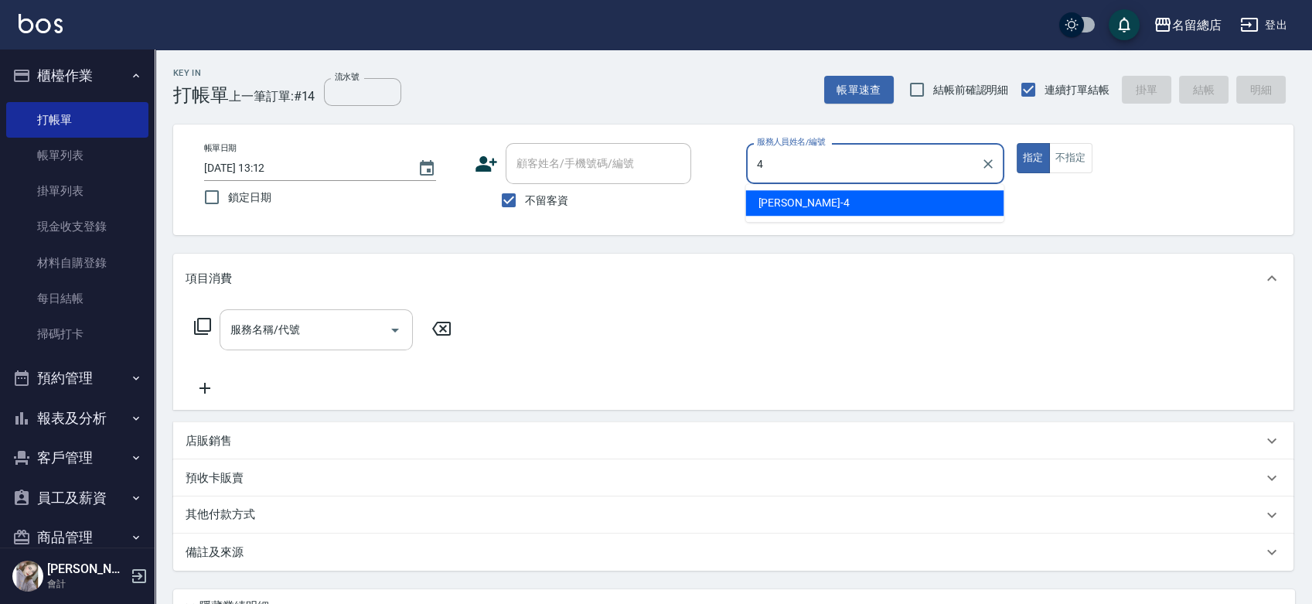
type input "[PERSON_NAME]-4"
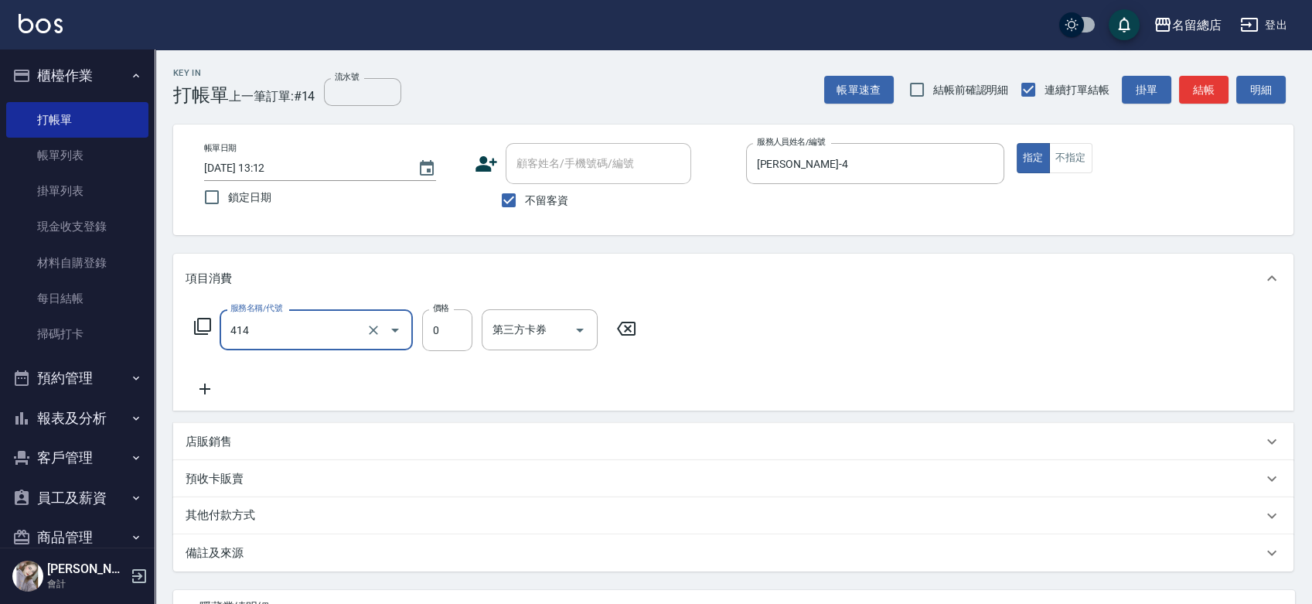
type input "護染蓋卡1000~1499(414)"
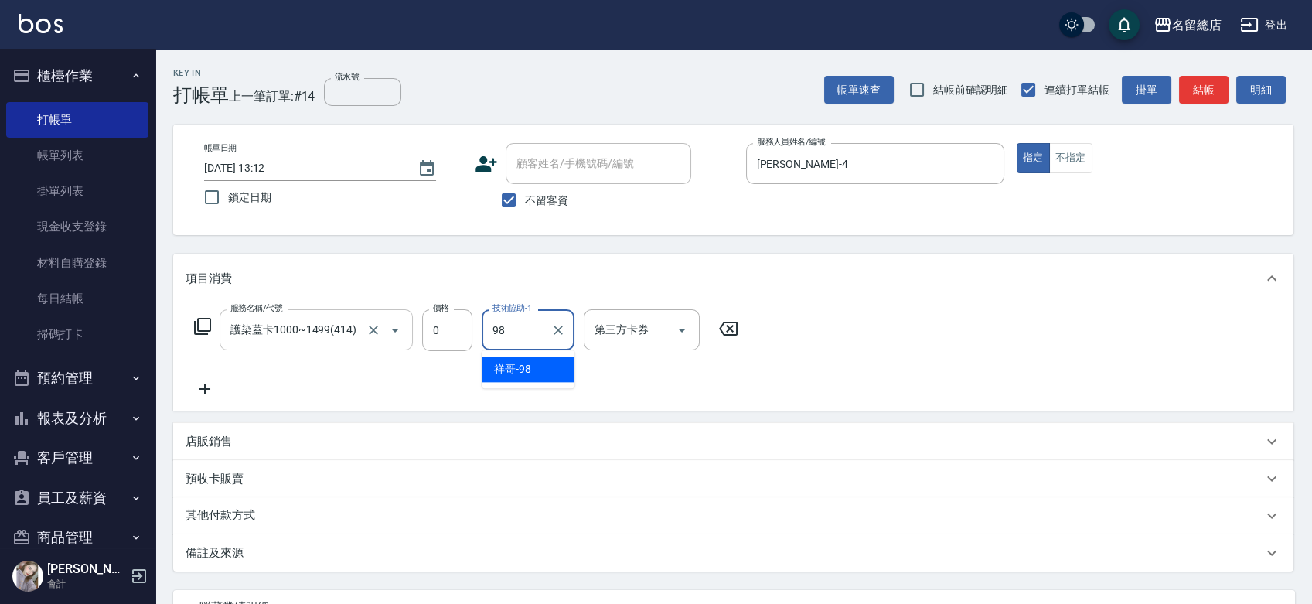
type input "祥哥-98"
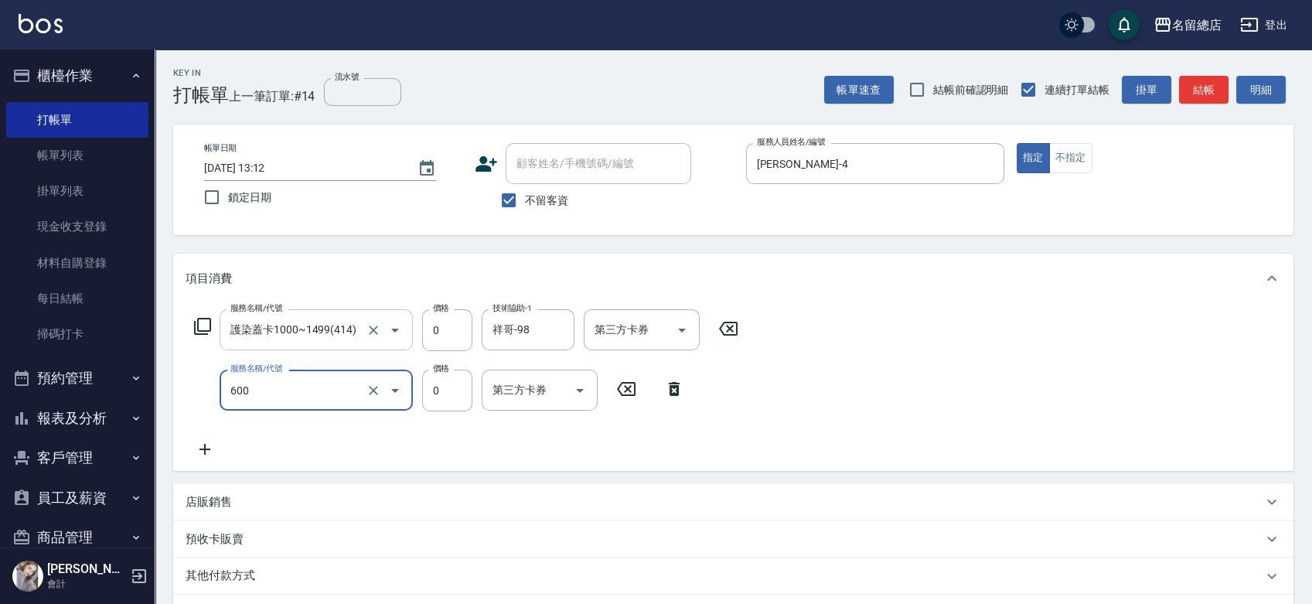
type input "洗髮(免費)(600)"
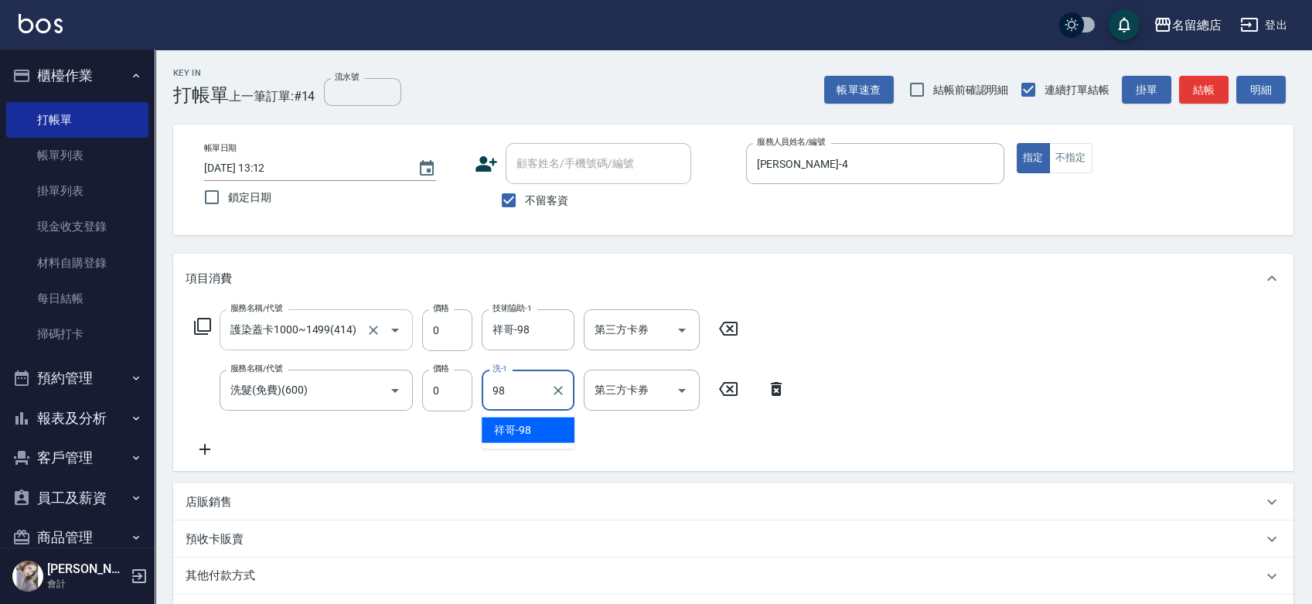
type input "祥哥-98"
click at [540, 199] on span "不留客資" at bounding box center [546, 200] width 43 height 16
click at [525, 199] on input "不留客資" at bounding box center [508, 200] width 32 height 32
checkbox input "false"
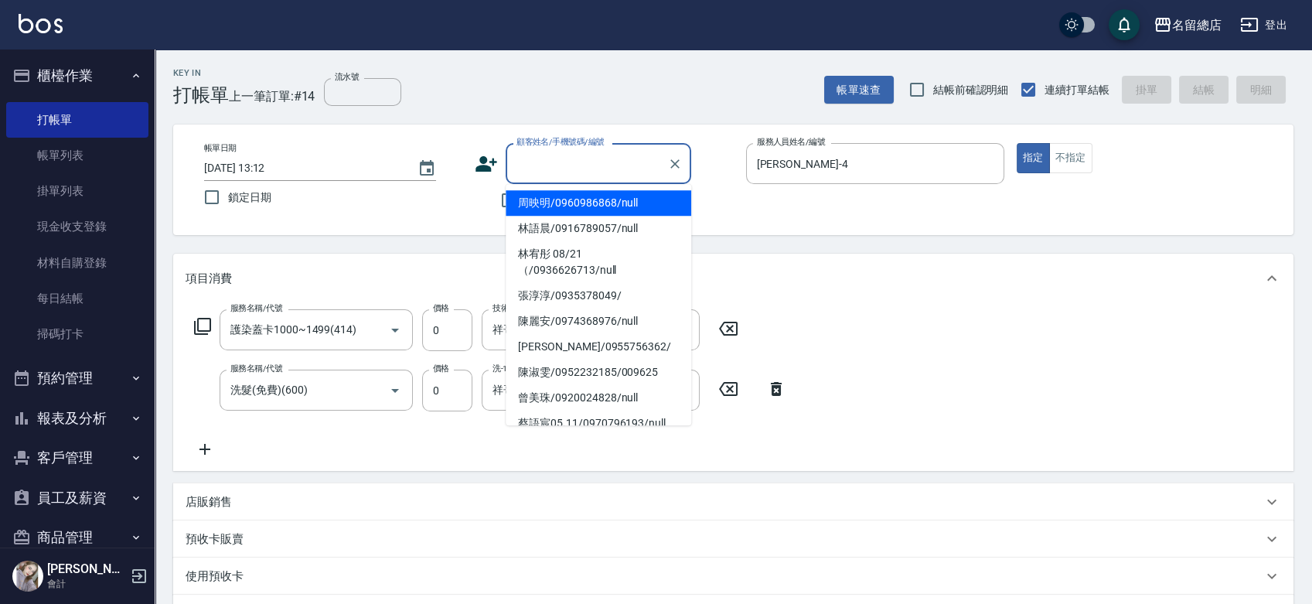
click at [554, 176] on input "顧客姓名/手機號碼/編號" at bounding box center [587, 163] width 148 height 27
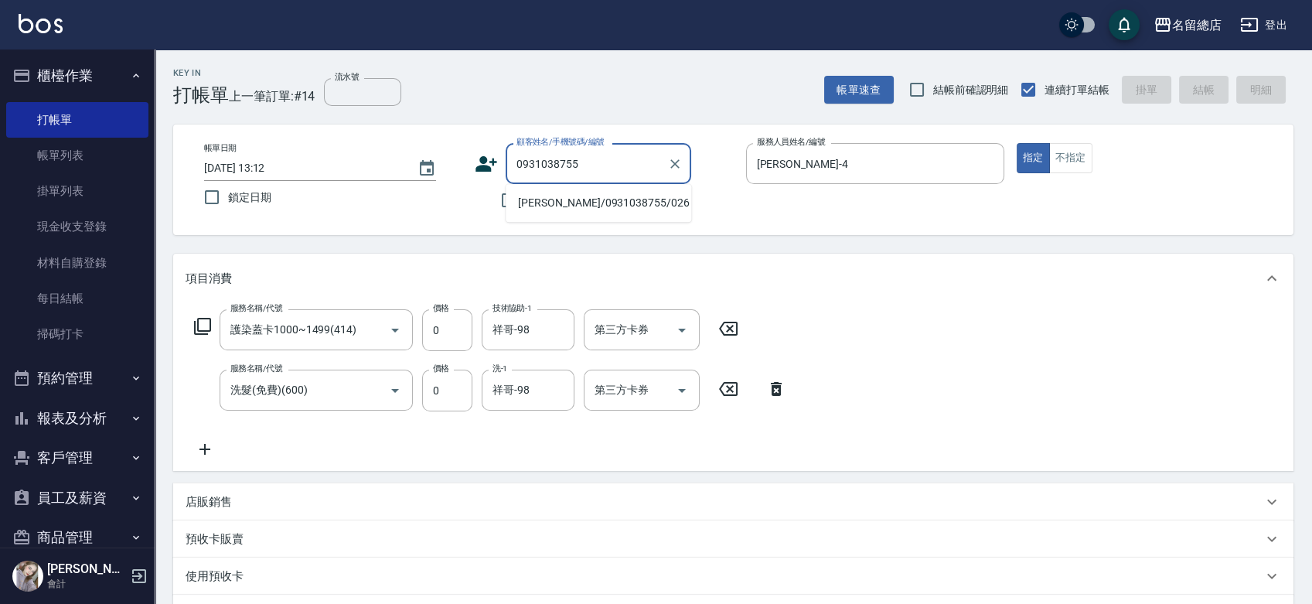
click at [569, 200] on li "[PERSON_NAME]/0931038755/026" at bounding box center [599, 203] width 186 height 26
type input "[PERSON_NAME]/0931038755/026"
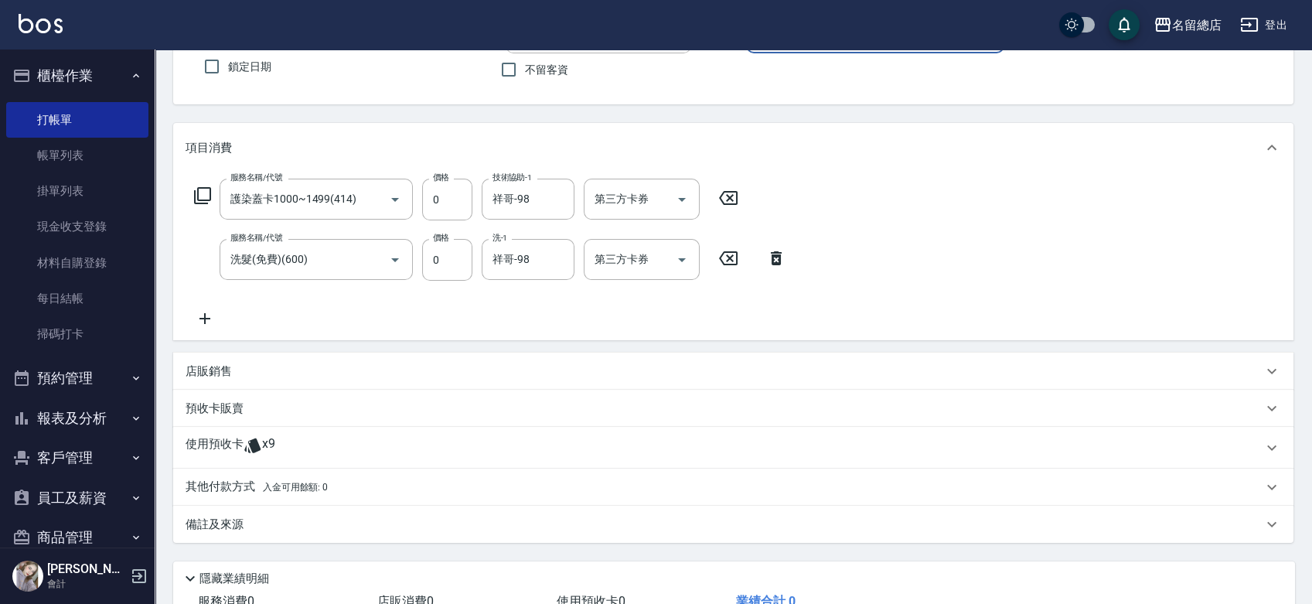
scroll to position [241, 0]
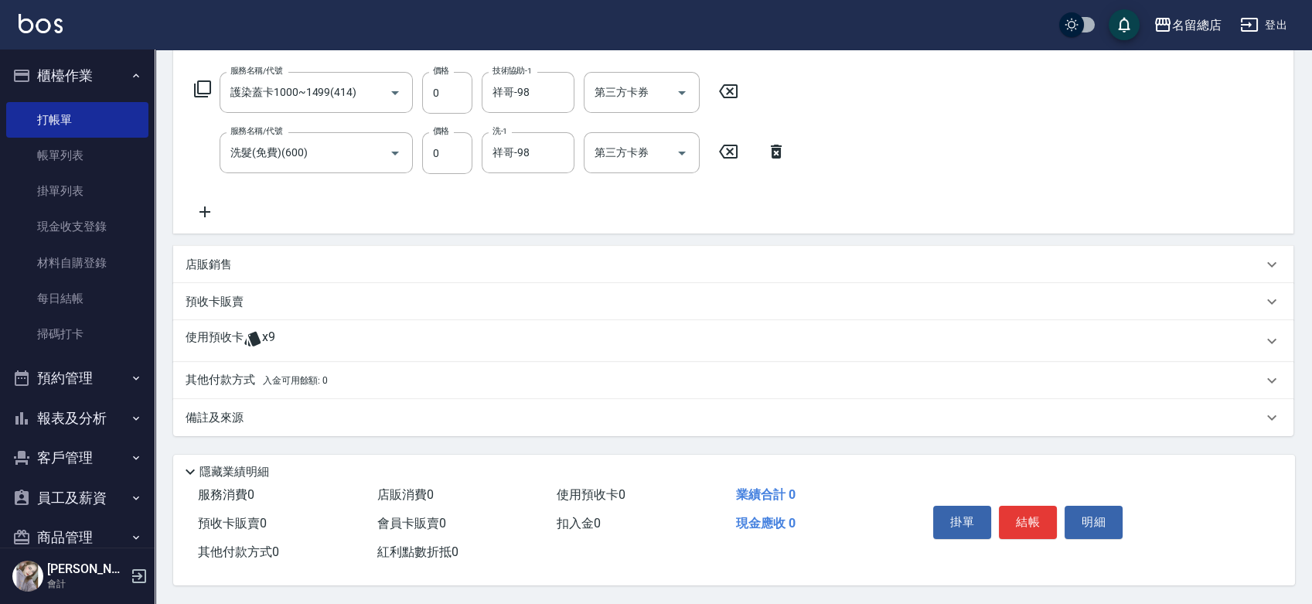
click at [323, 333] on div "使用預收卡 x9" at bounding box center [724, 340] width 1077 height 23
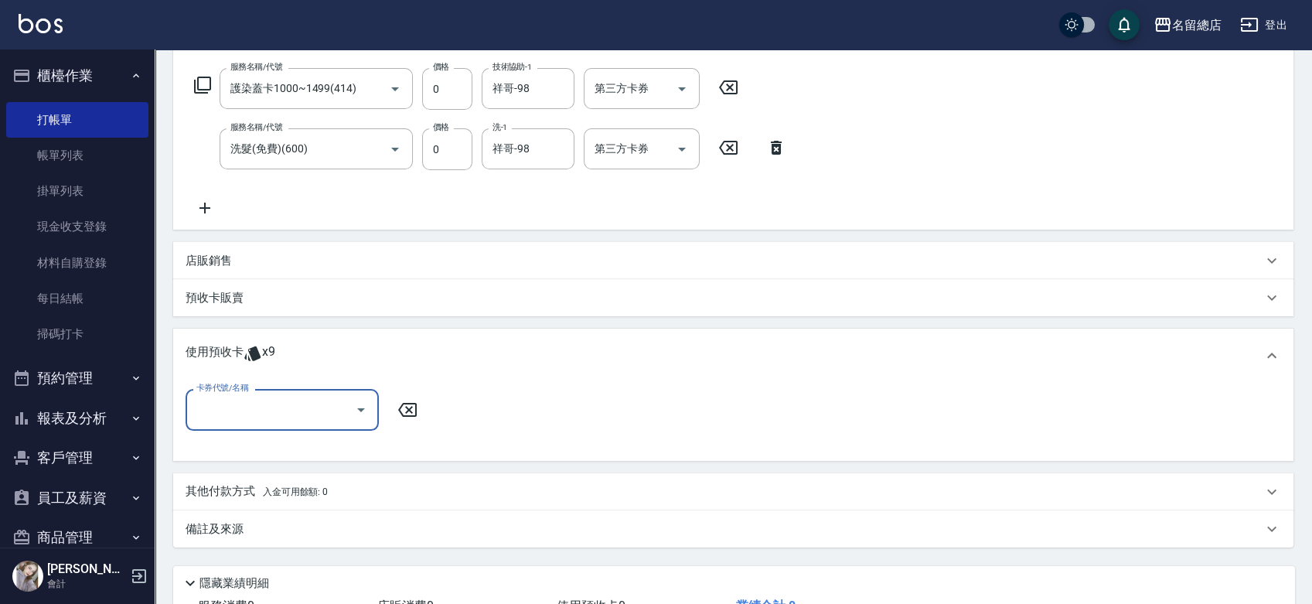
scroll to position [0, 0]
click at [235, 411] on input "卡券代號/名稱" at bounding box center [270, 409] width 156 height 27
click at [268, 445] on div "洗髮卡 剩餘9張 314" at bounding box center [282, 449] width 193 height 26
type input "洗髮卡 314"
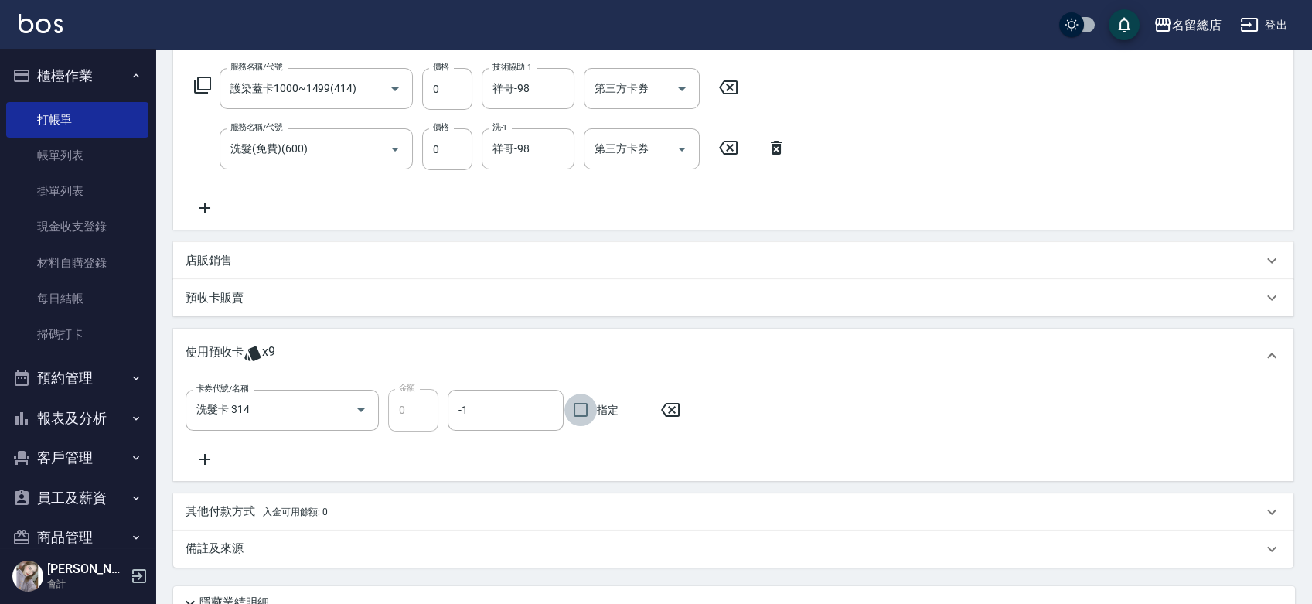
click at [591, 406] on input "指定" at bounding box center [580, 410] width 32 height 32
checkbox input "true"
type input "[DATE] 13:15"
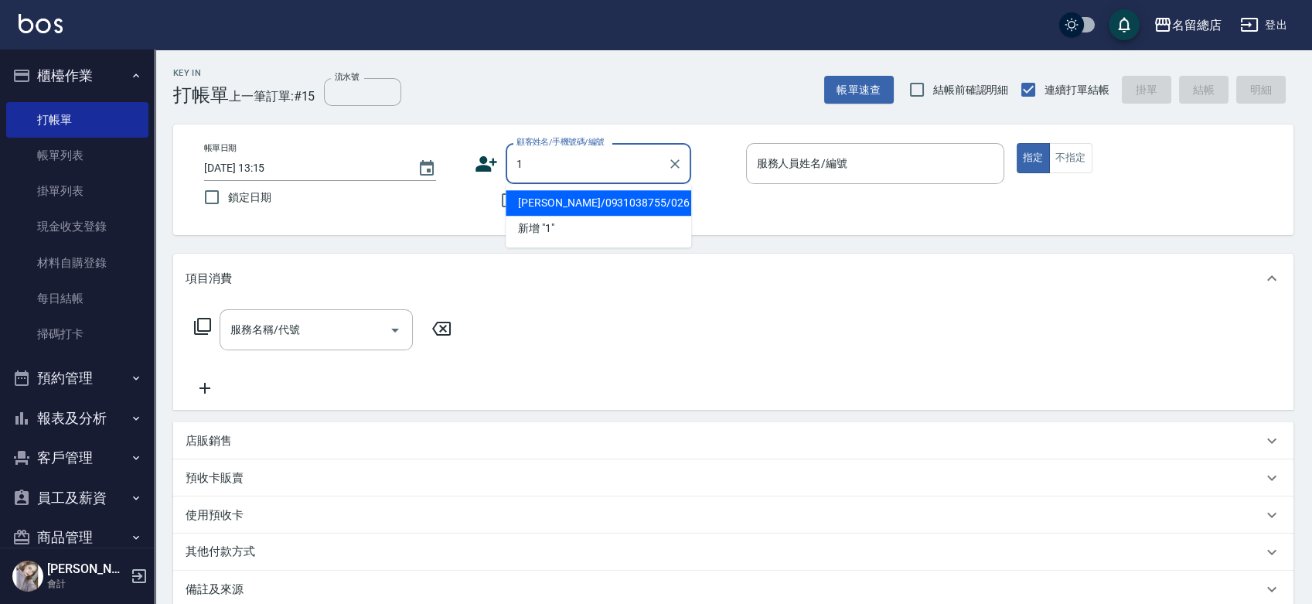
type input "18"
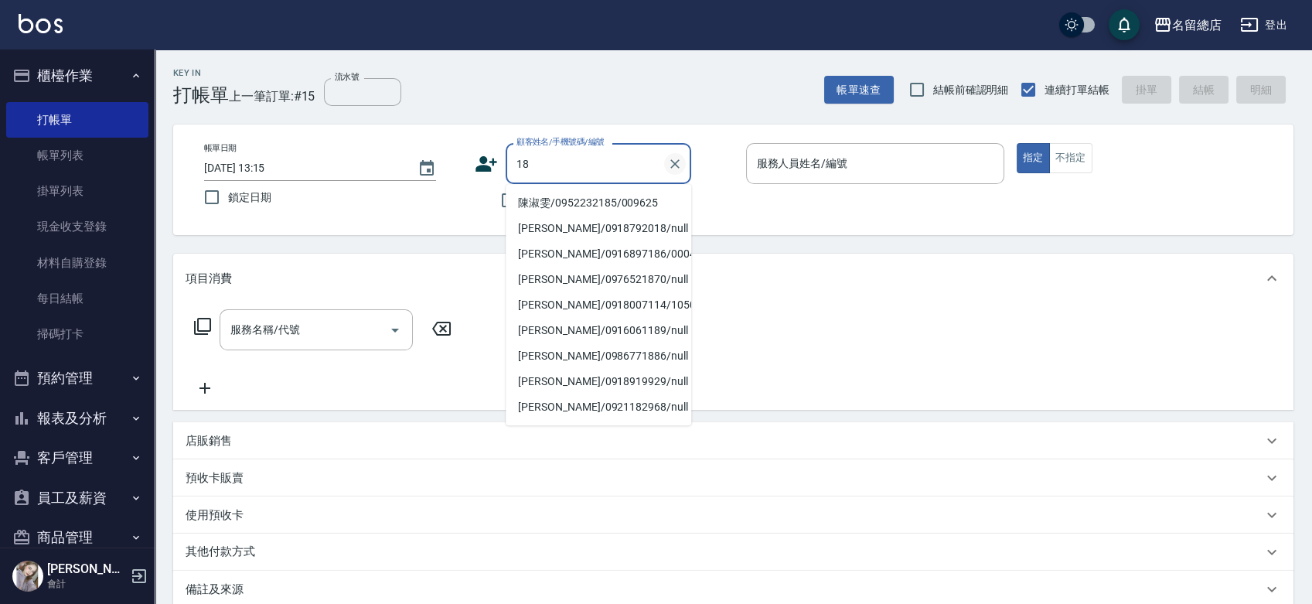
click at [672, 161] on icon "Clear" at bounding box center [674, 163] width 9 height 9
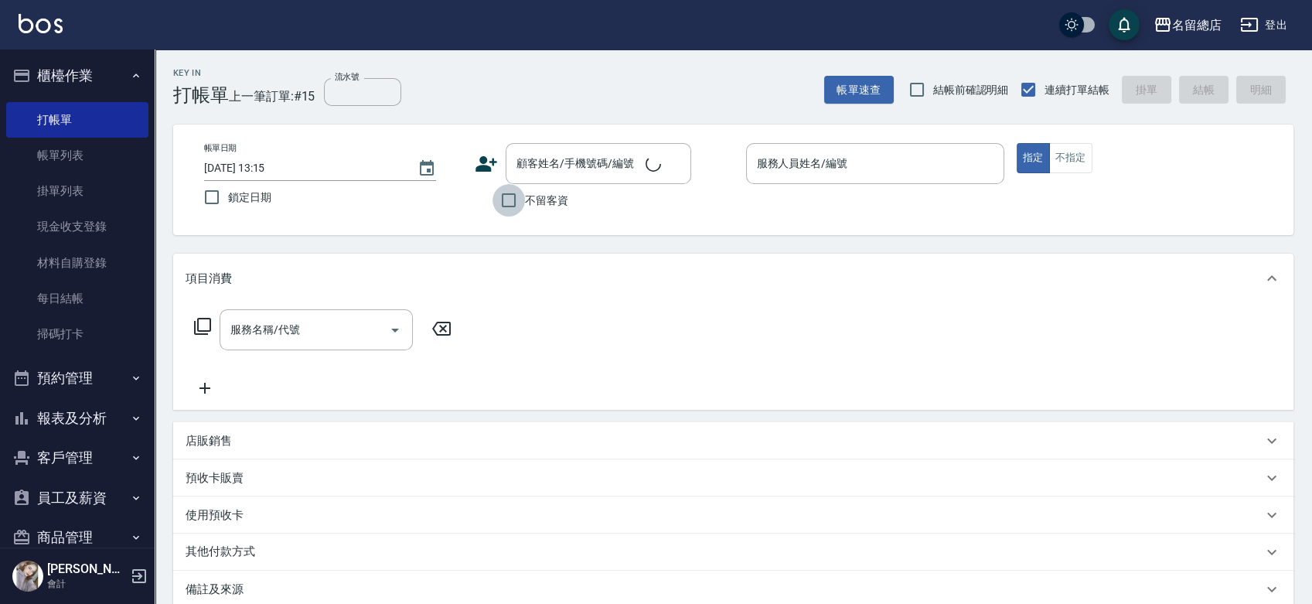
click at [501, 198] on input "不留客資" at bounding box center [508, 200] width 32 height 32
checkbox input "true"
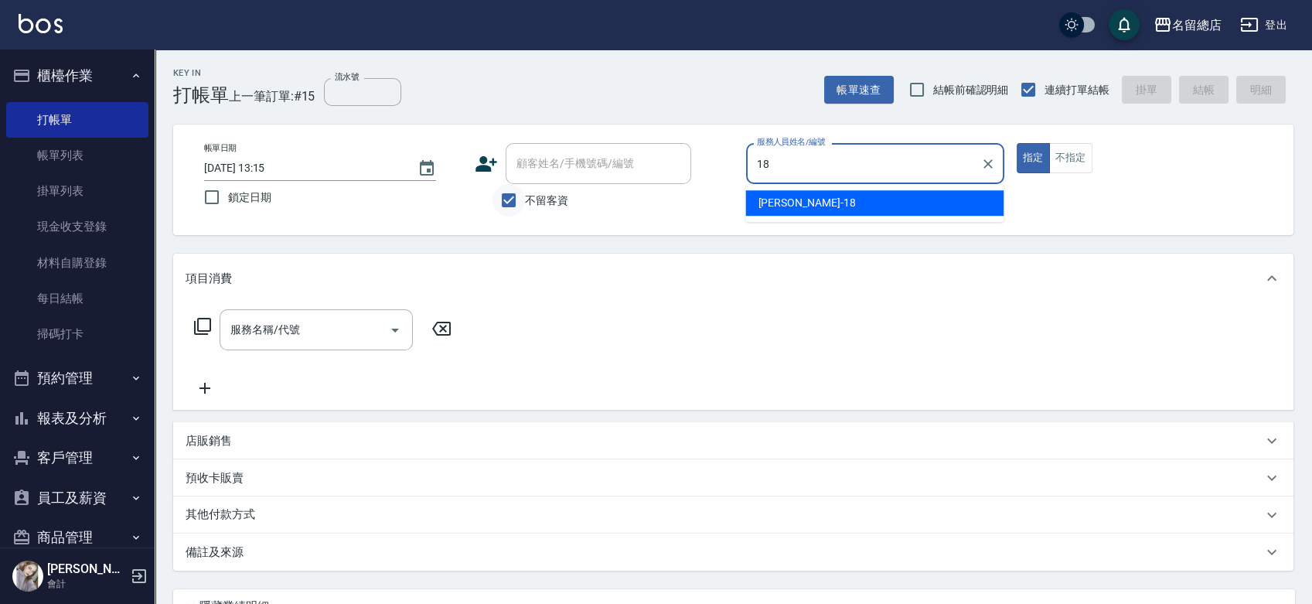
type input "[PERSON_NAME]-18"
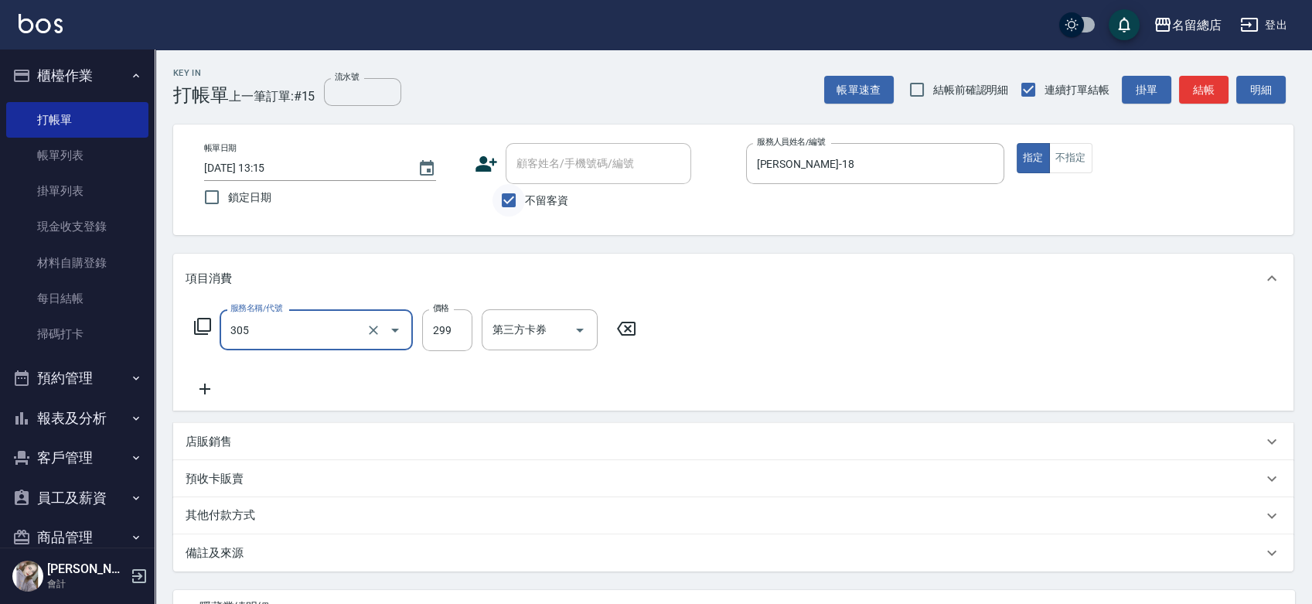
type input "剪髮(305)"
type input "500"
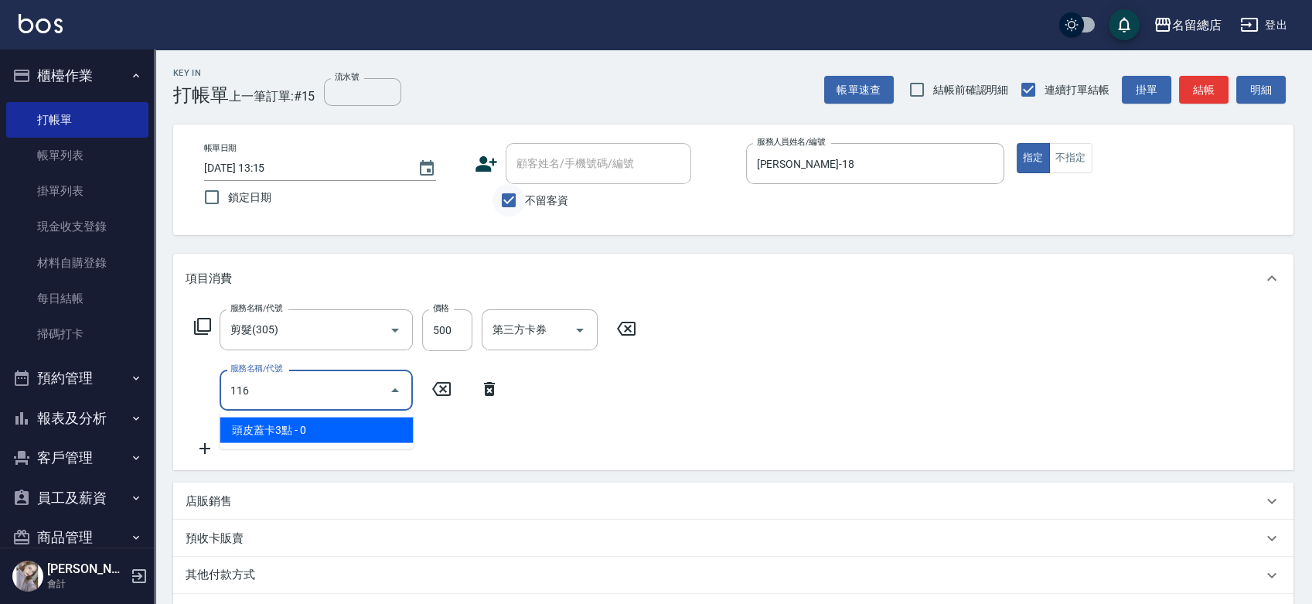
type input "頭皮蓋卡3點(116)"
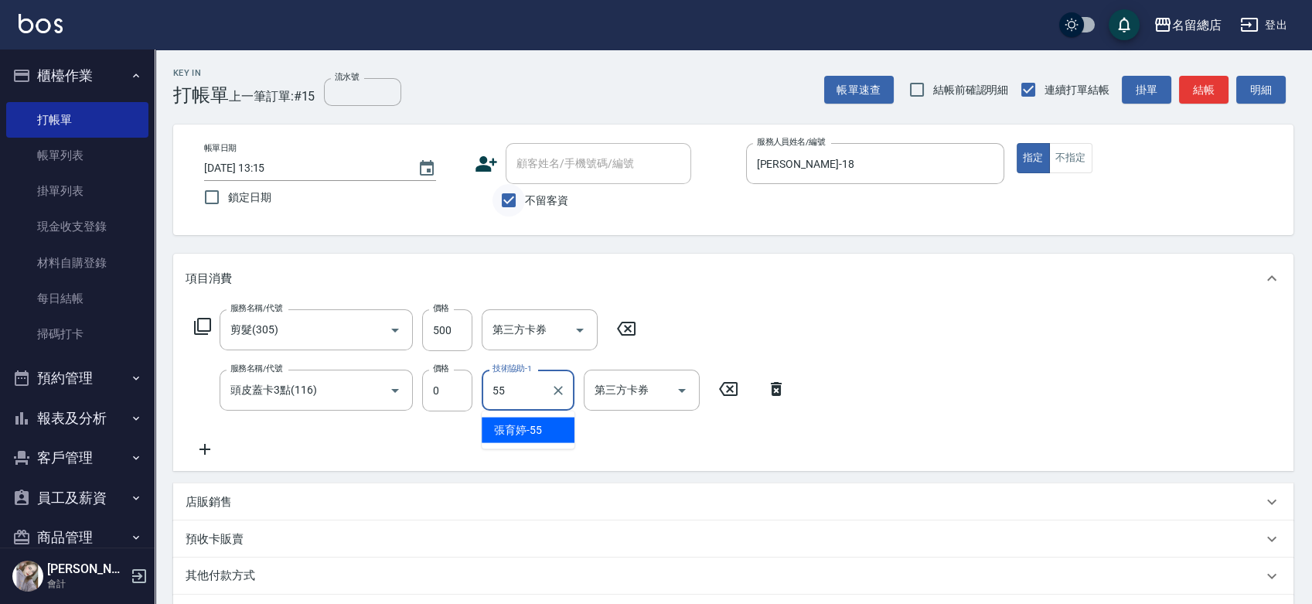
type input "[PERSON_NAME]-55"
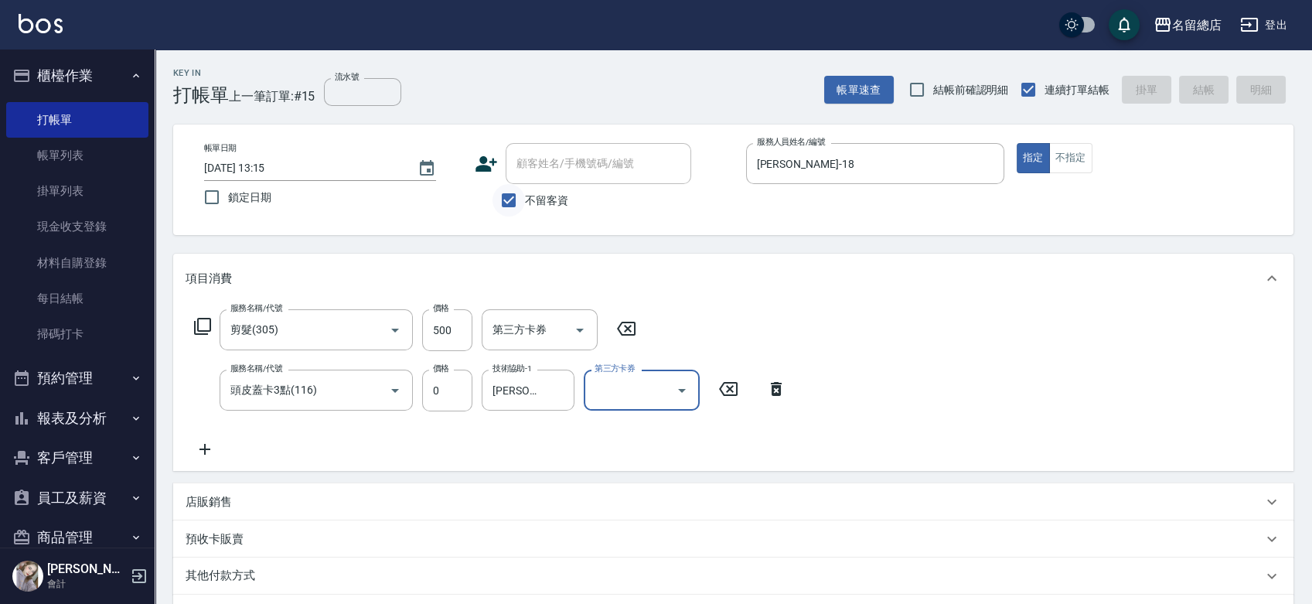
type input "[DATE] 13:16"
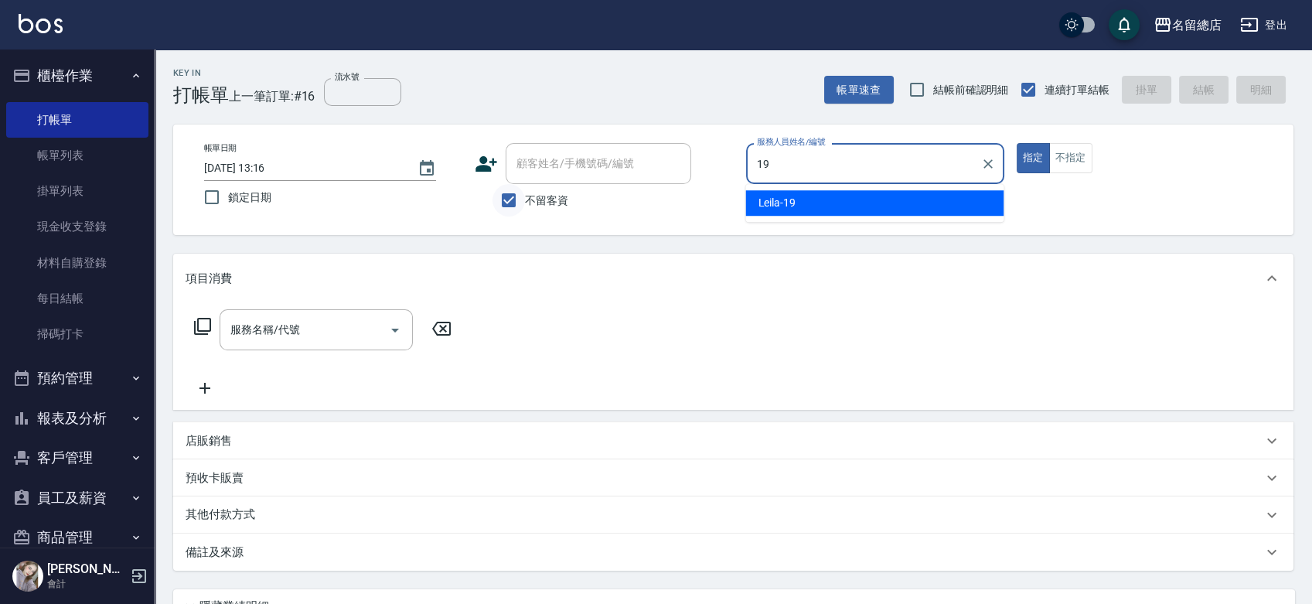
type input "Leila-19"
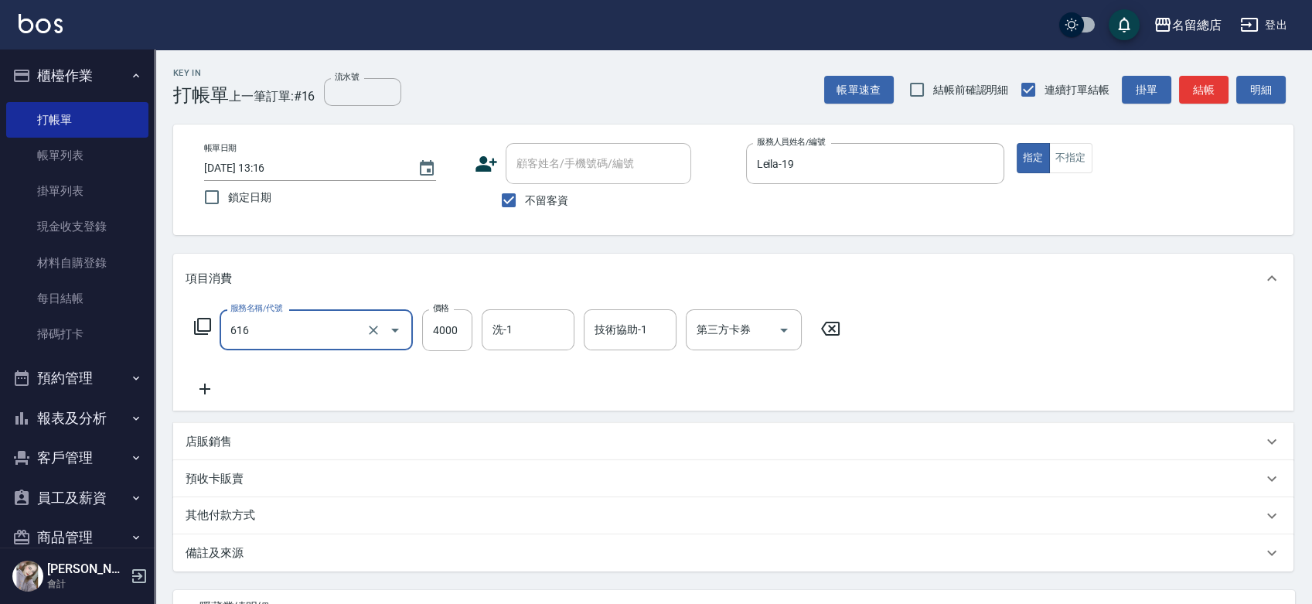
type input "自備接髮(616)"
type input "1100"
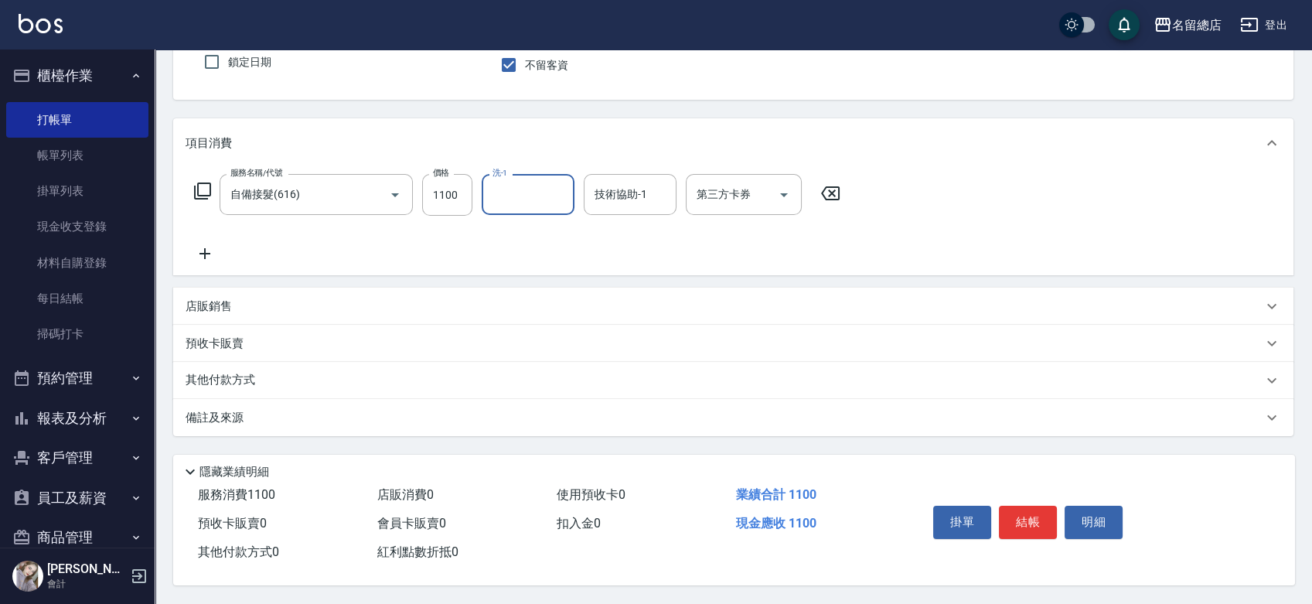
scroll to position [140, 0]
click at [251, 377] on p "其他付款方式" at bounding box center [224, 380] width 77 height 17
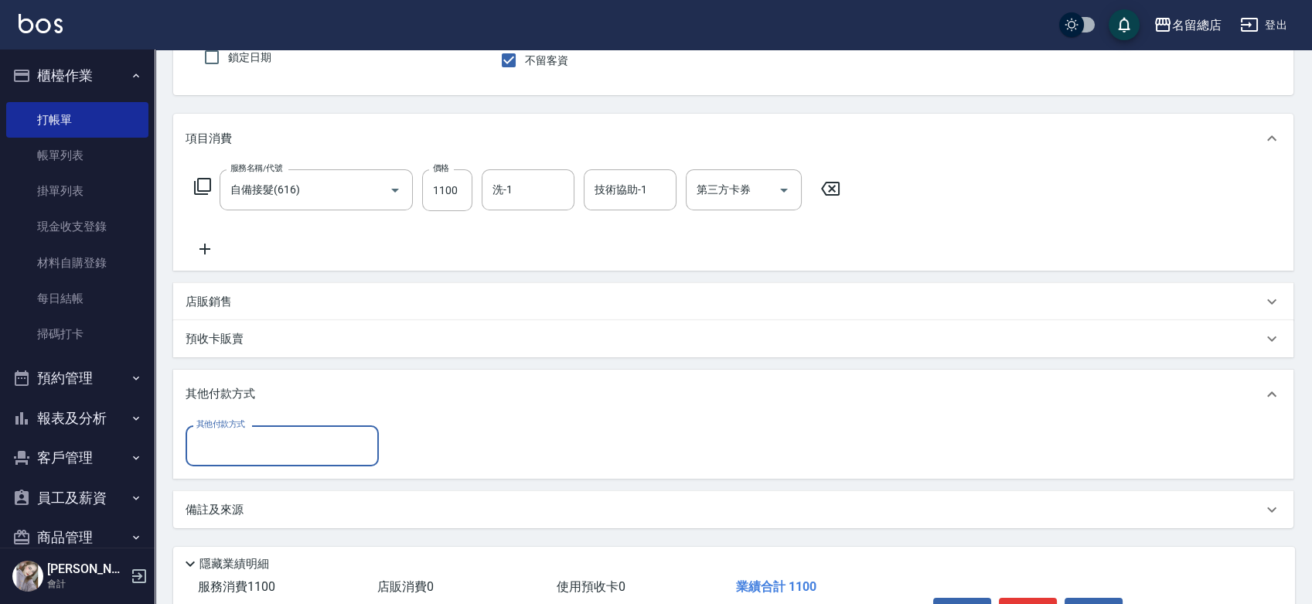
scroll to position [0, 0]
click at [247, 472] on div "其他付款方式 其他付款方式" at bounding box center [733, 449] width 1120 height 60
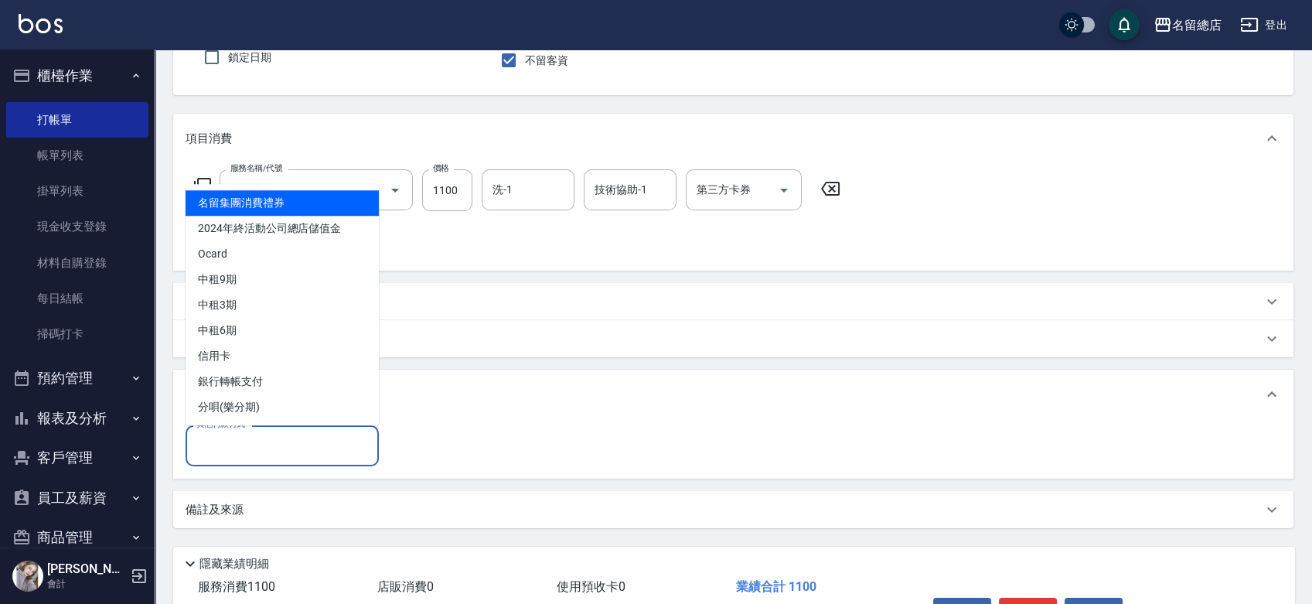
click at [247, 436] on div "其他付款方式 其他付款方式" at bounding box center [282, 445] width 193 height 41
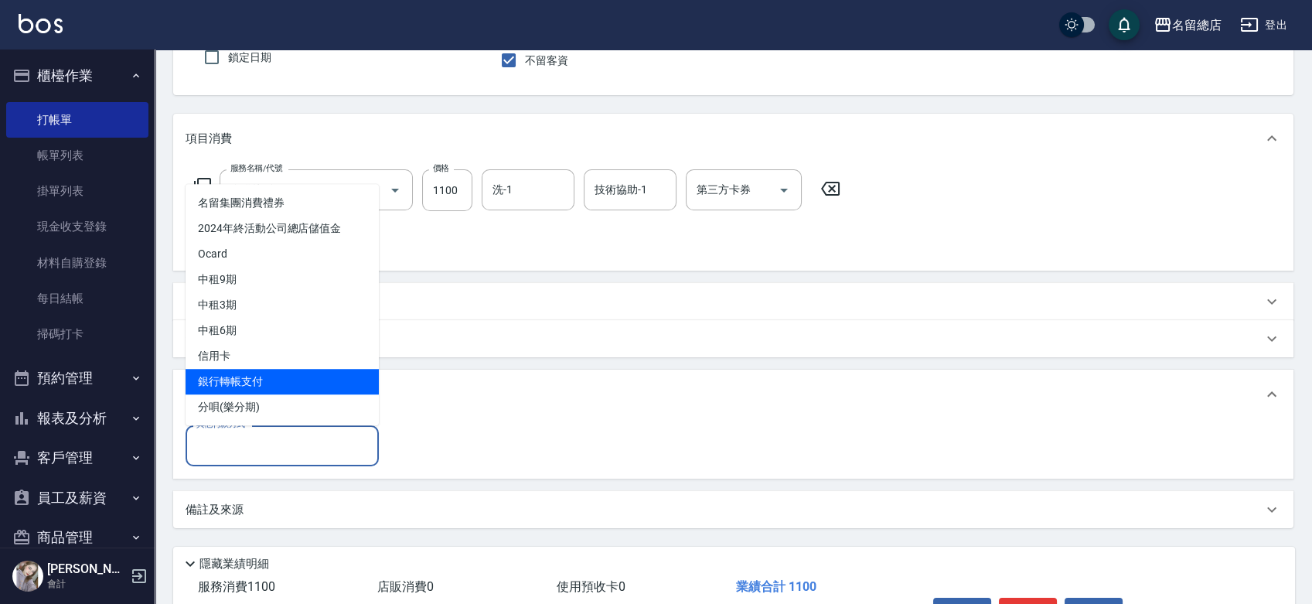
click at [247, 380] on span "銀行轉帳支付" at bounding box center [282, 382] width 193 height 26
type input "銀行轉帳支付"
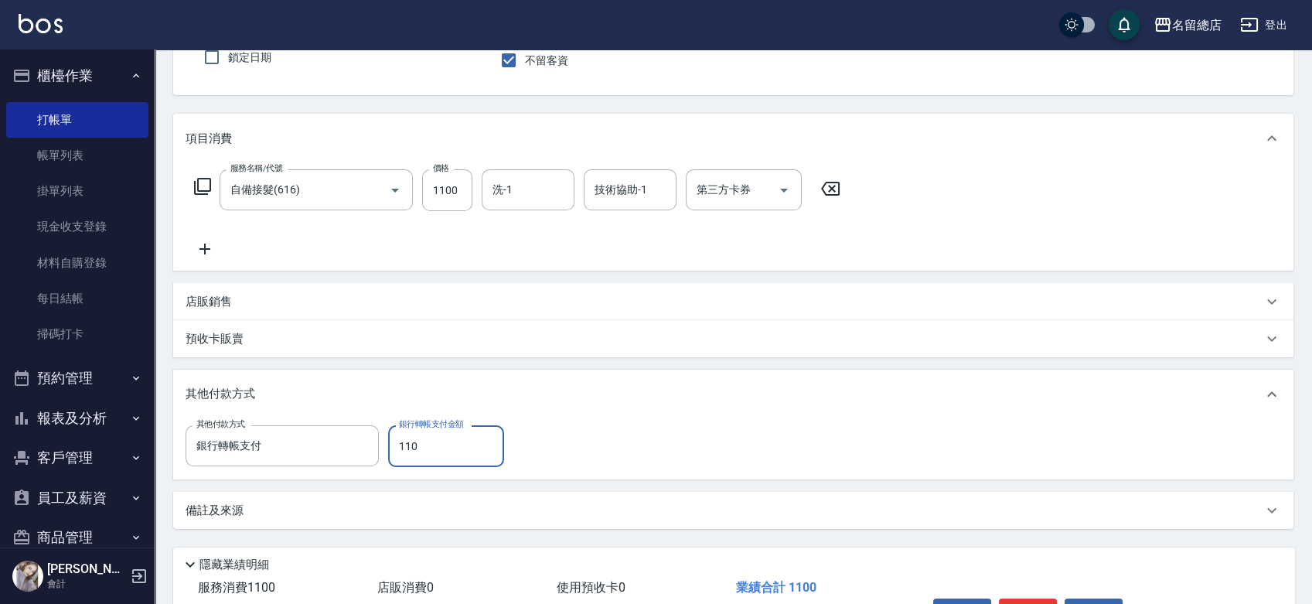
type input "1100"
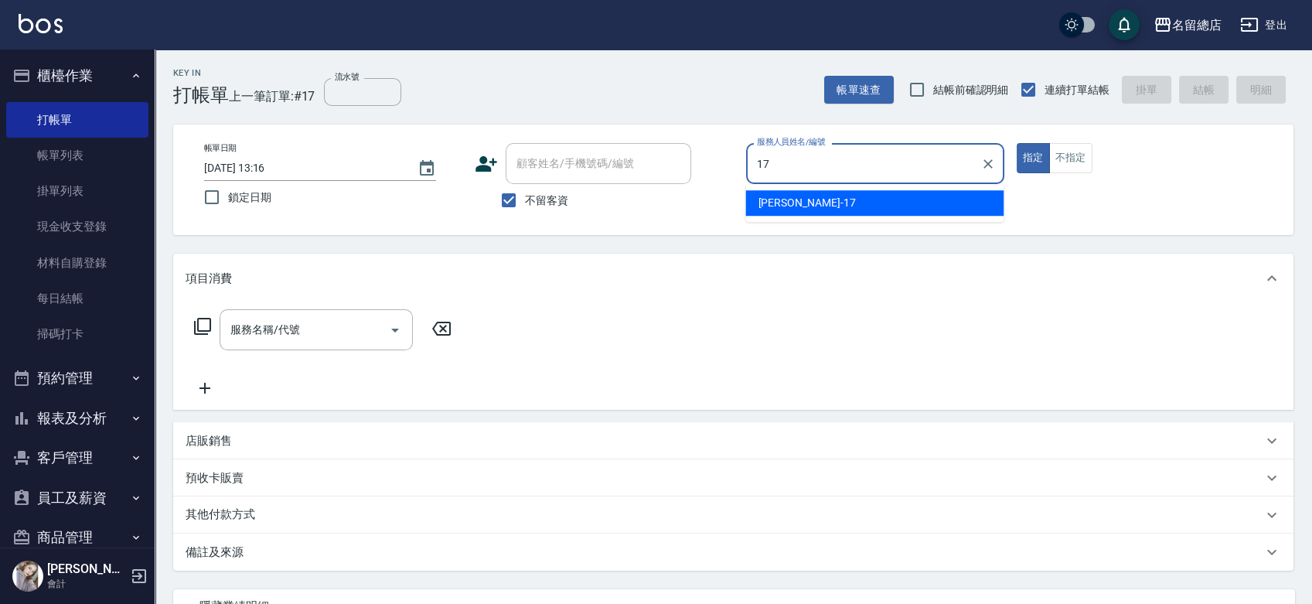
type input "[PERSON_NAME]-17"
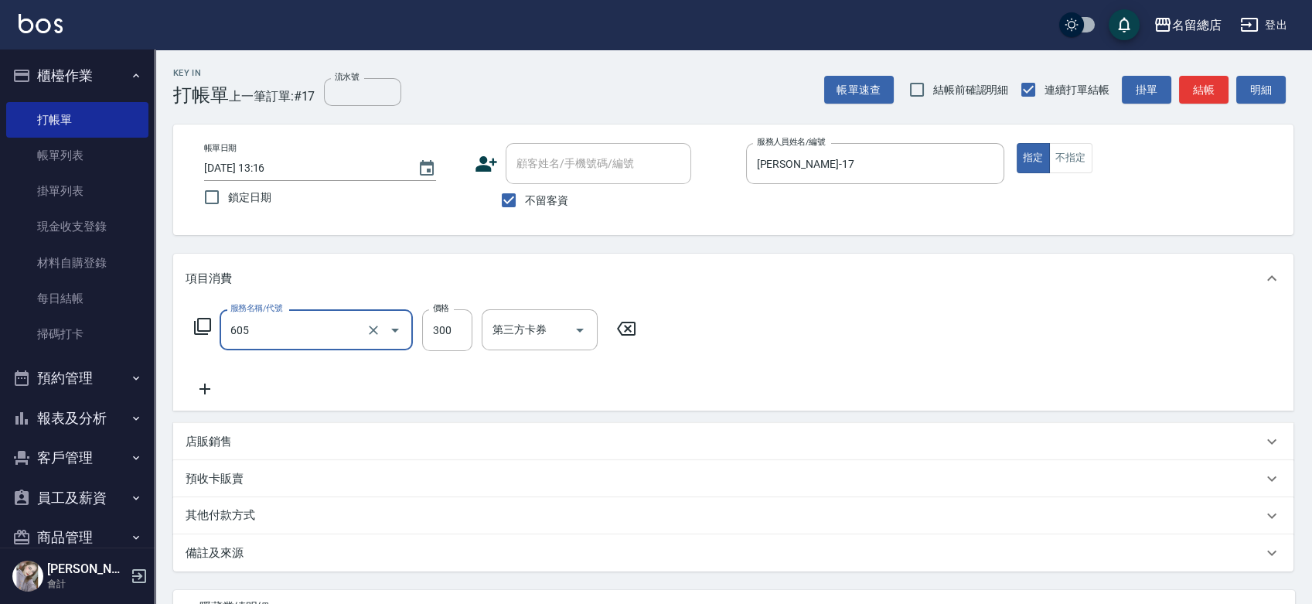
type input "洗髮 (女)(605)"
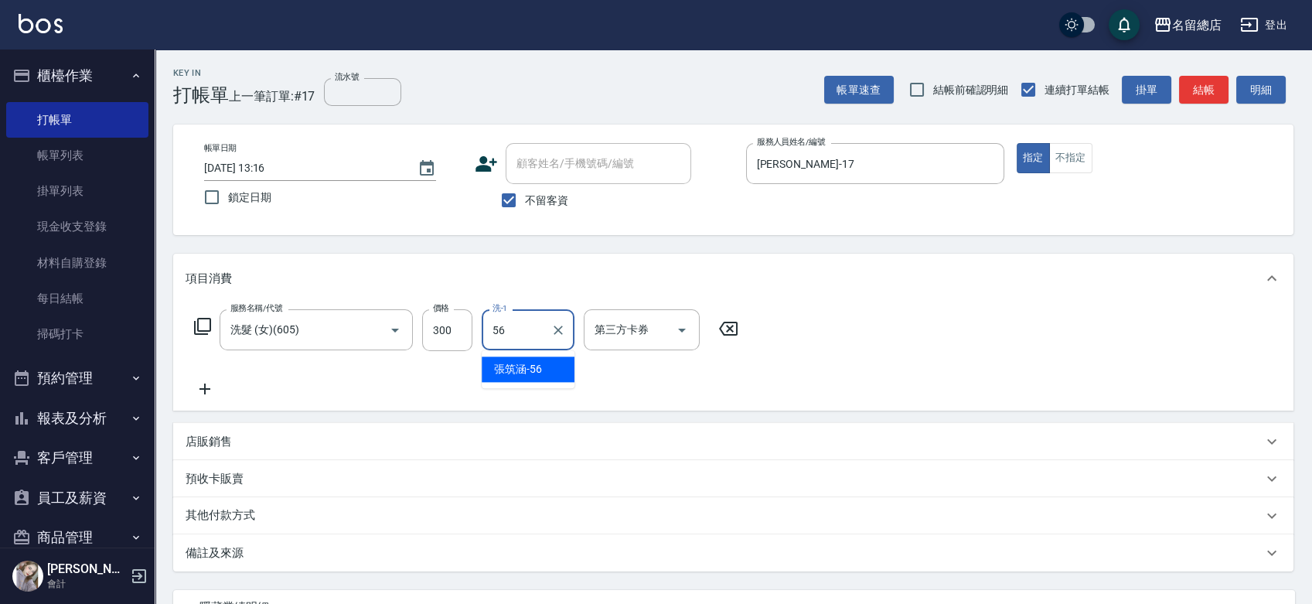
type input "[PERSON_NAME]-56"
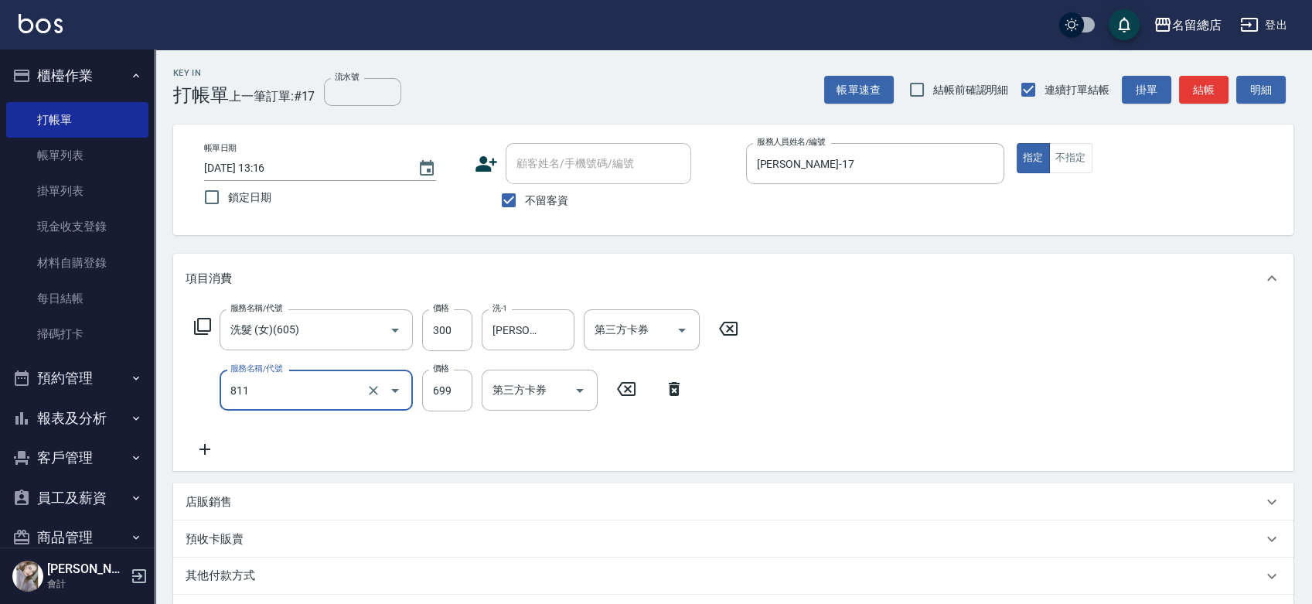
type input "洗+剪(811)"
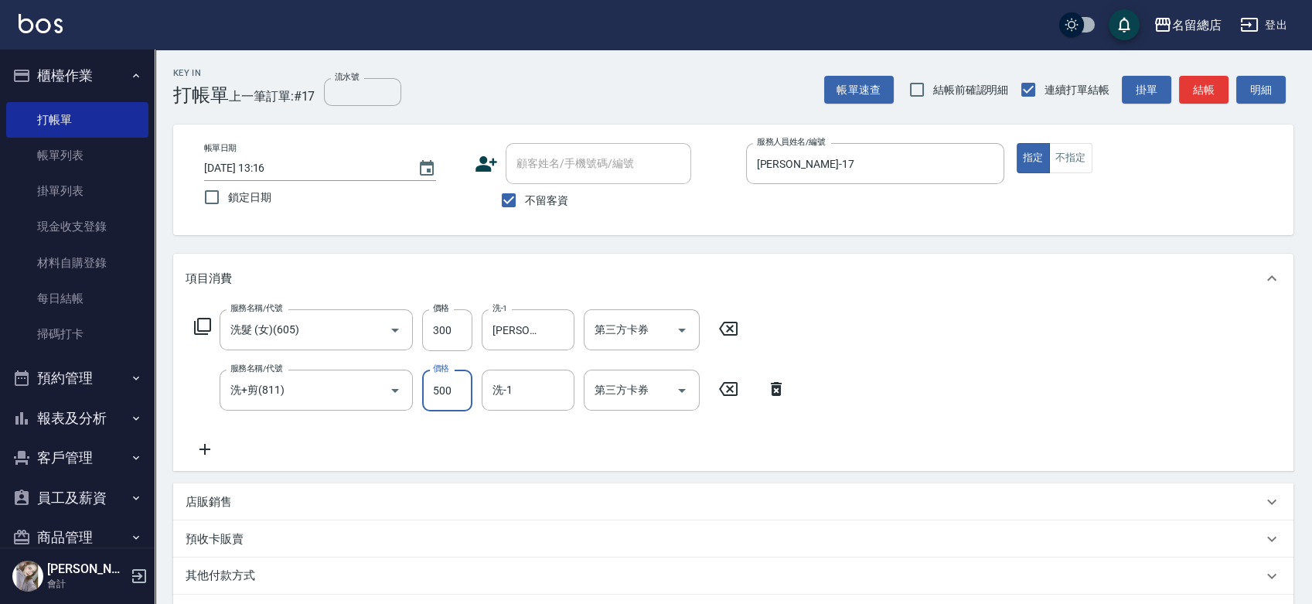
type input "500"
type input "[PERSON_NAME]-56"
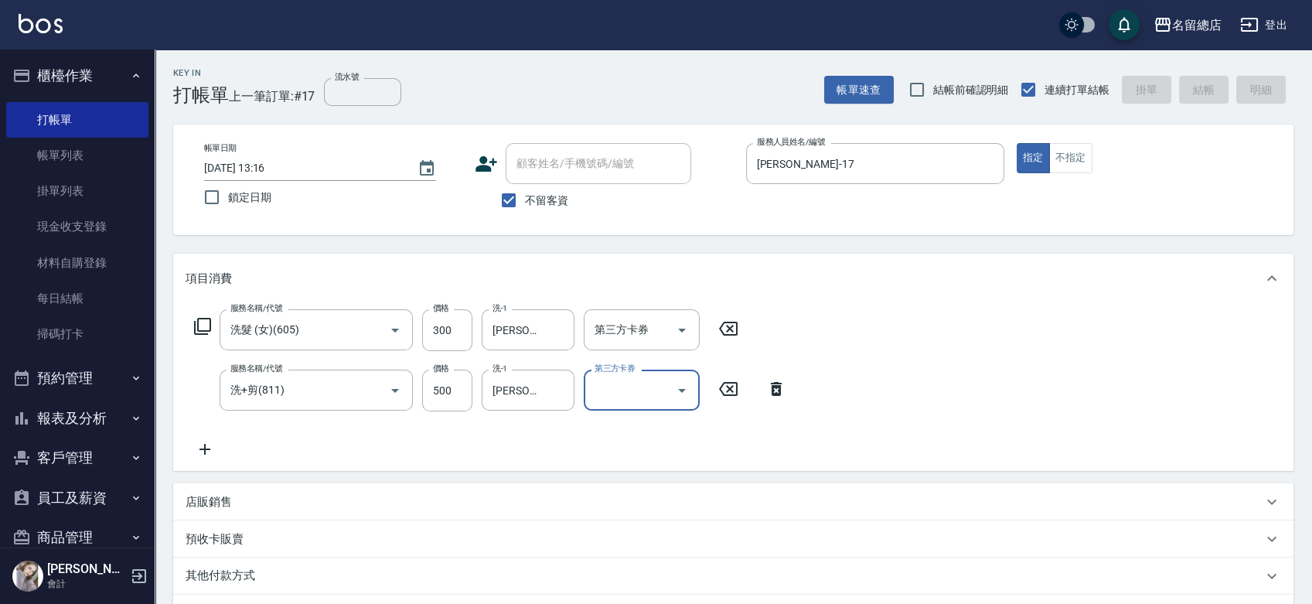
type input "[DATE] 13:40"
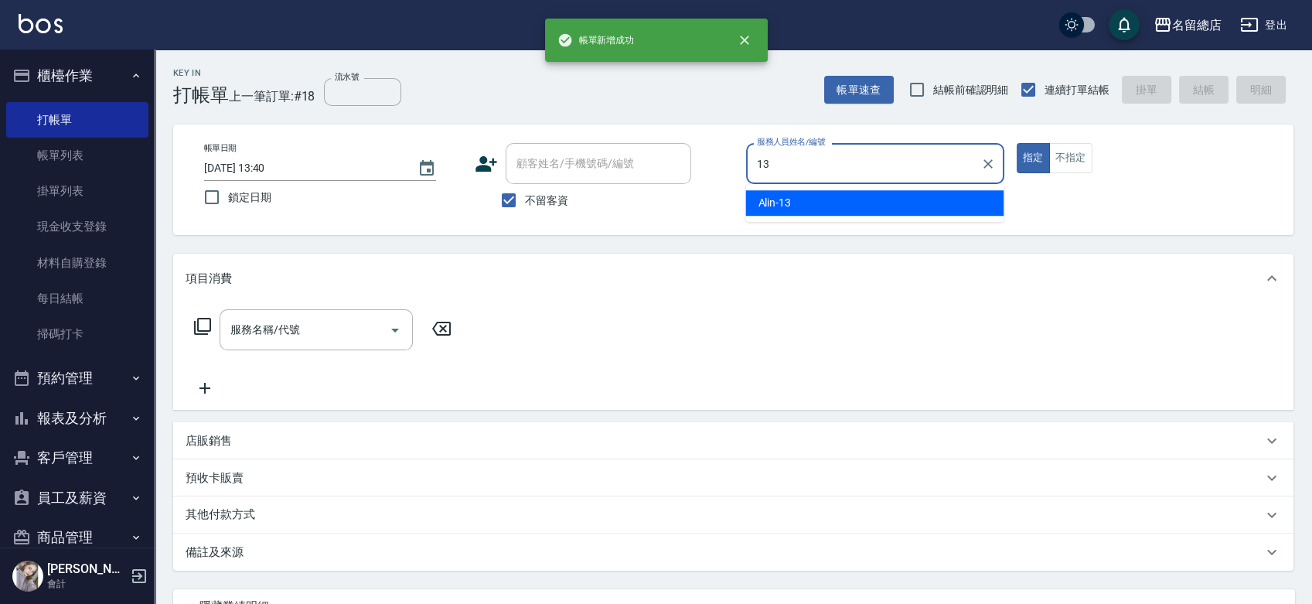
type input "Alin-13"
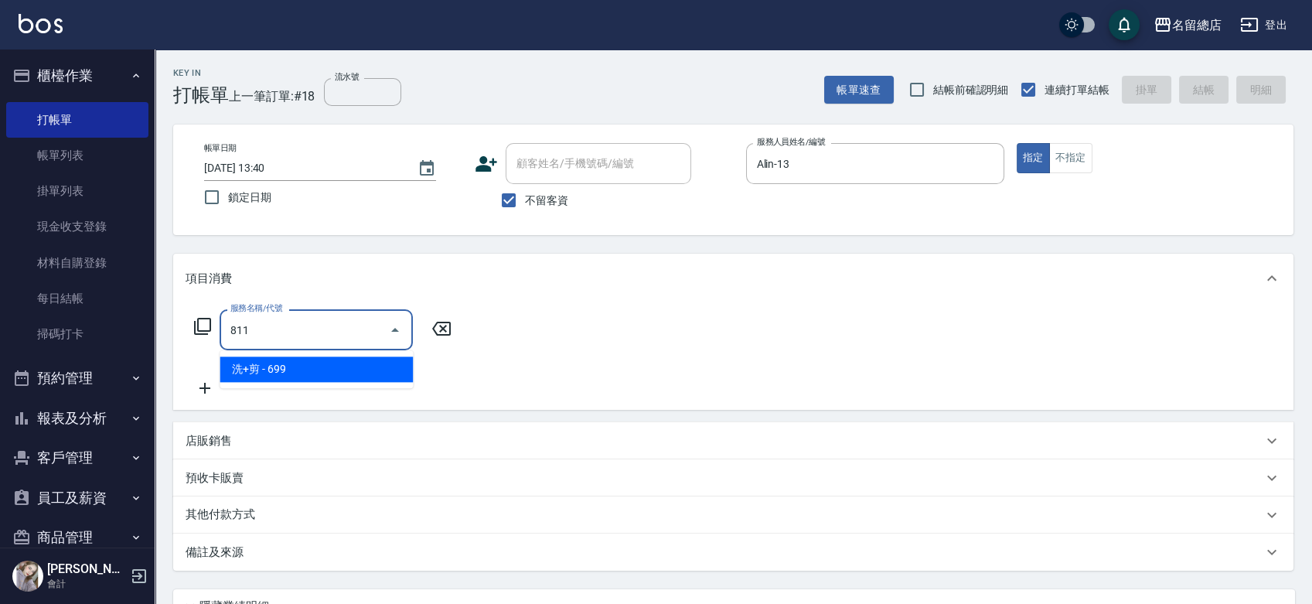
type input "洗+剪(811)"
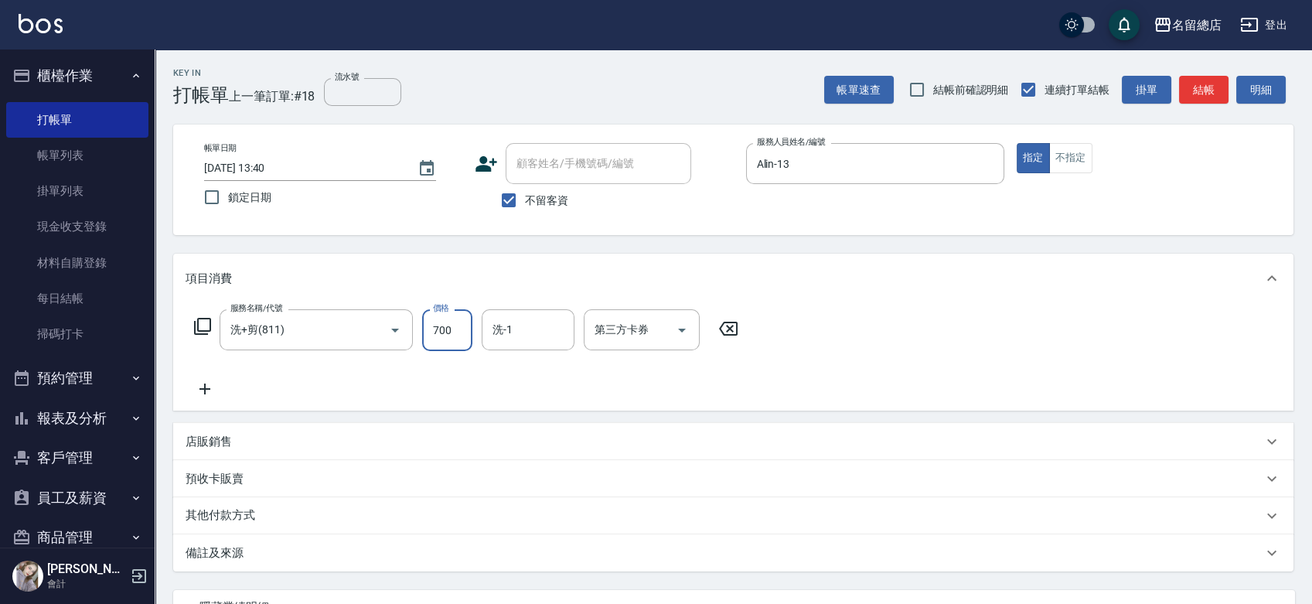
type input "700"
type input "[PERSON_NAME]-35"
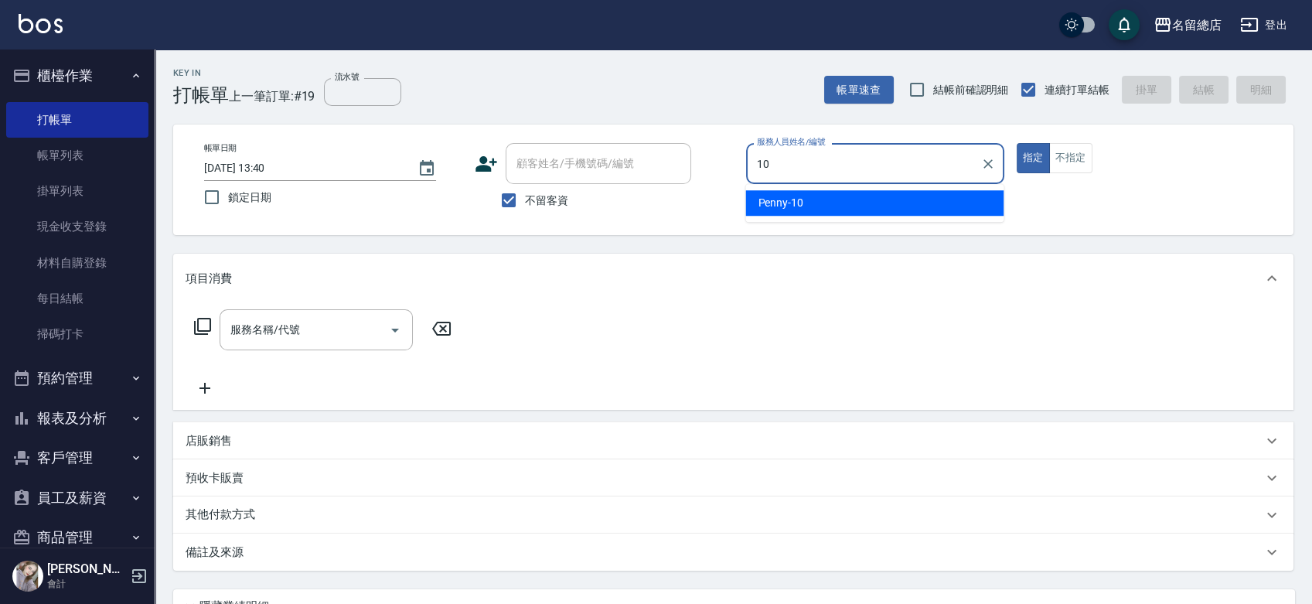
type input "Penny-10"
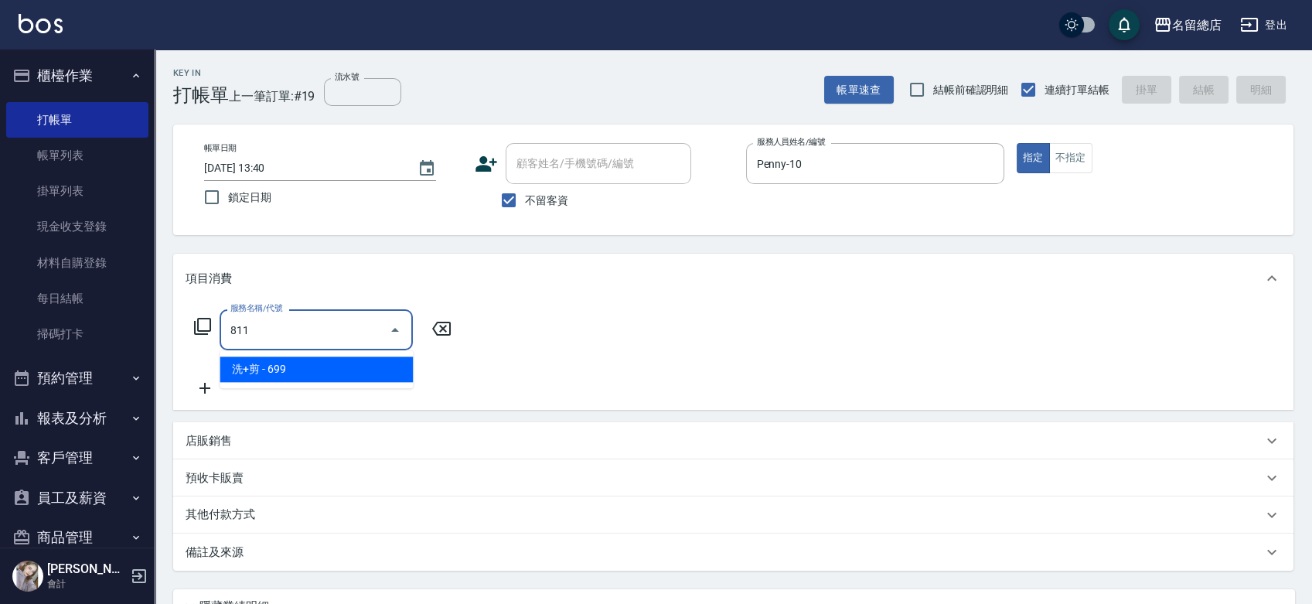
type input "洗+剪(811)"
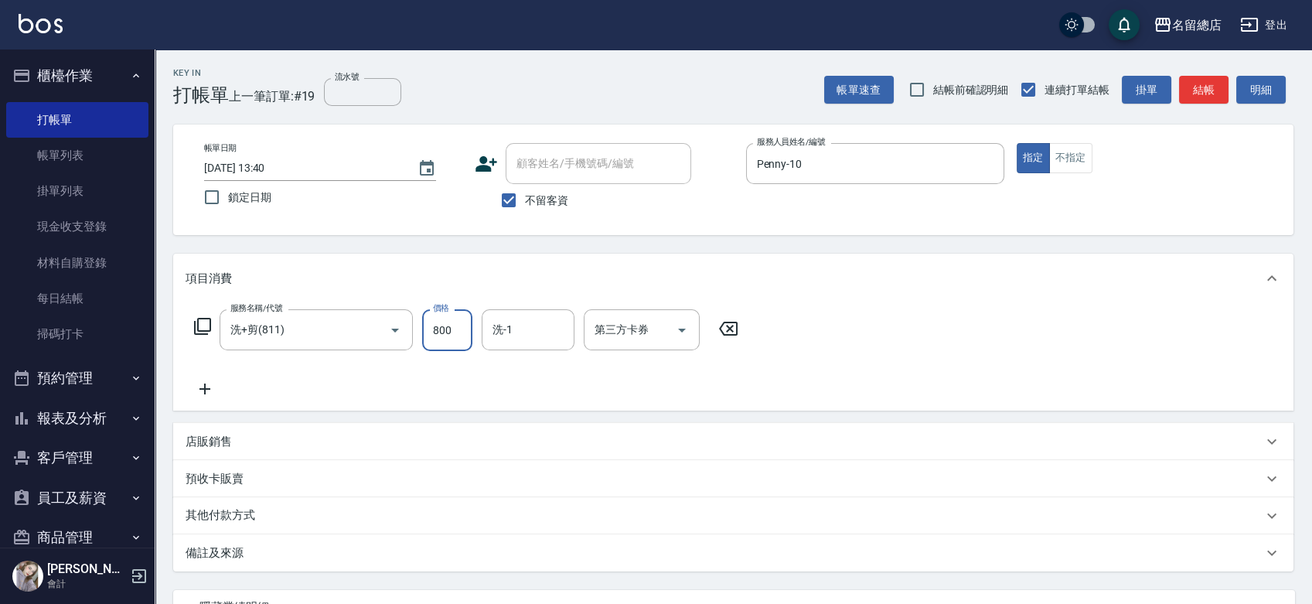
type input "800"
type input "[PERSON_NAME]-26"
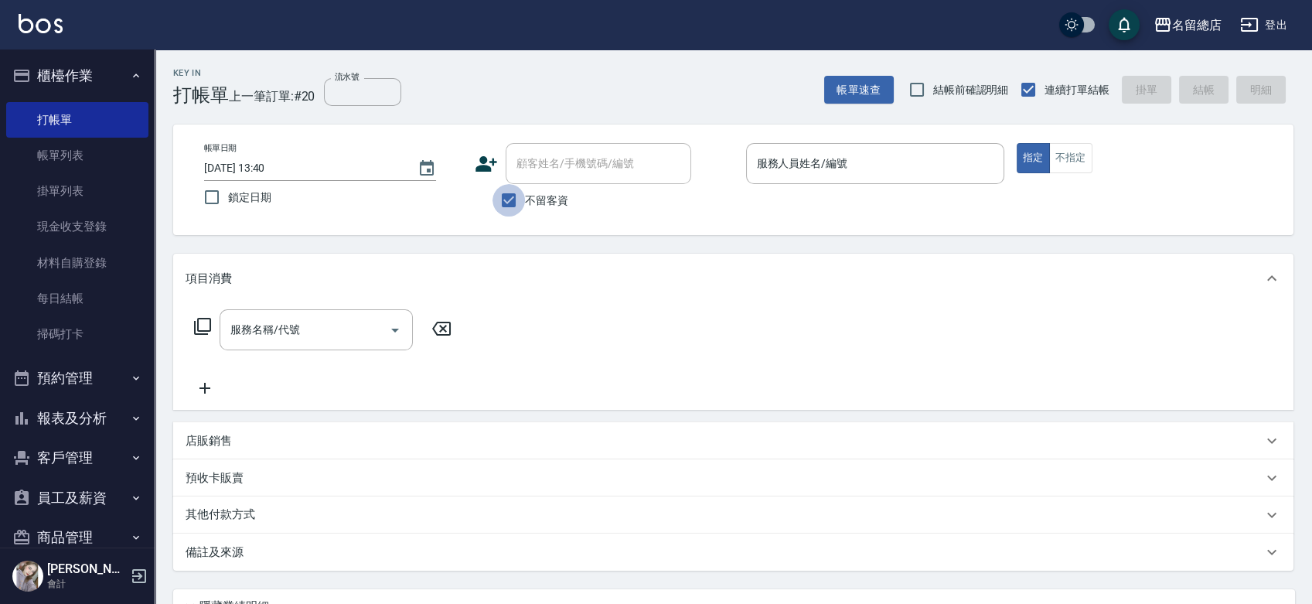
click at [516, 200] on input "不留客資" at bounding box center [508, 200] width 32 height 32
checkbox input "false"
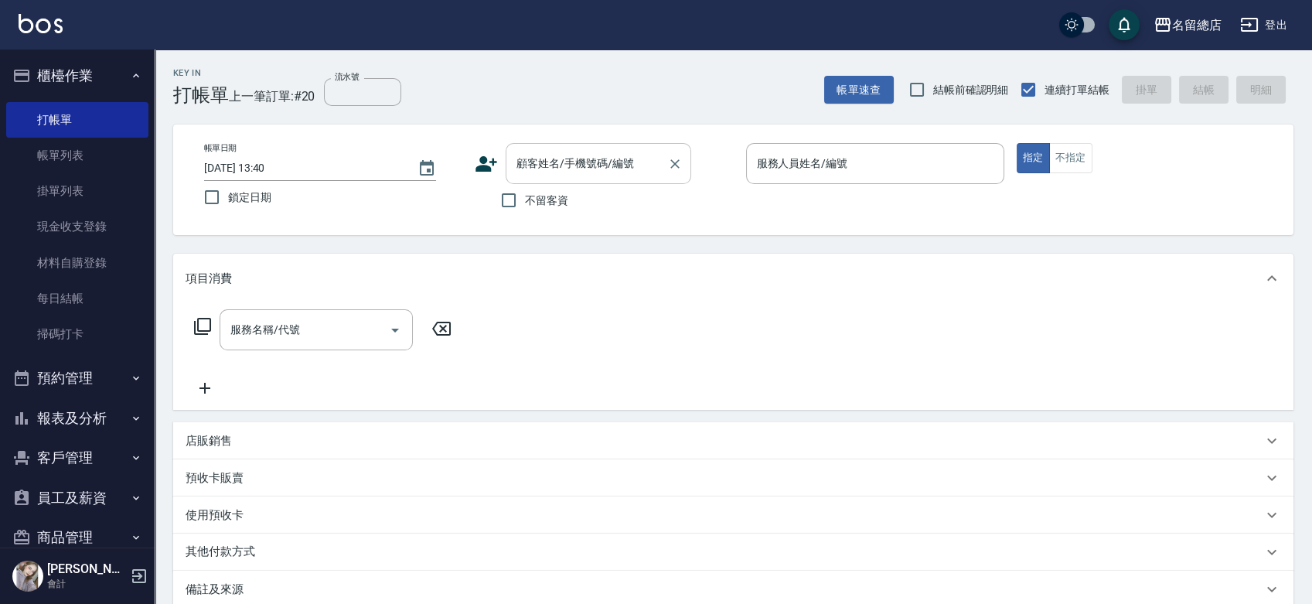
click at [619, 145] on div "顧客姓名/手機號碼/編號" at bounding box center [599, 163] width 186 height 41
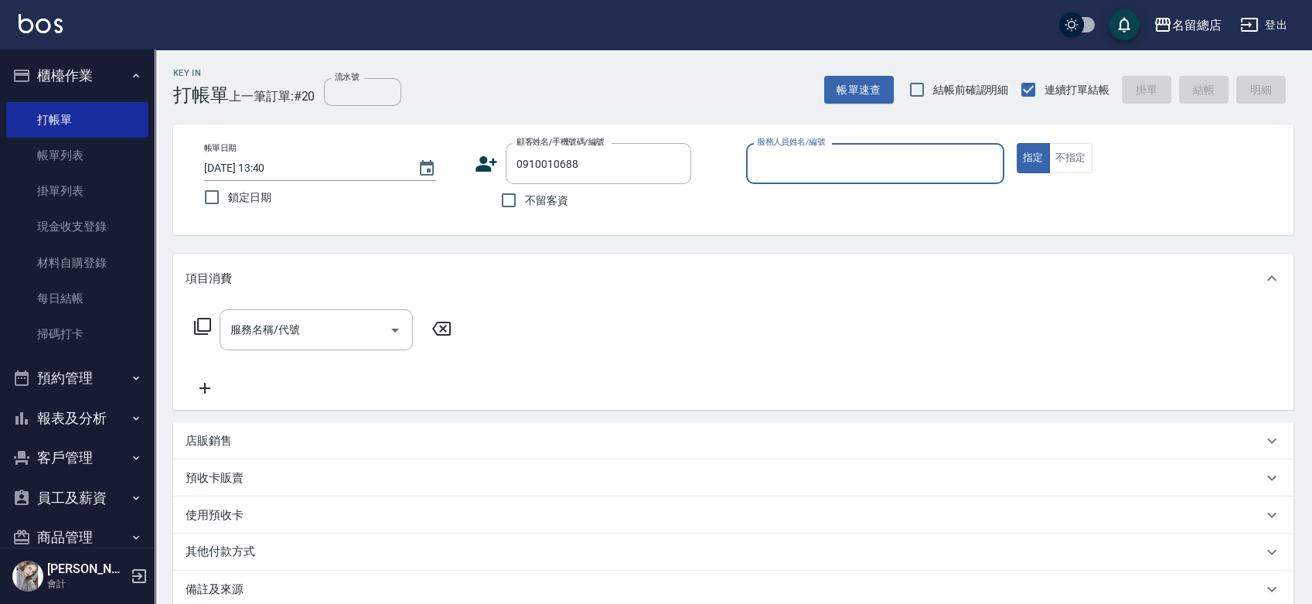
type input "苗鐙勻/0910010688/null"
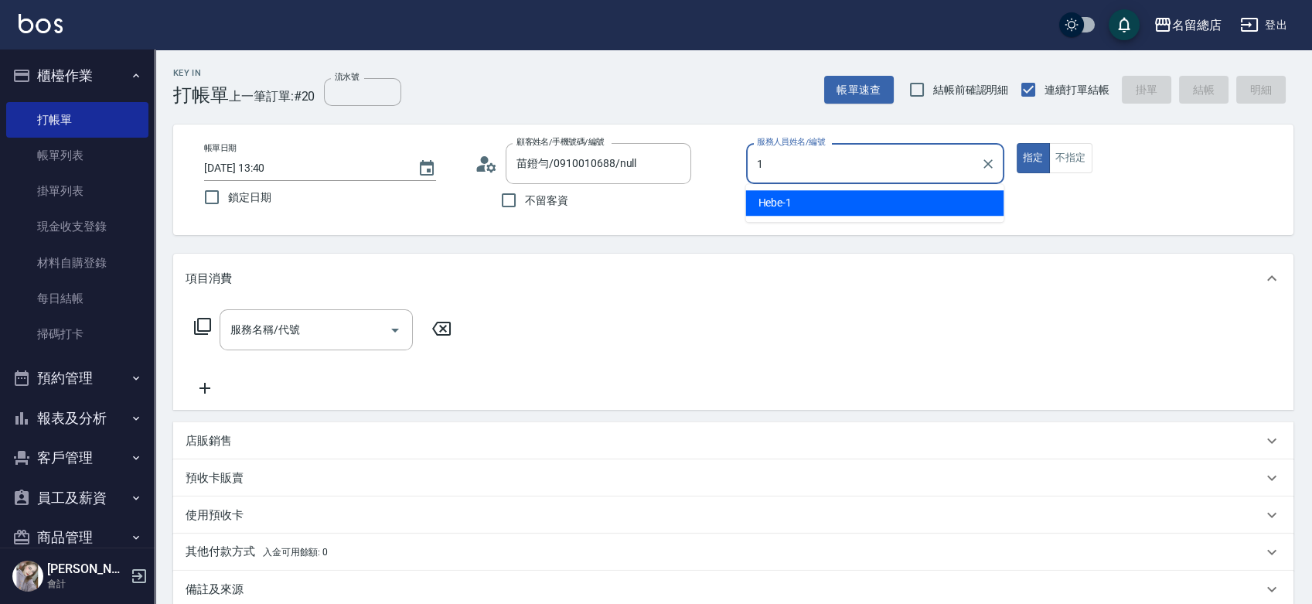
type input "Hebe-1"
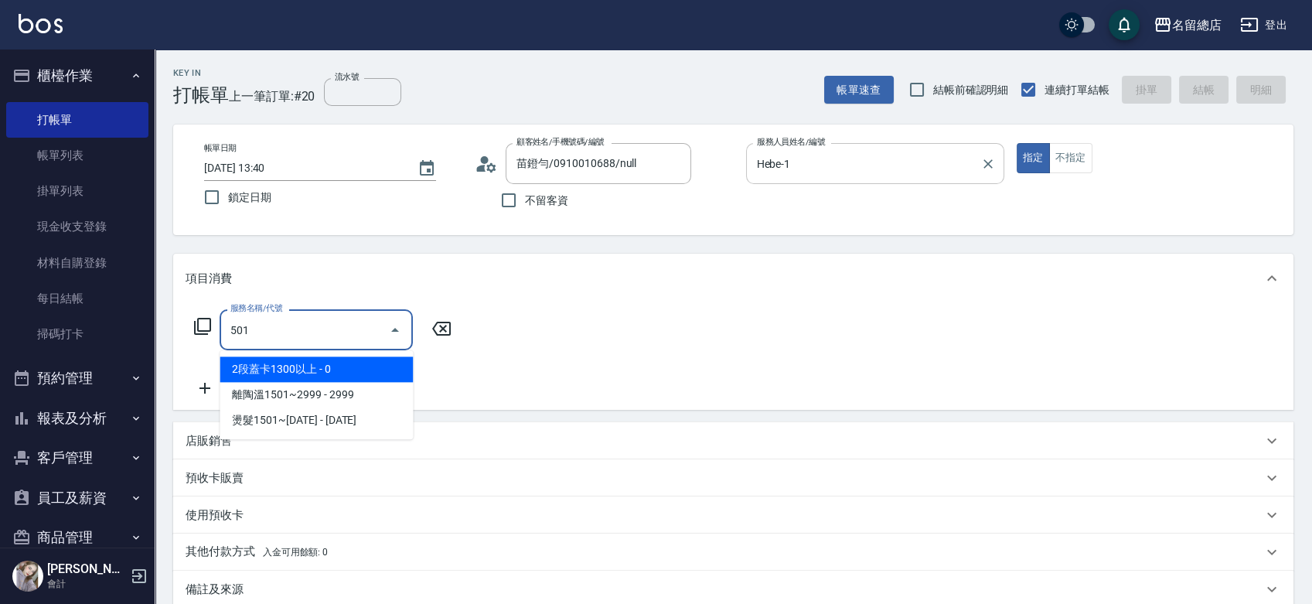
type input "2段蓋卡1300以上(501)"
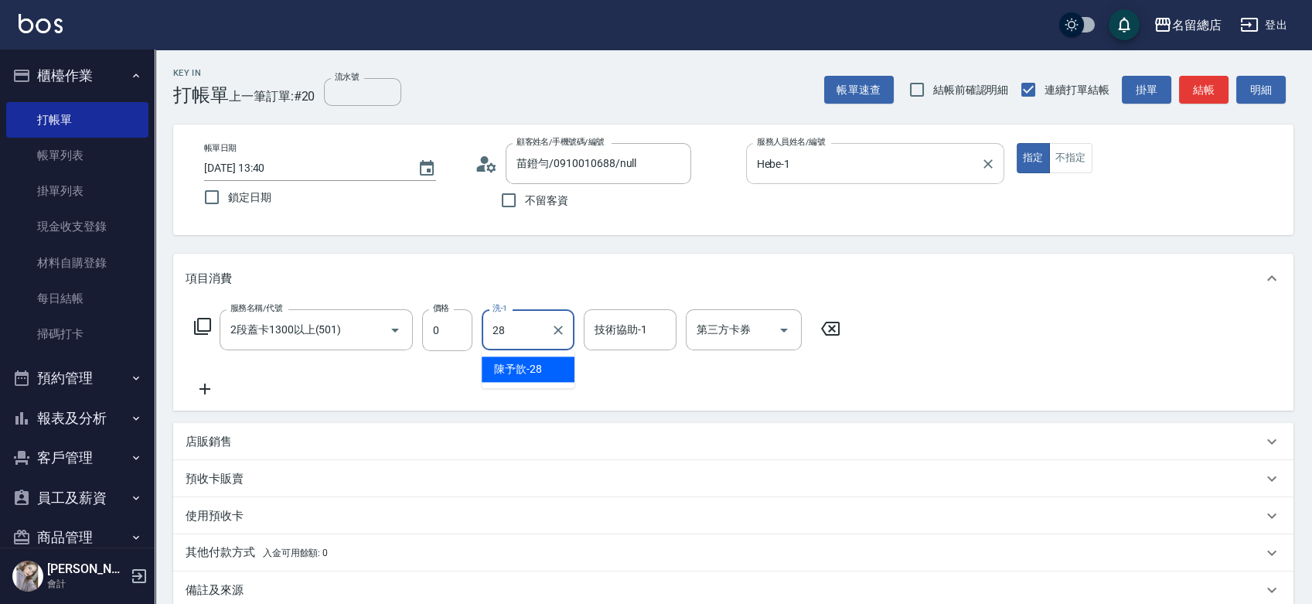
type input "陳予歆-28"
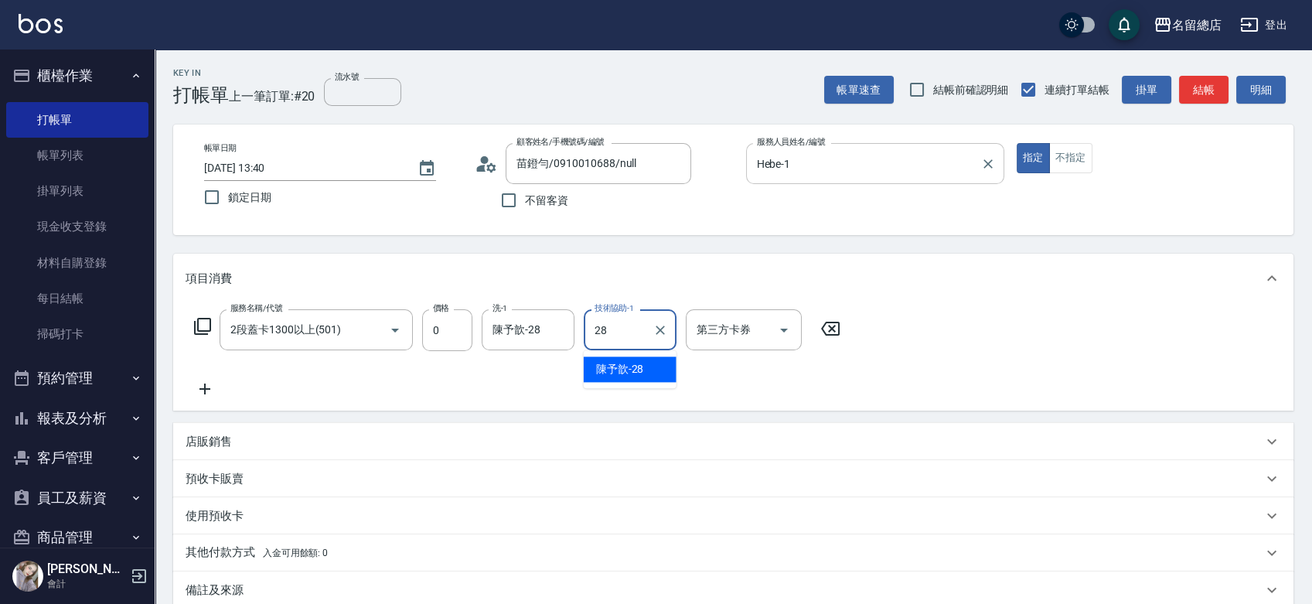
type input "陳予歆-28"
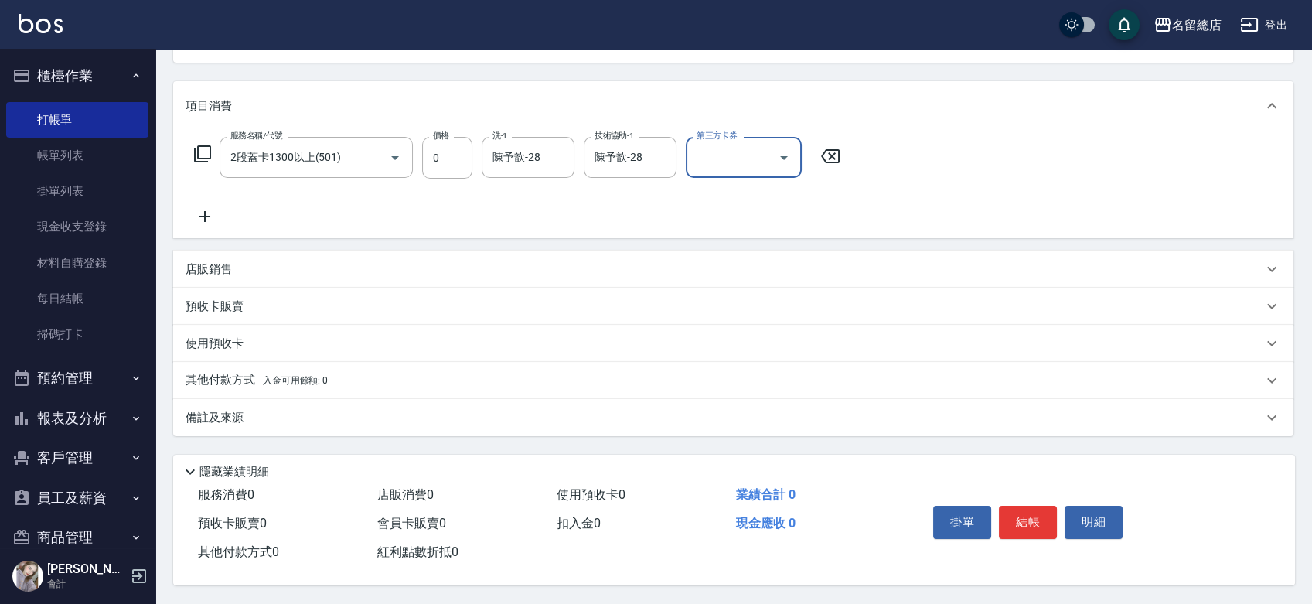
scroll to position [177, 0]
click at [229, 298] on p "預收卡販賣" at bounding box center [215, 306] width 58 height 16
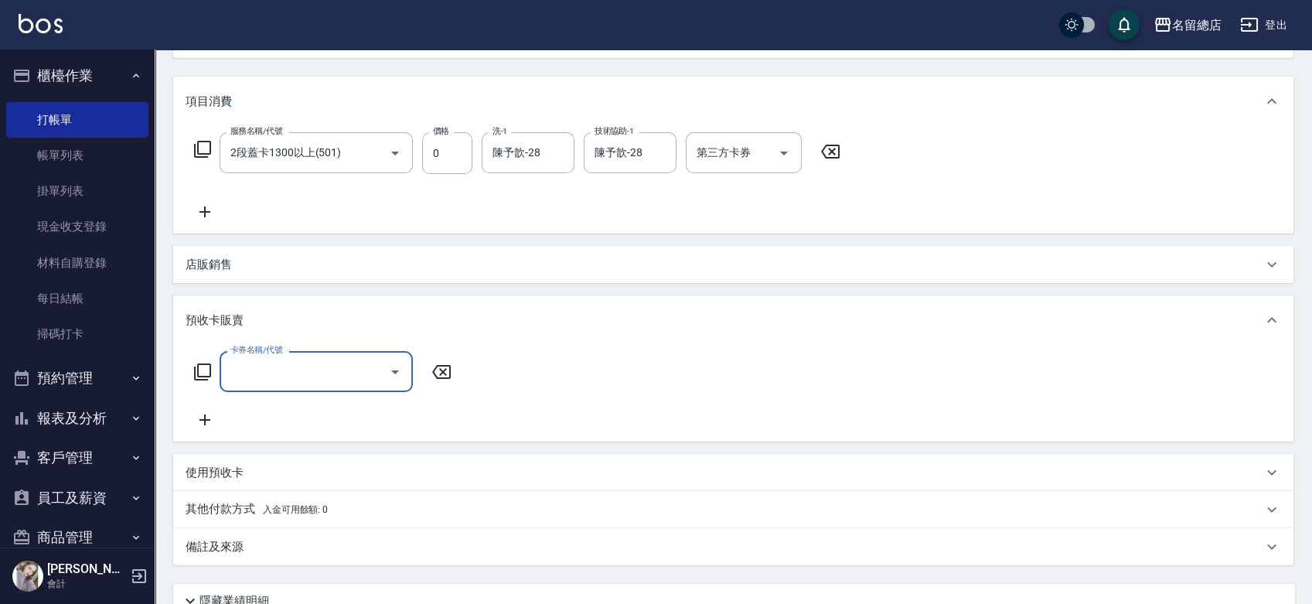
scroll to position [0, 0]
type input "二段自備卡(407)"
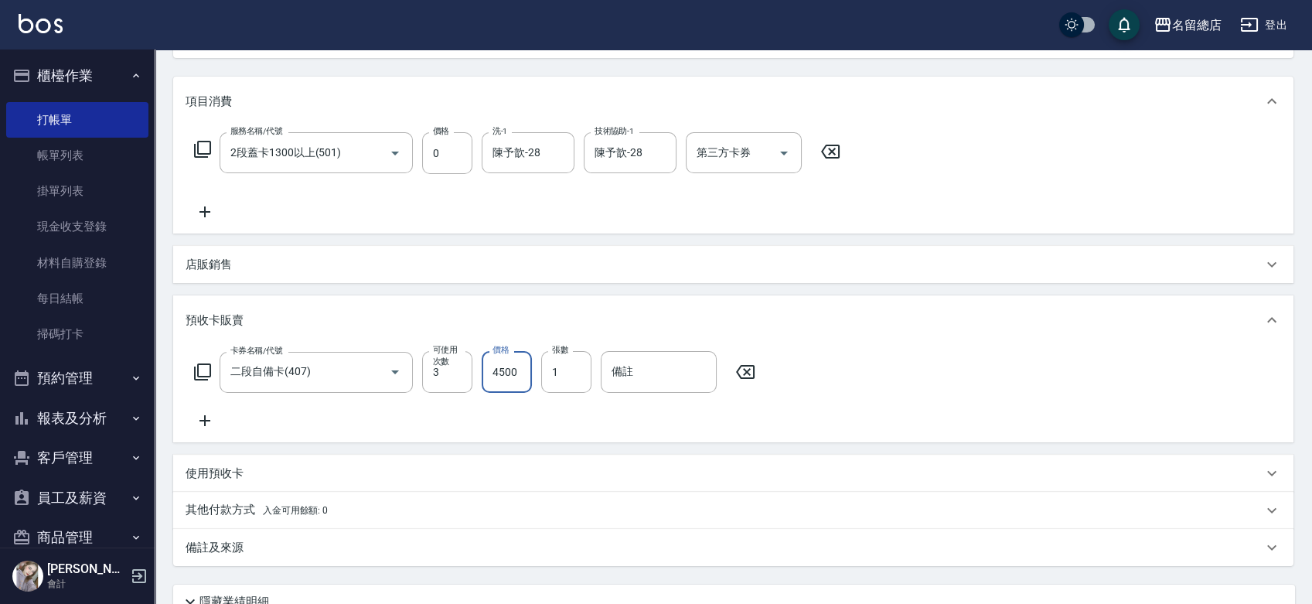
type input "4500"
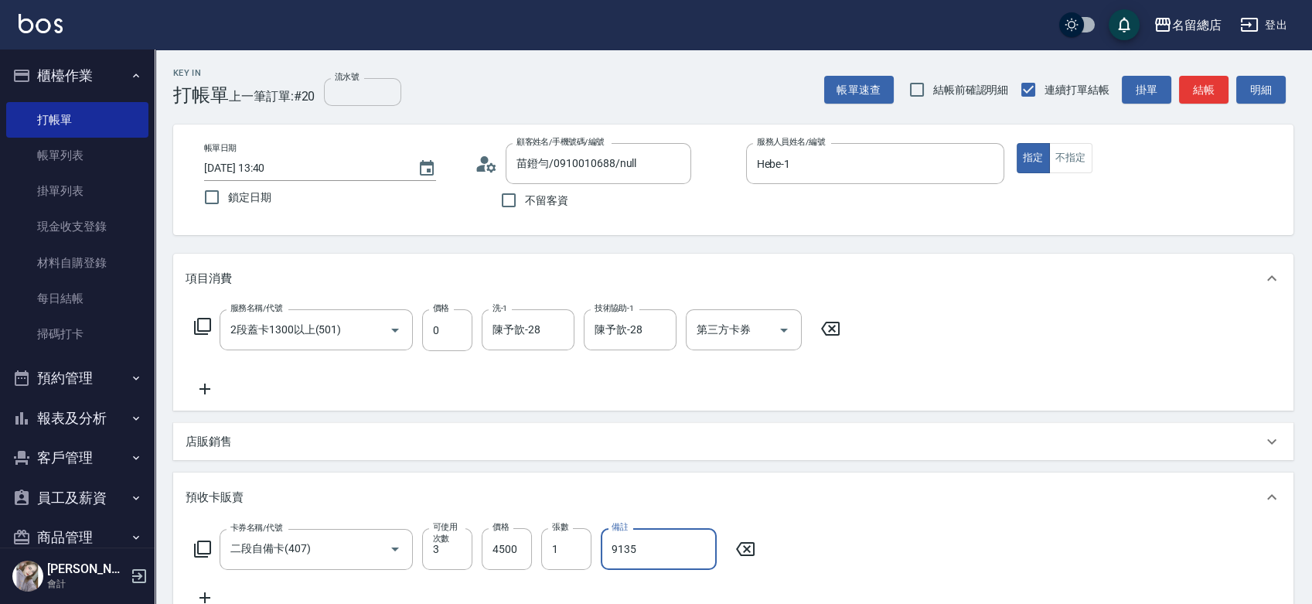
type input "9135"
click at [352, 83] on input "流水號" at bounding box center [362, 92] width 77 height 28
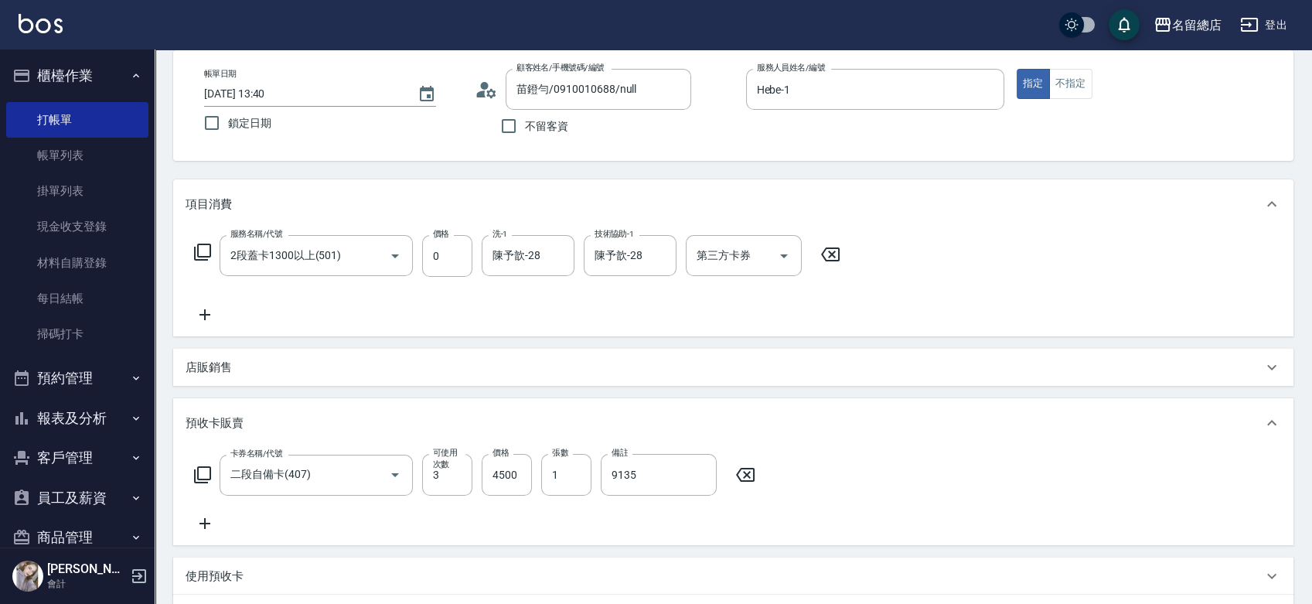
scroll to position [54, 0]
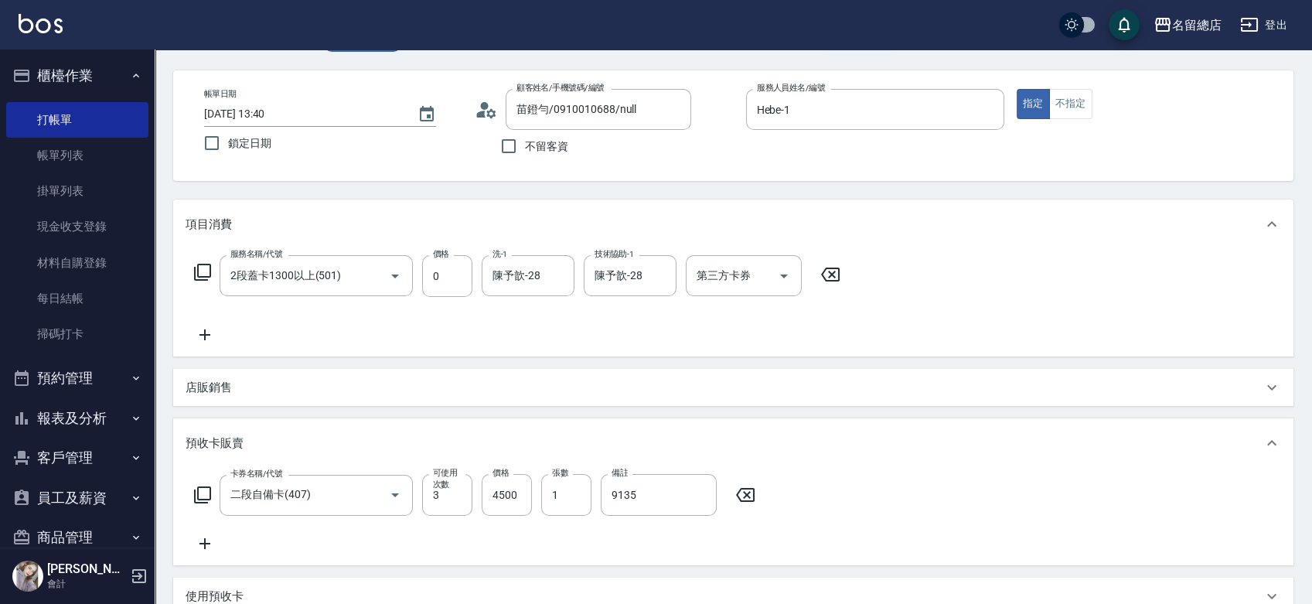
type input "9135"
type input "[DATE] 13:41"
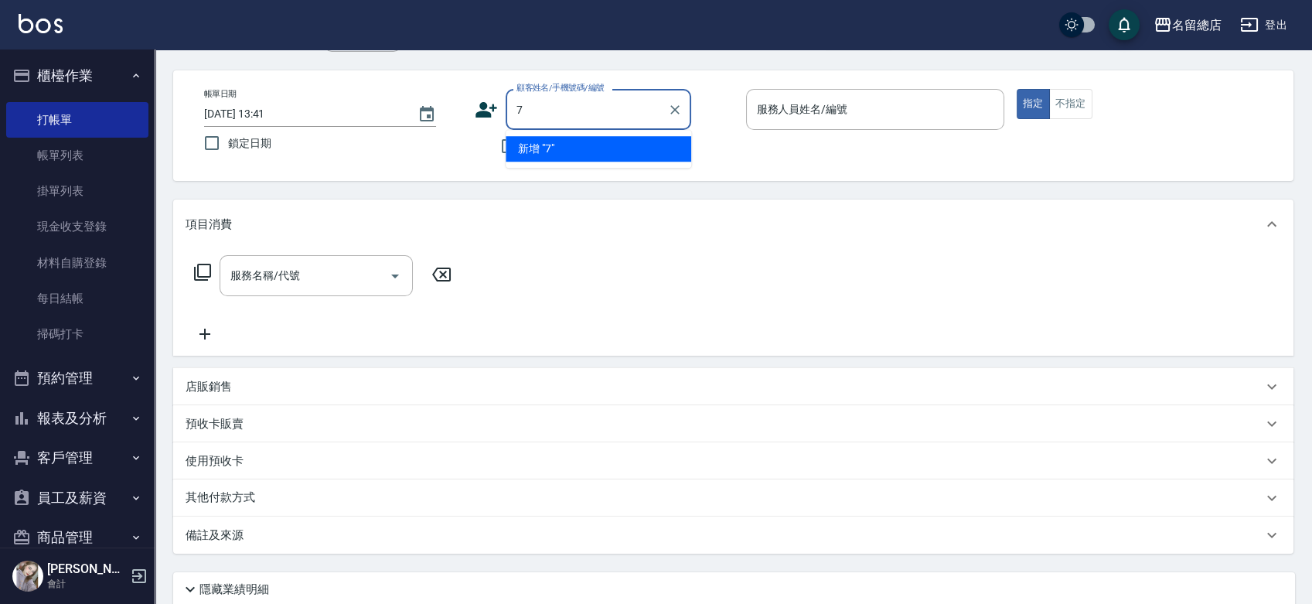
type input "7"
click at [1017, 89] on button "指定" at bounding box center [1033, 104] width 33 height 30
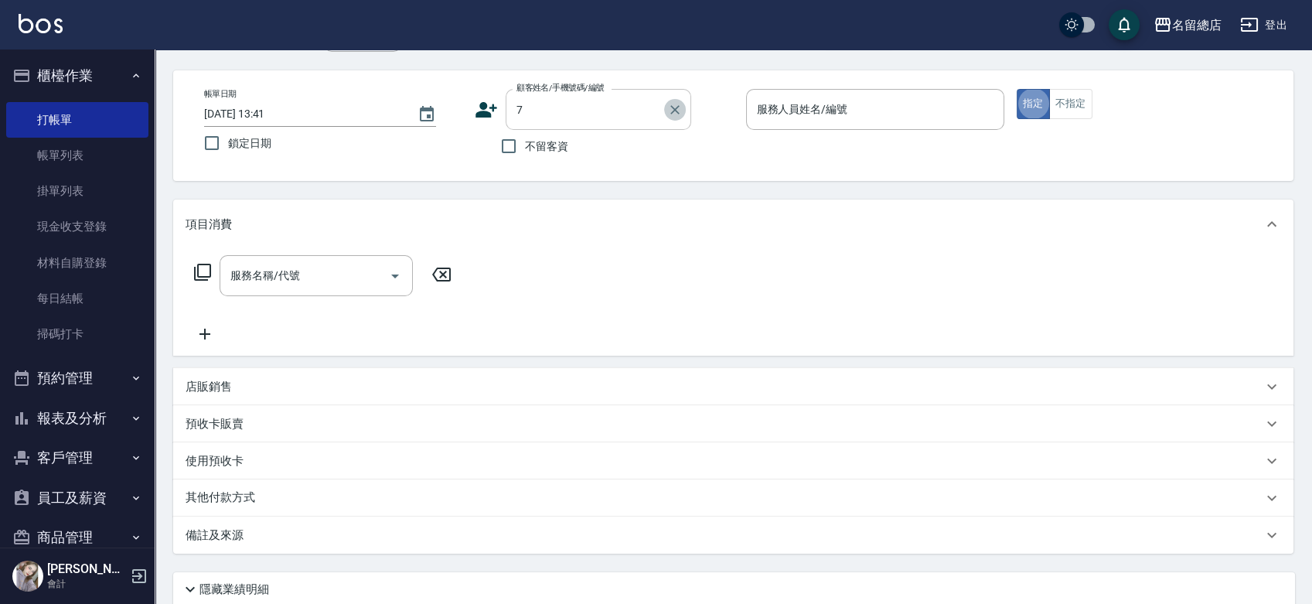
click at [674, 107] on icon "Clear" at bounding box center [674, 109] width 15 height 15
click at [524, 136] on input "不留客資" at bounding box center [508, 146] width 32 height 32
checkbox input "true"
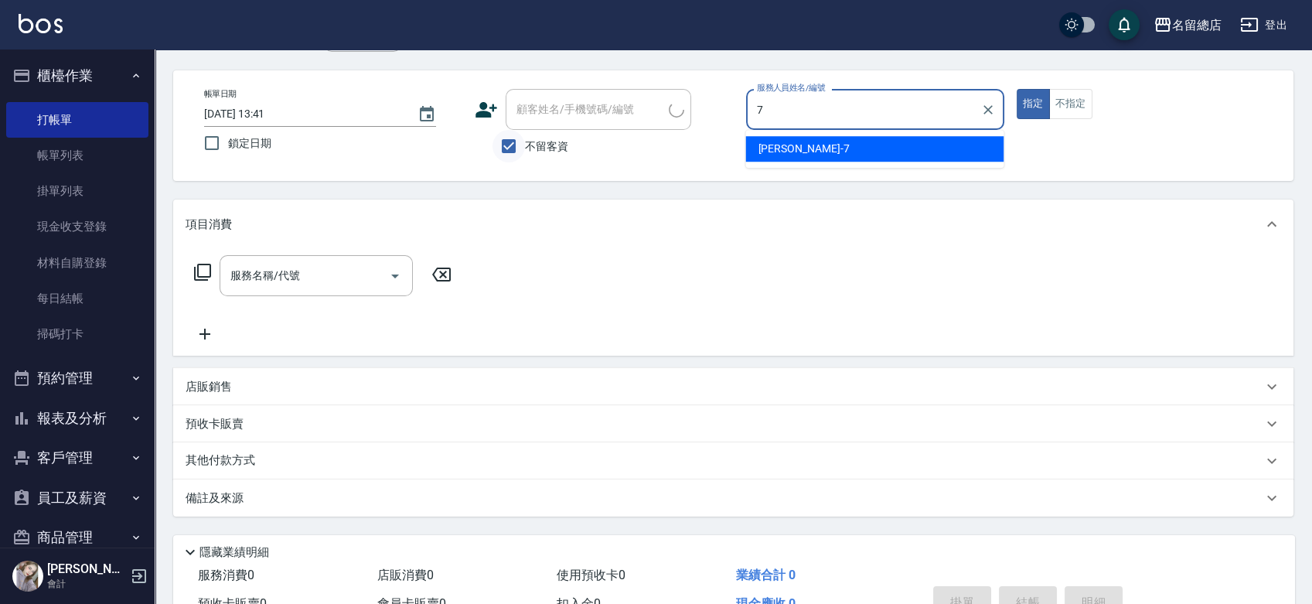
type input "Mick-7"
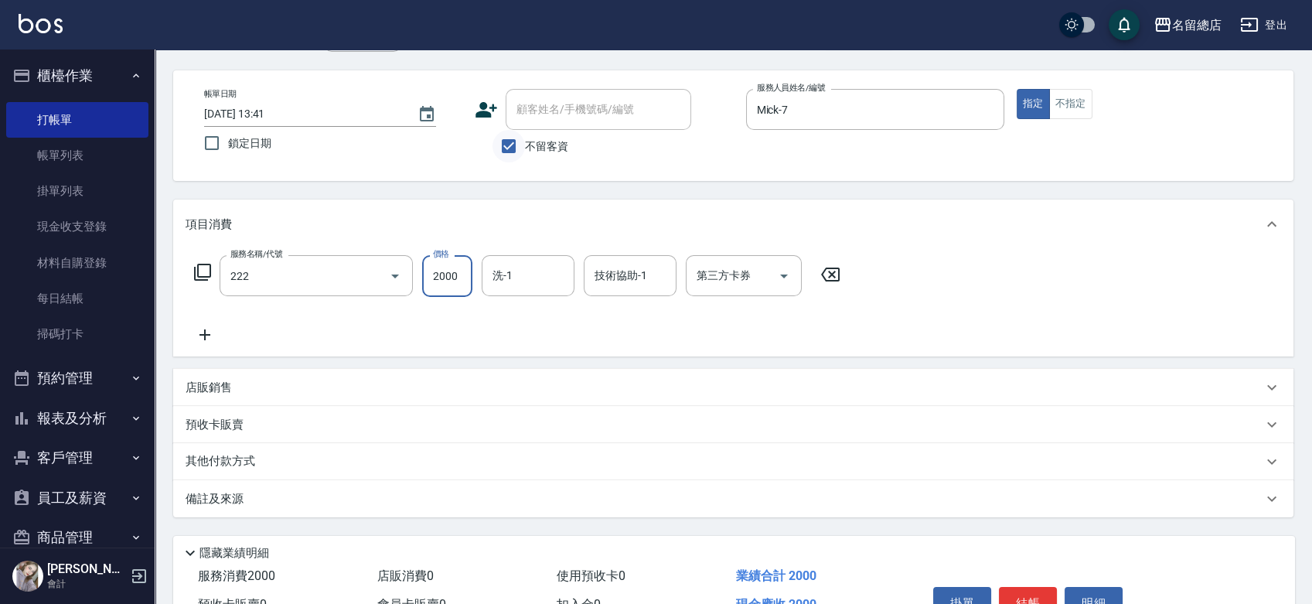
type input "燙髮2000以上(222)"
type input "1500"
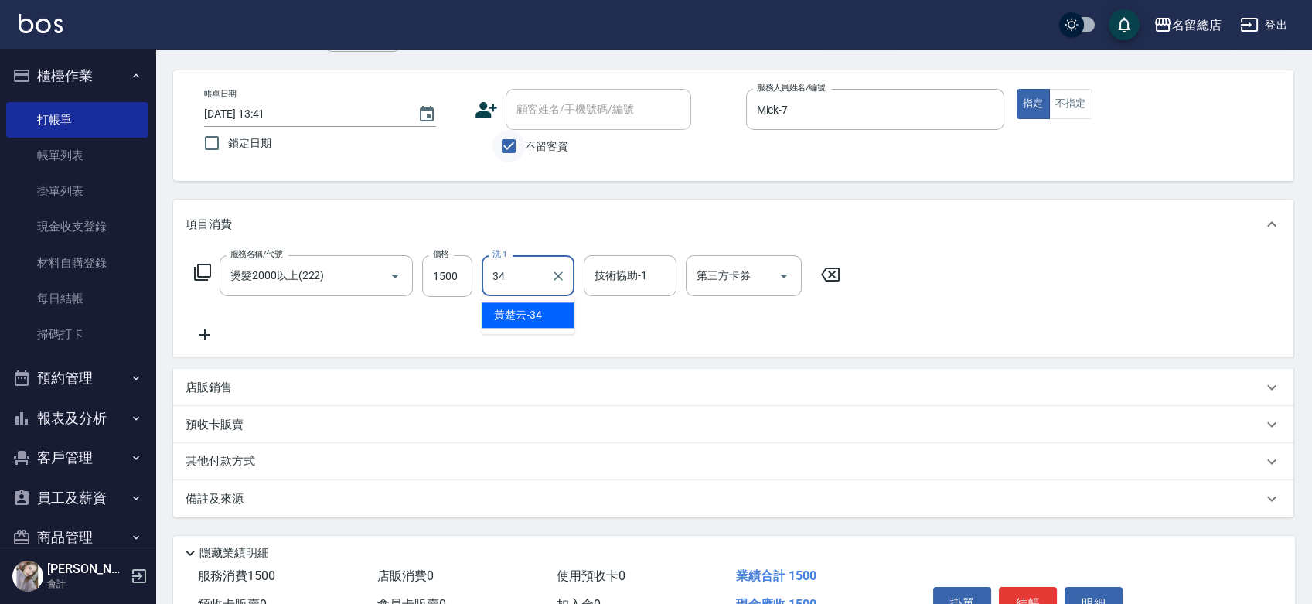
type input "[PERSON_NAME]-34"
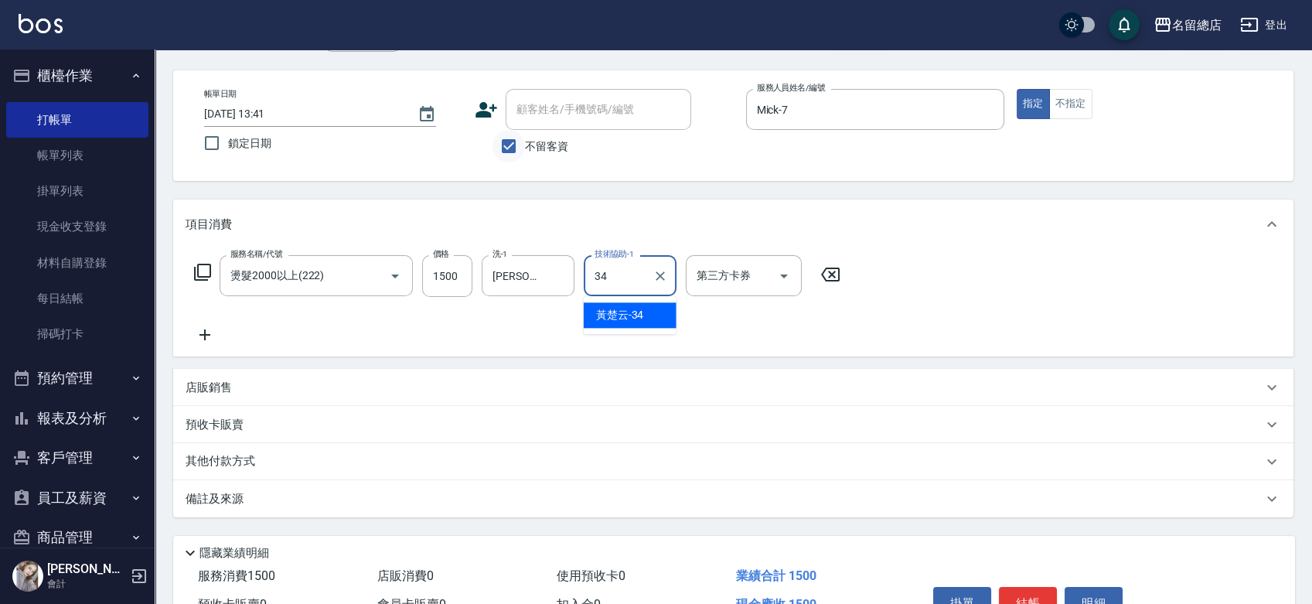
type input "[PERSON_NAME]-34"
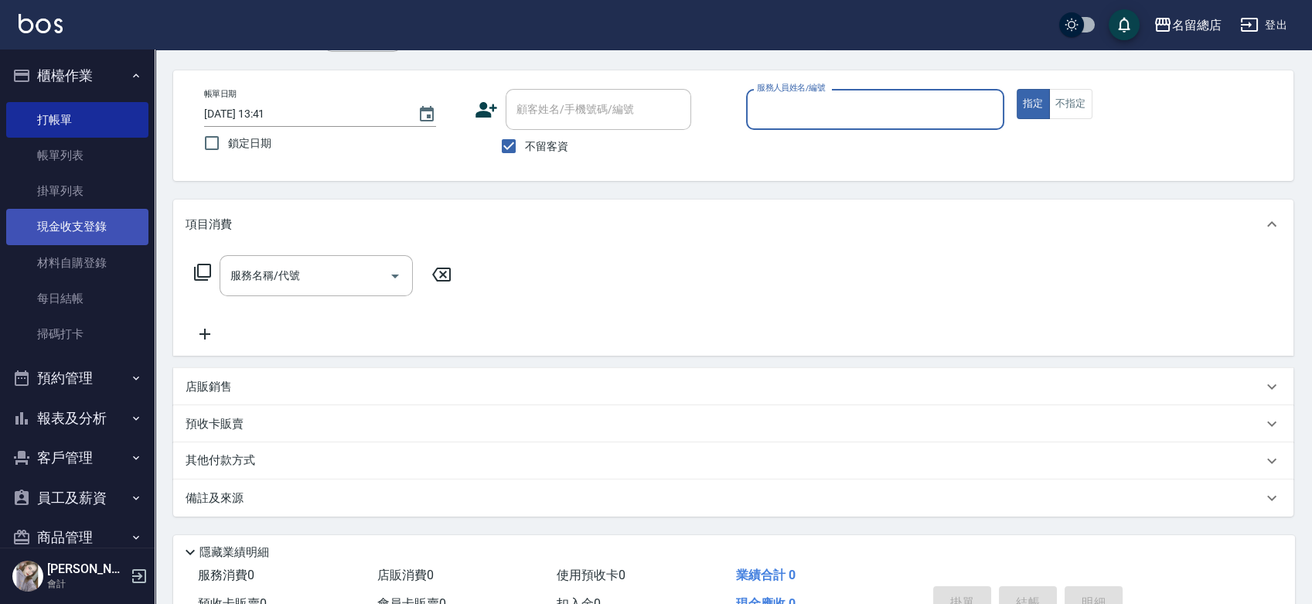
click at [80, 230] on link "現金收支登錄" at bounding box center [77, 227] width 142 height 36
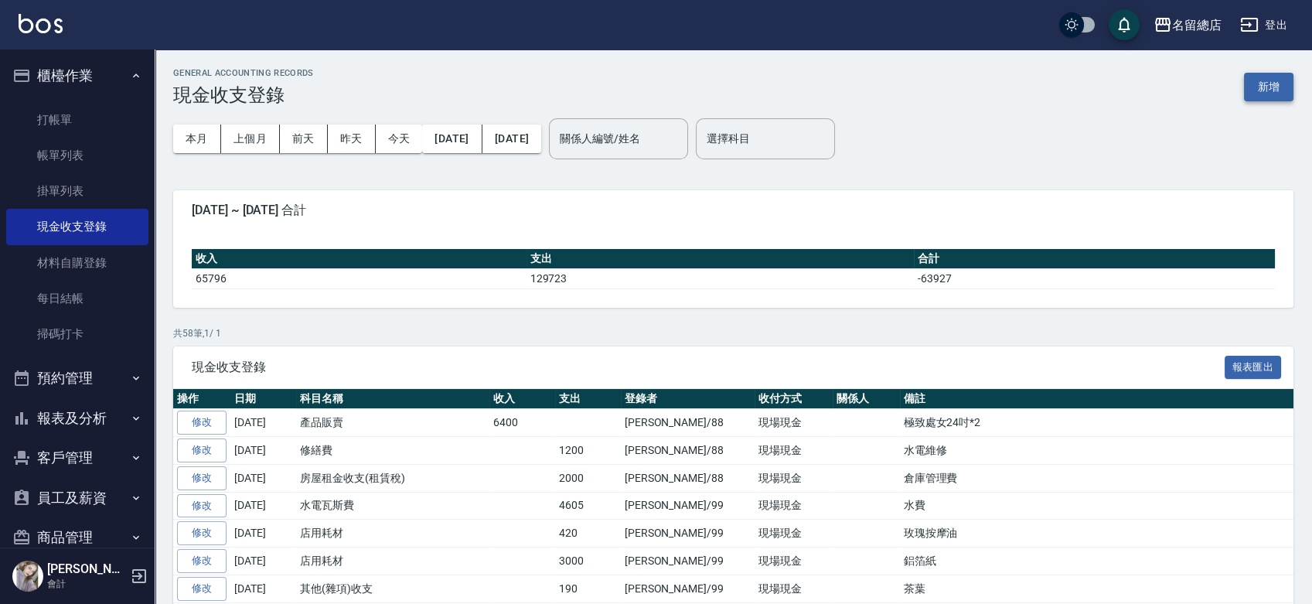
click at [1263, 86] on button "新增" at bounding box center [1268, 87] width 49 height 29
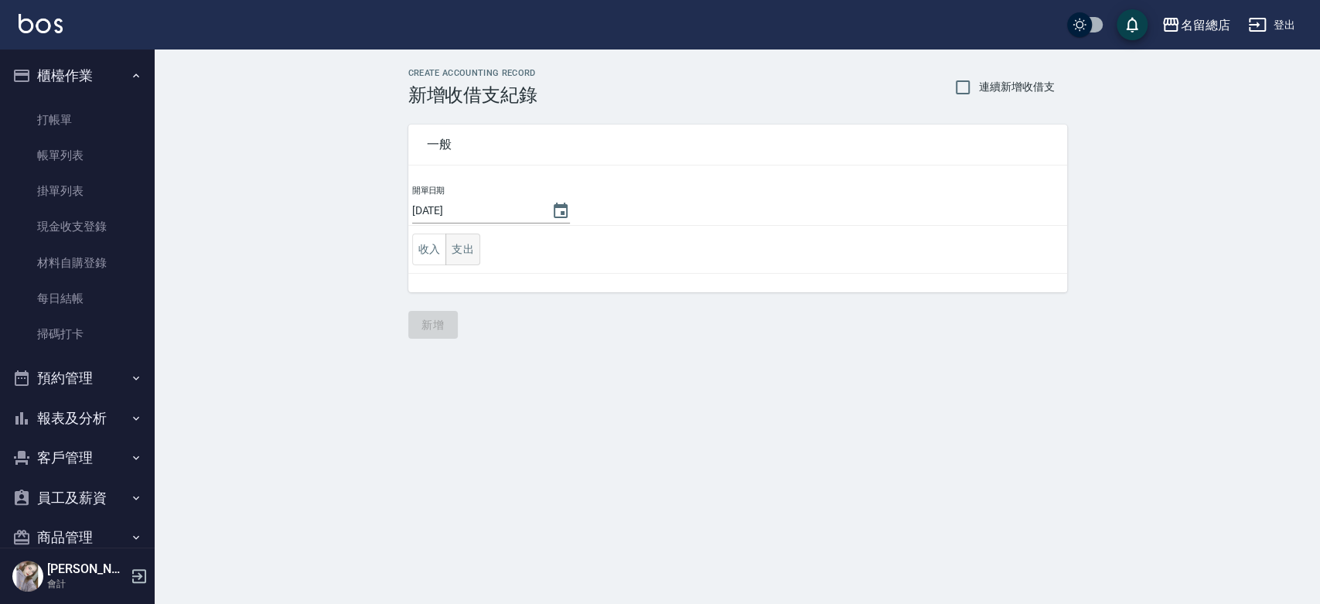
click at [462, 254] on button "支出" at bounding box center [462, 249] width 35 height 32
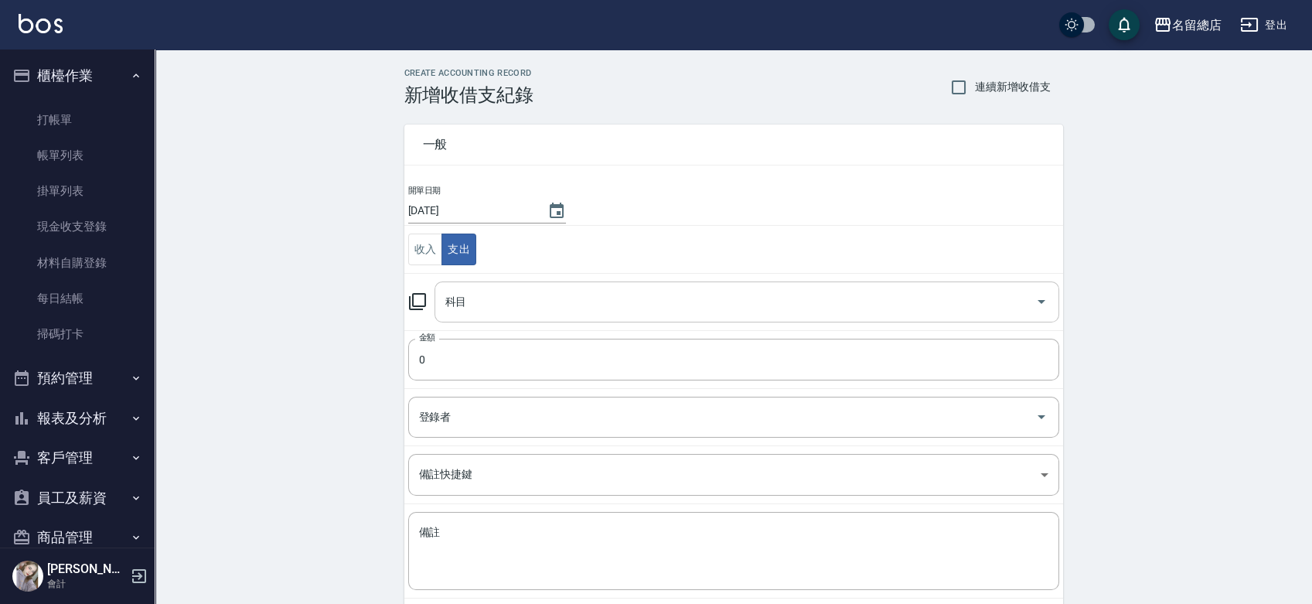
click at [503, 290] on input "科目" at bounding box center [735, 301] width 588 height 27
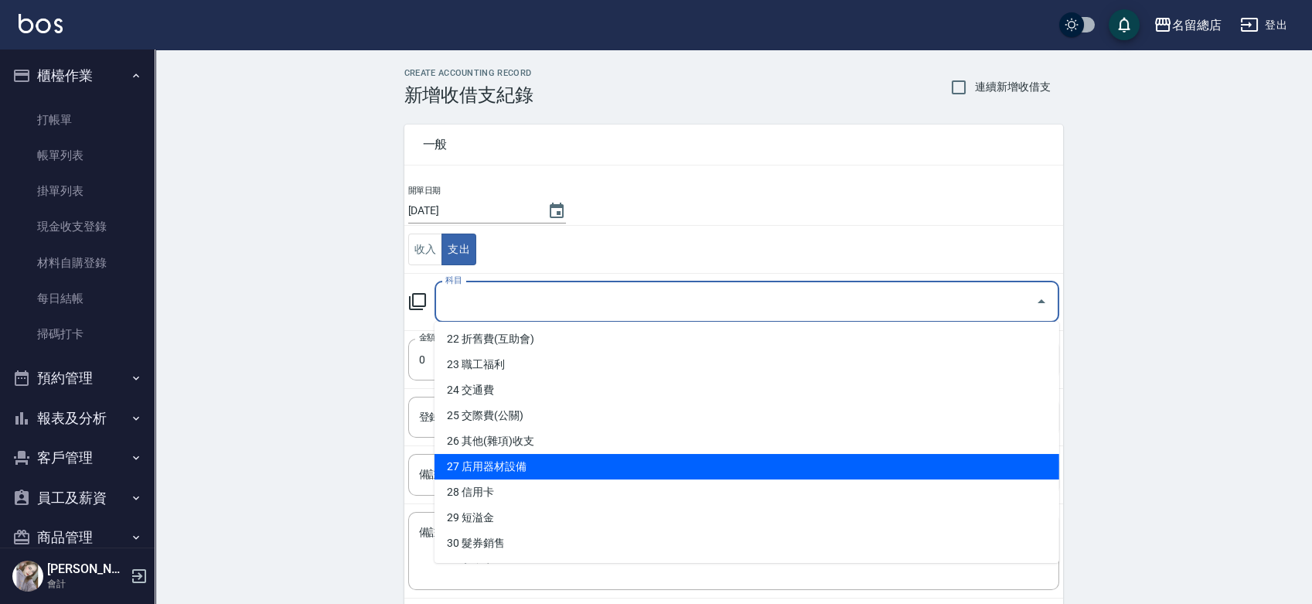
scroll to position [601, 0]
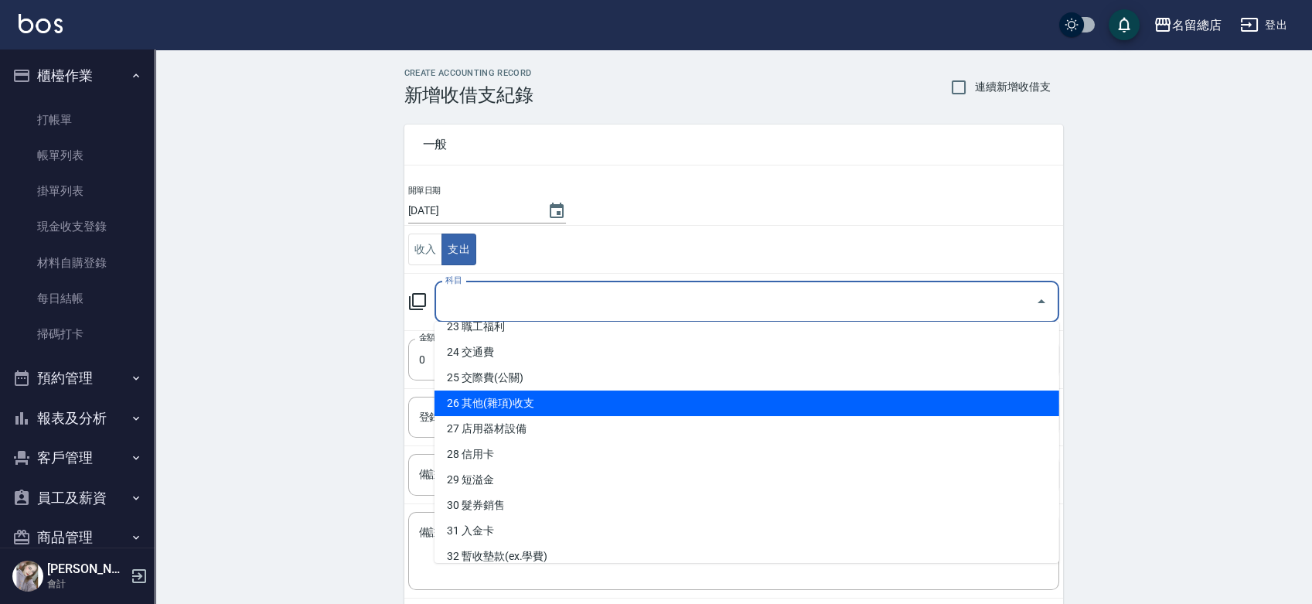
click at [554, 394] on li "26 其他(雜項)收支" at bounding box center [746, 403] width 625 height 26
type input "26 其他(雜項)收支"
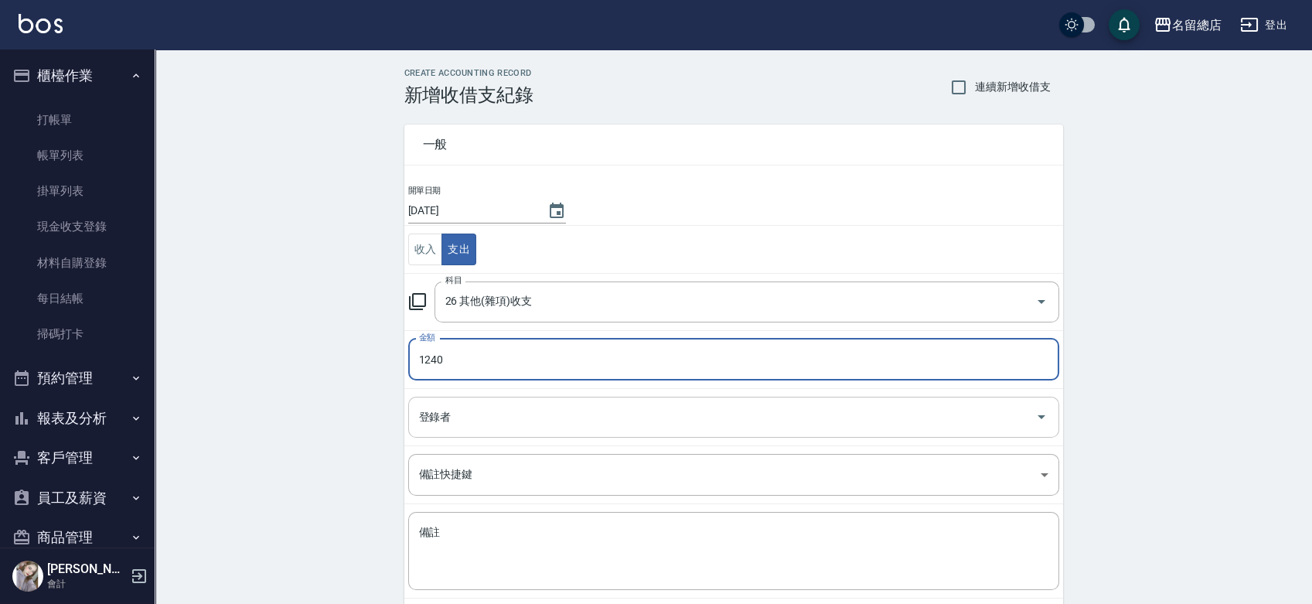
type input "1240"
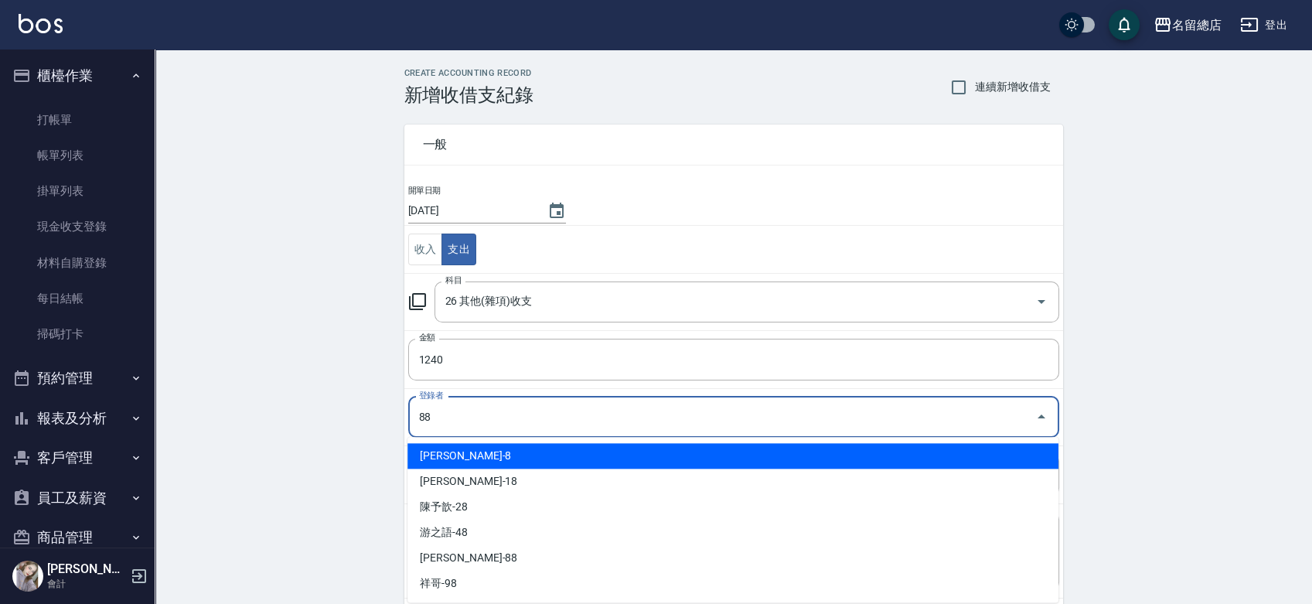
type input "[PERSON_NAME]-88"
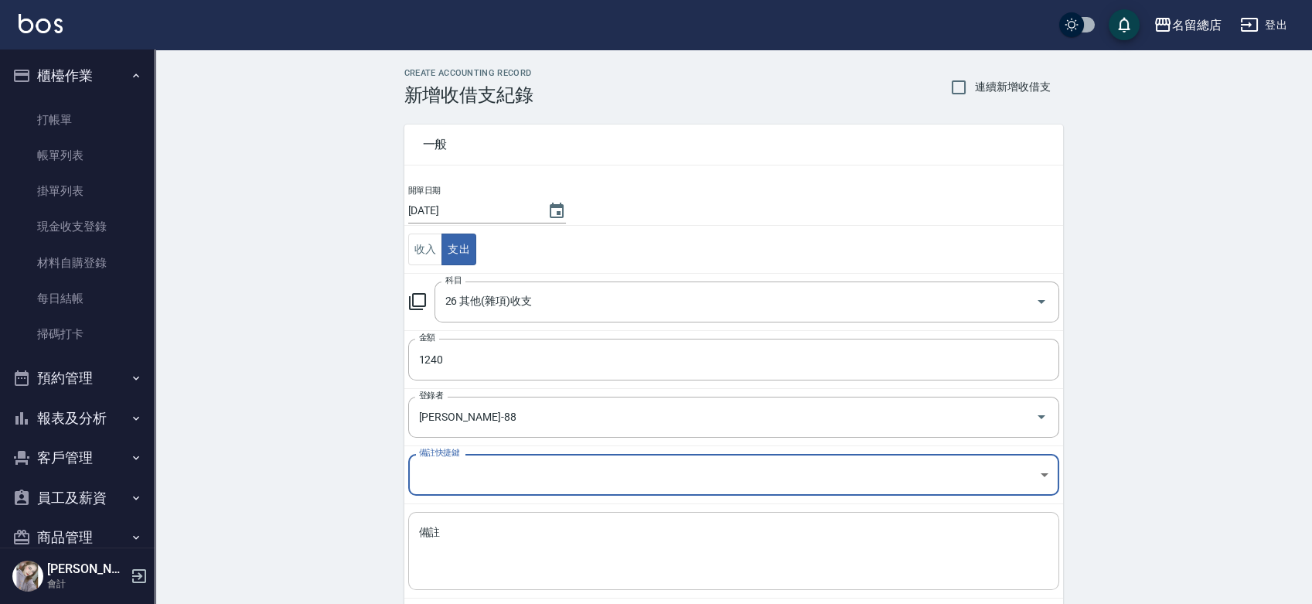
click at [507, 543] on textarea "備註" at bounding box center [733, 551] width 629 height 53
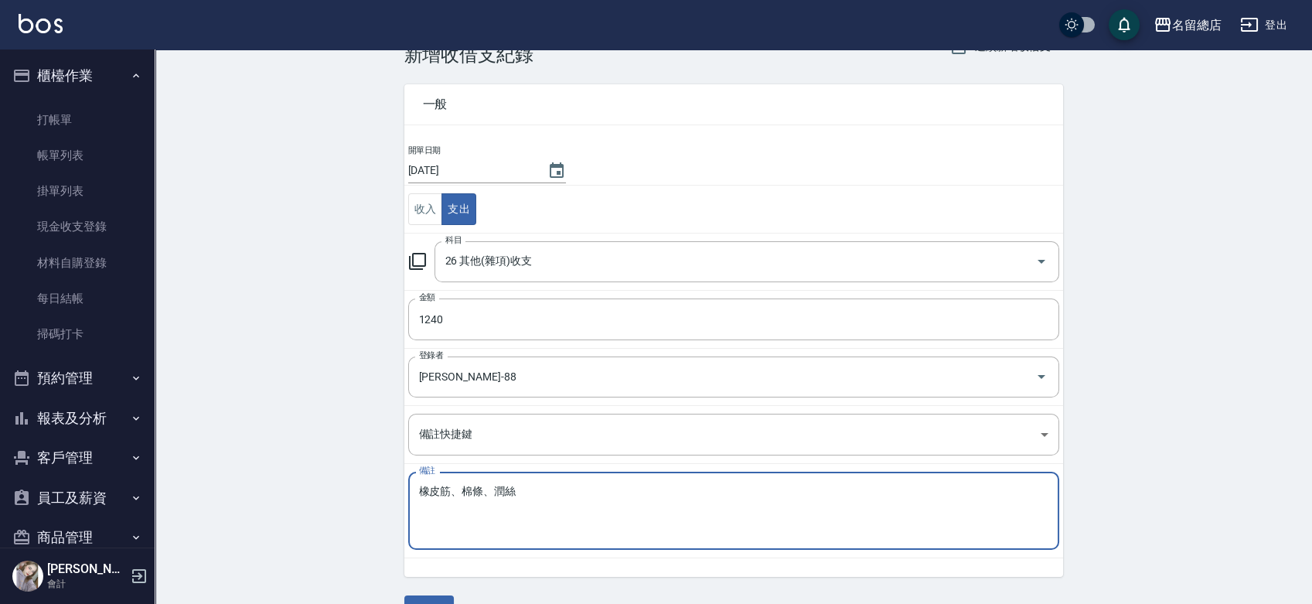
scroll to position [77, 0]
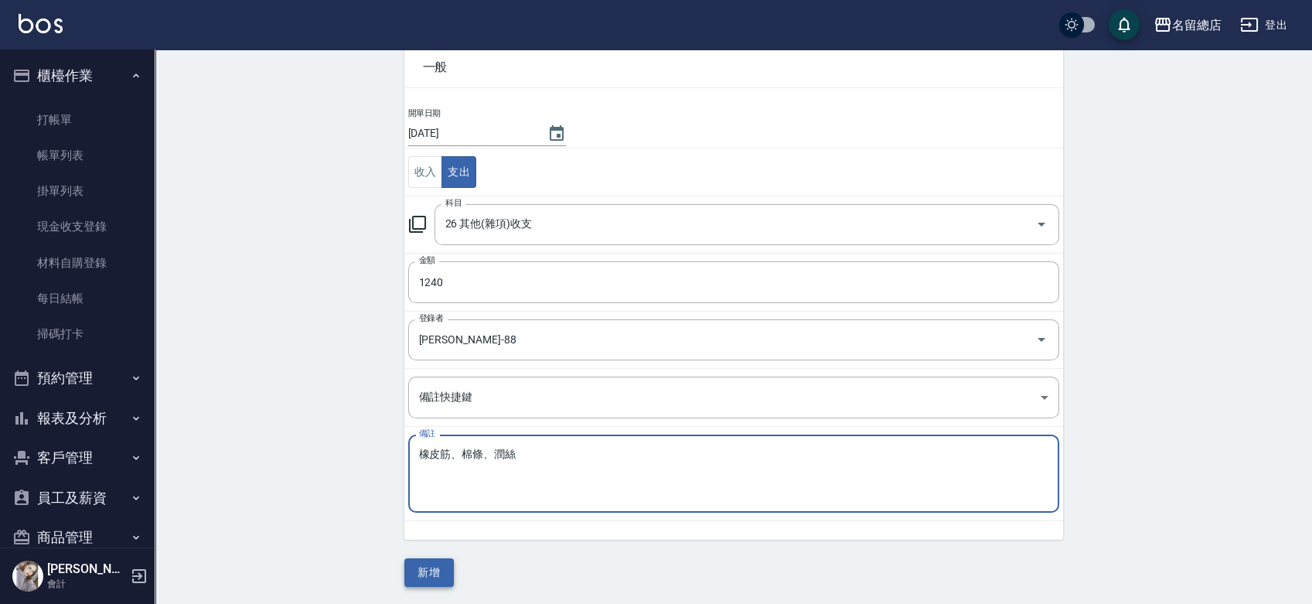
type textarea "橡皮筋、棉條、潤絲"
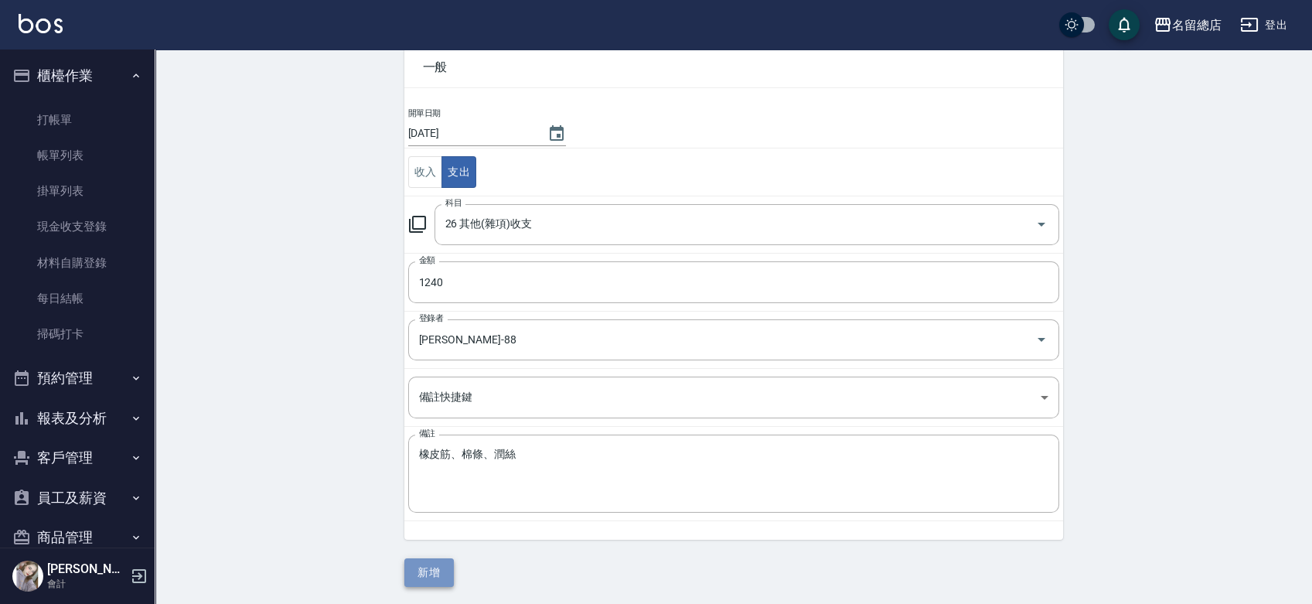
click at [433, 571] on button "新增" at bounding box center [428, 572] width 49 height 29
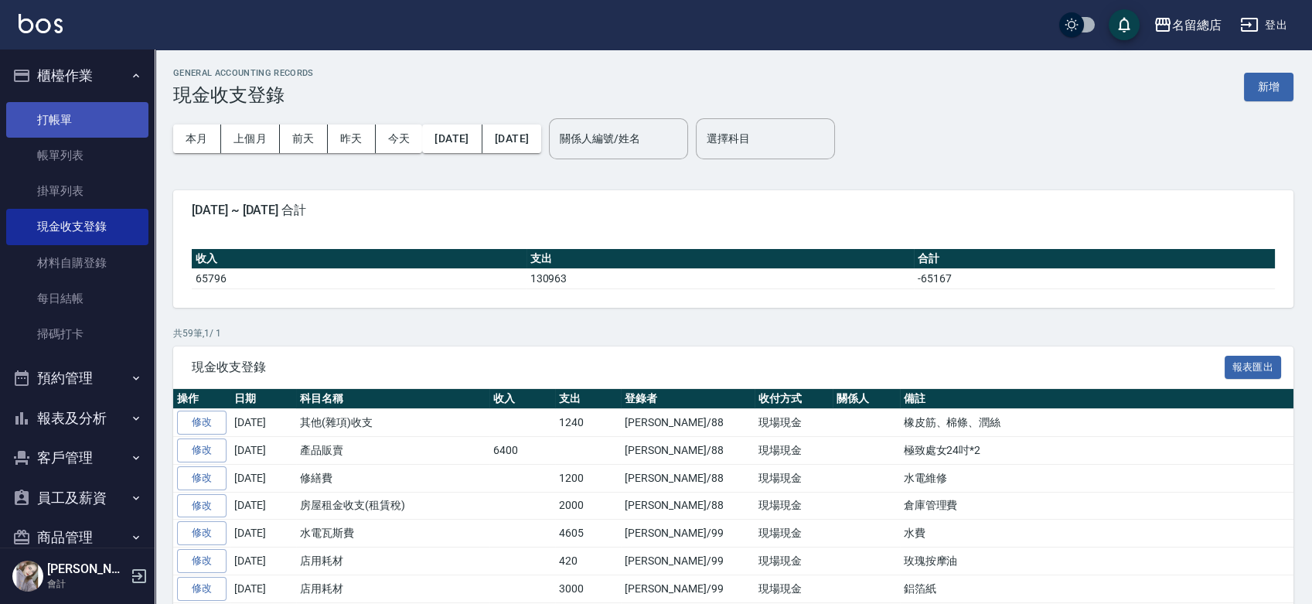
click at [104, 115] on link "打帳單" at bounding box center [77, 120] width 142 height 36
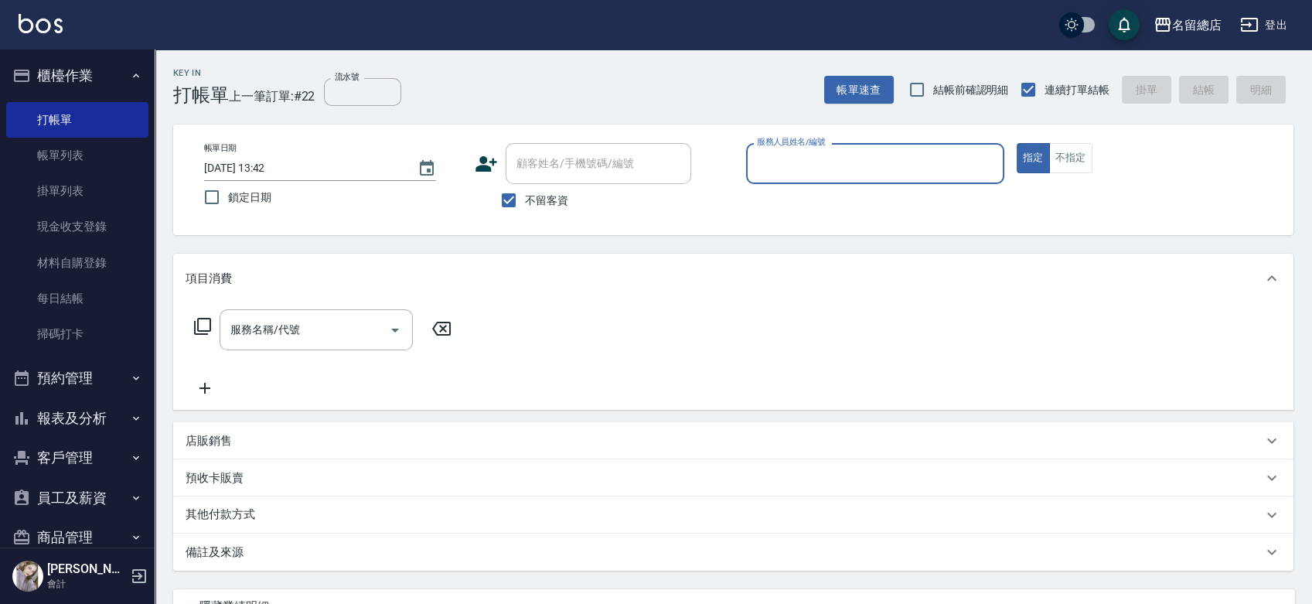
drag, startPoint x: 81, startPoint y: 419, endPoint x: 81, endPoint y: 451, distance: 31.7
click at [81, 420] on button "報表及分析" at bounding box center [77, 418] width 142 height 40
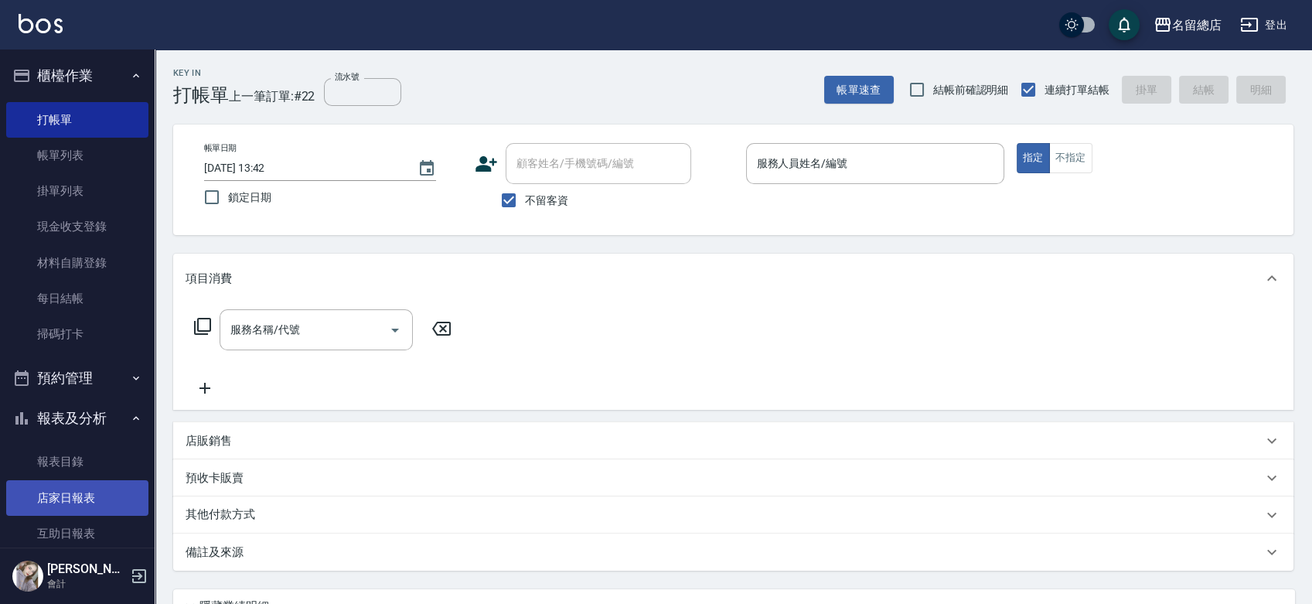
click at [79, 498] on link "店家日報表" at bounding box center [77, 498] width 142 height 36
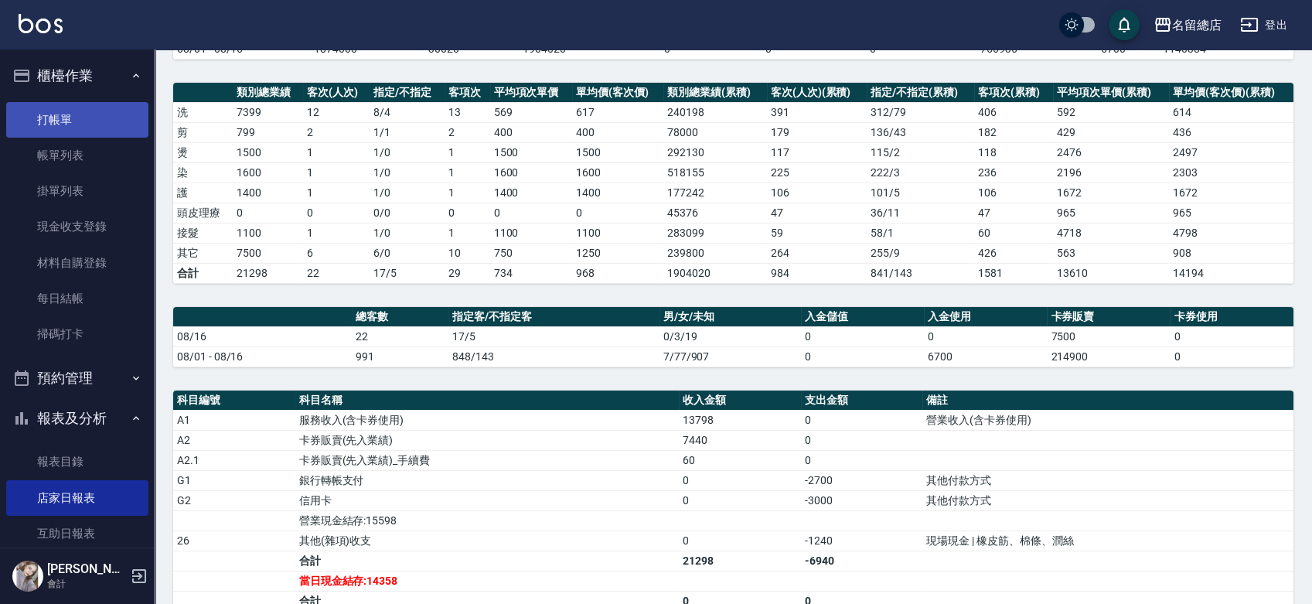
scroll to position [172, 0]
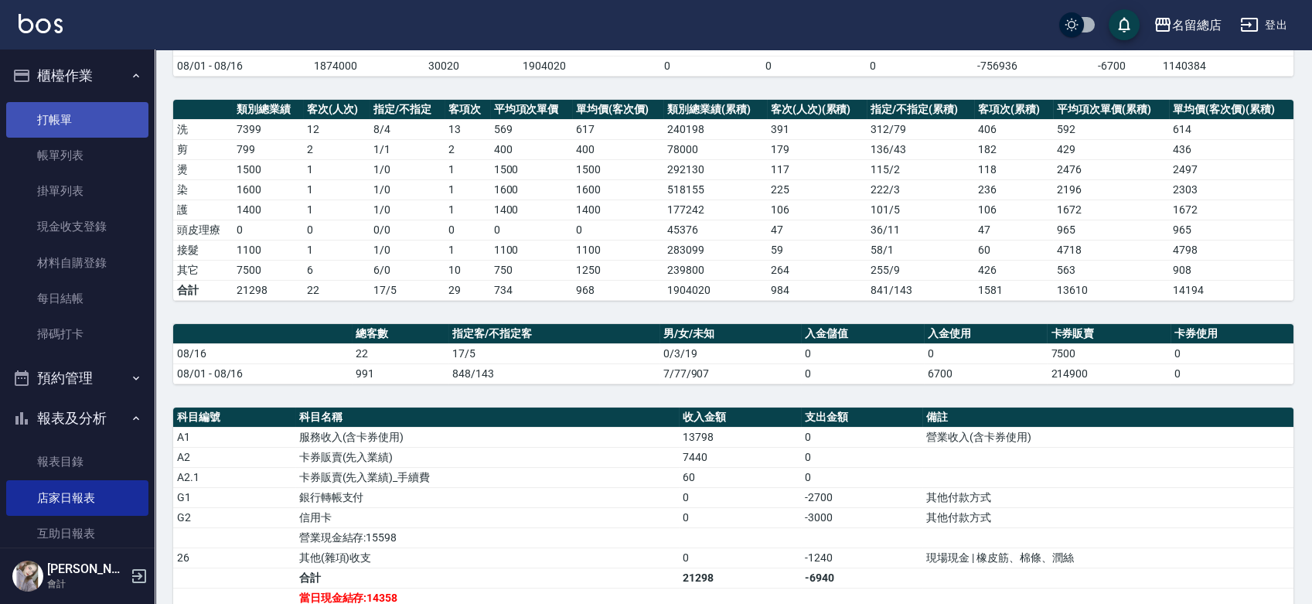
click at [97, 118] on link "打帳單" at bounding box center [77, 120] width 142 height 36
